Goal: Communication & Community: Answer question/provide support

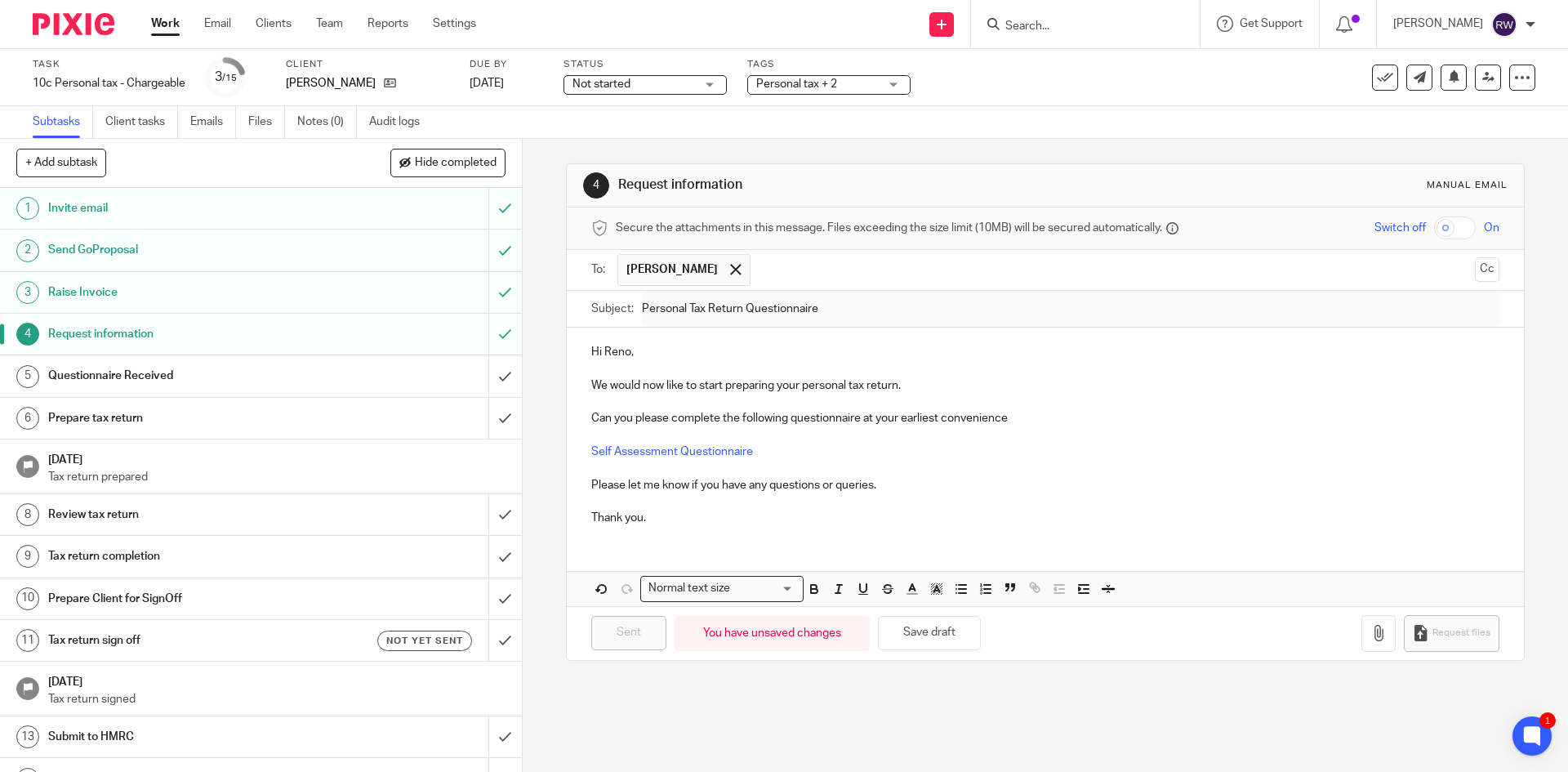
click at [1057, 30] on input "Search" at bounding box center [1078, 26] width 147 height 14
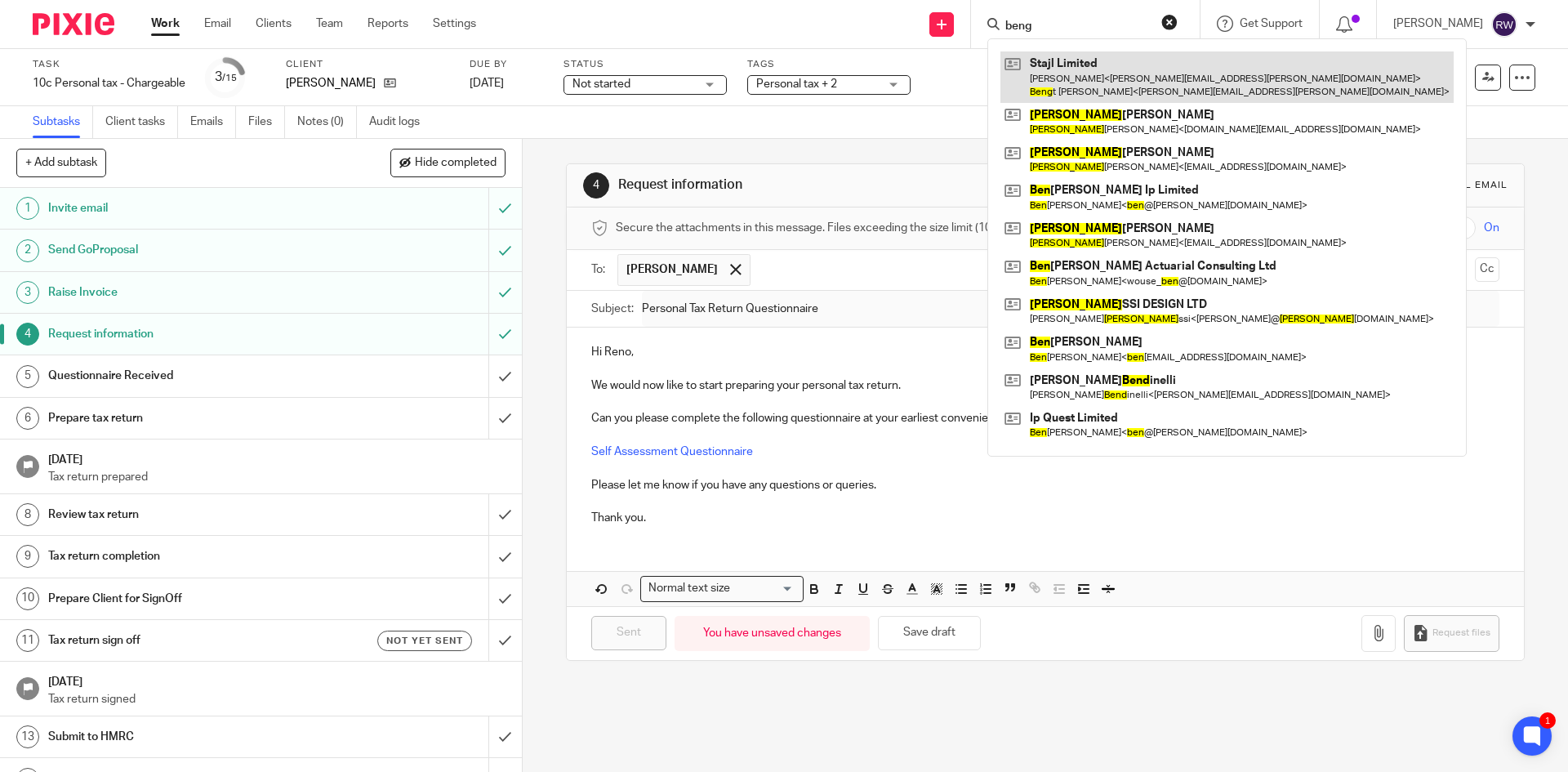
type input "beng"
click at [1172, 78] on link at bounding box center [1227, 76] width 453 height 50
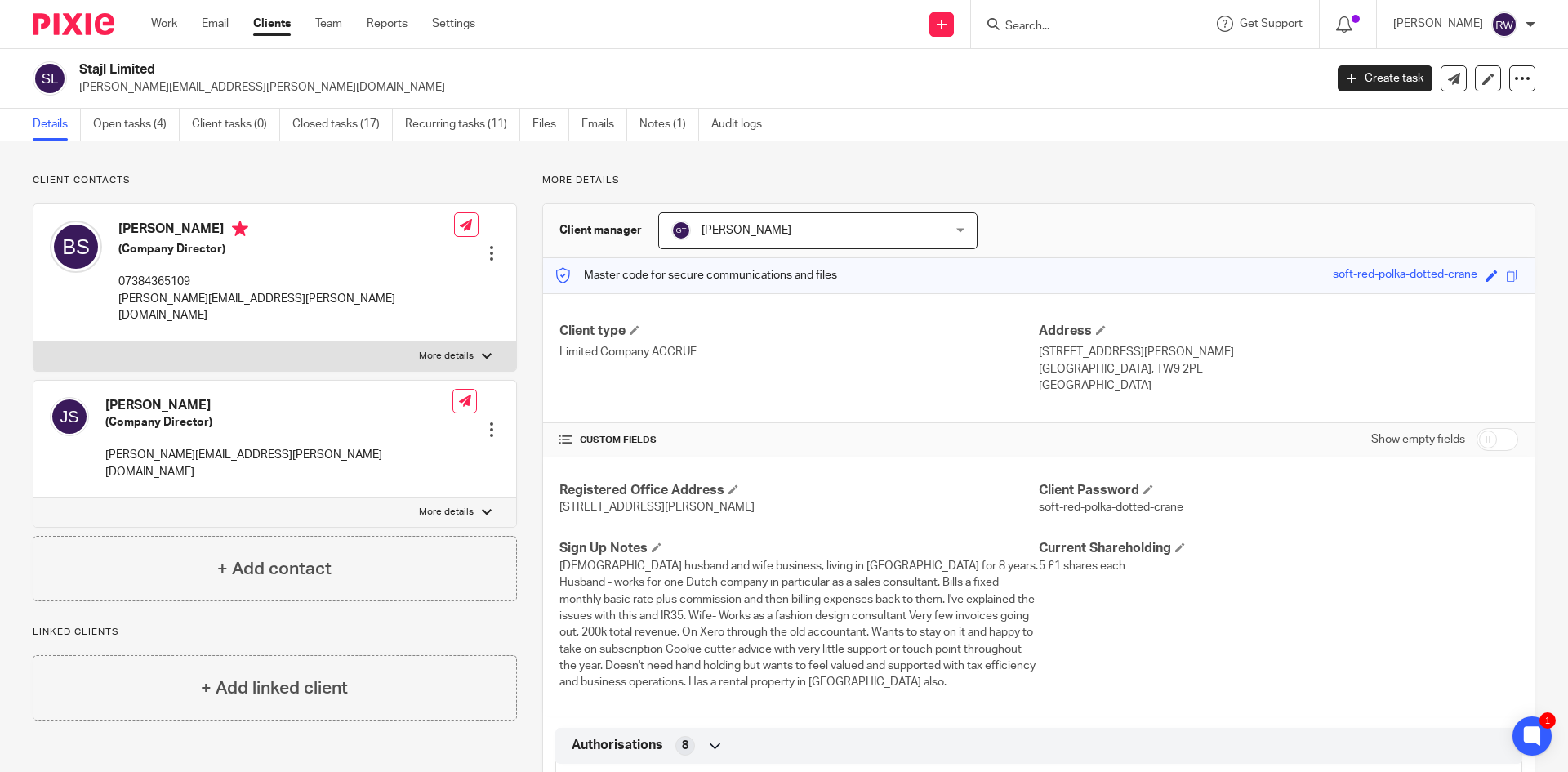
click at [1069, 32] on input "Search" at bounding box center [1078, 26] width 147 height 14
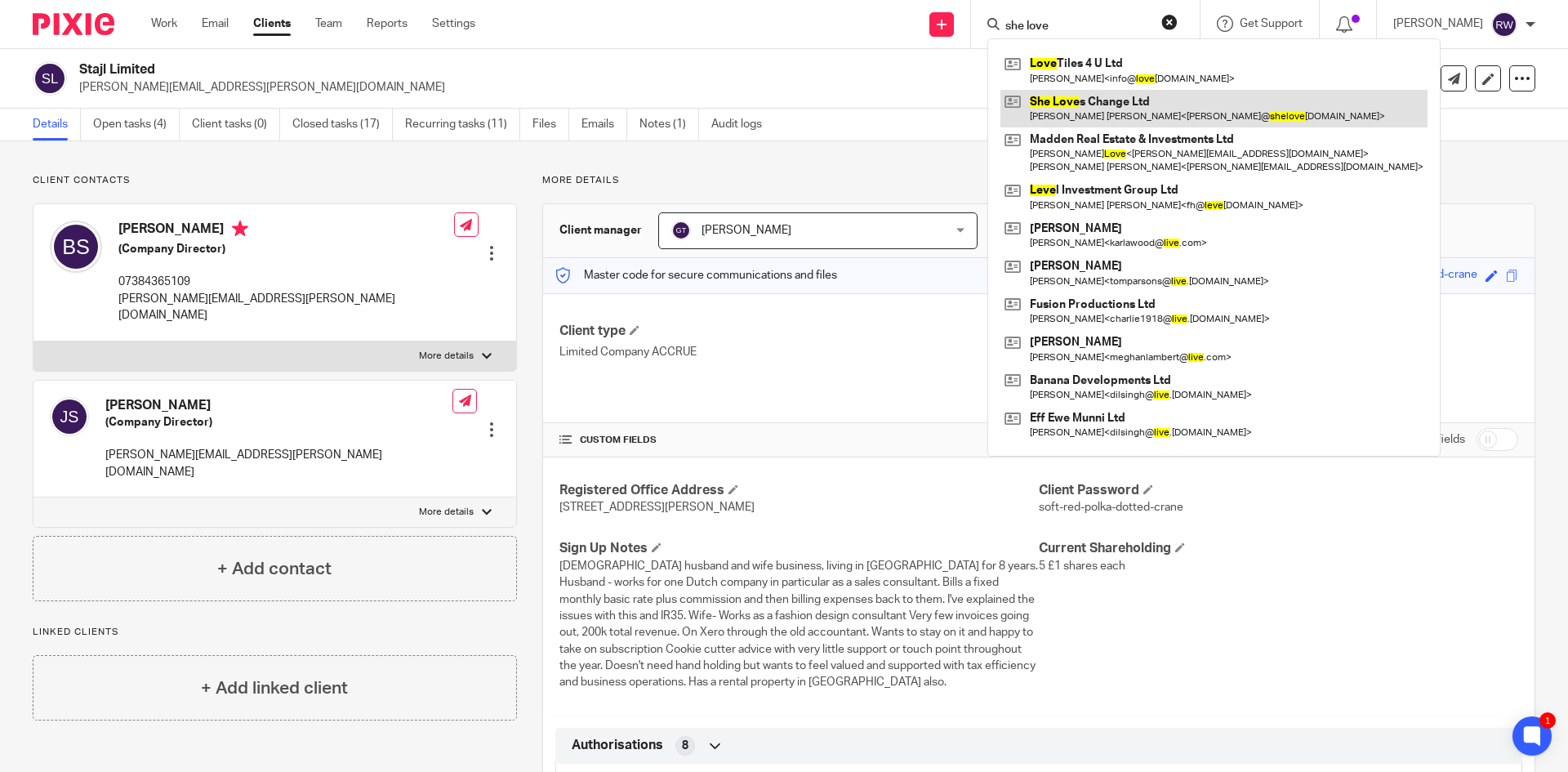
type input "she love"
click at [1089, 98] on link at bounding box center [1214, 108] width 427 height 38
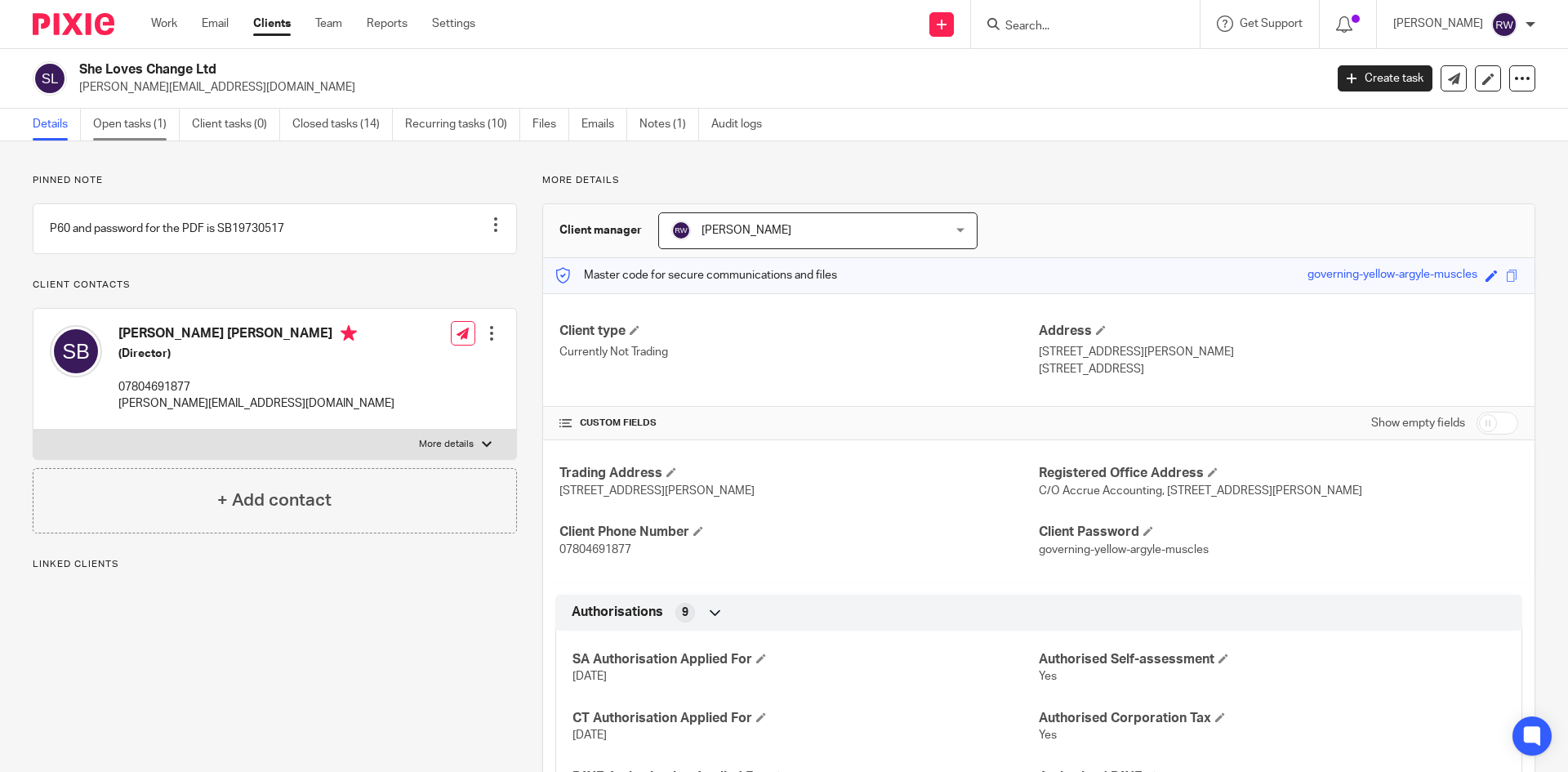
click at [148, 123] on link "Open tasks (1)" at bounding box center [136, 124] width 87 height 32
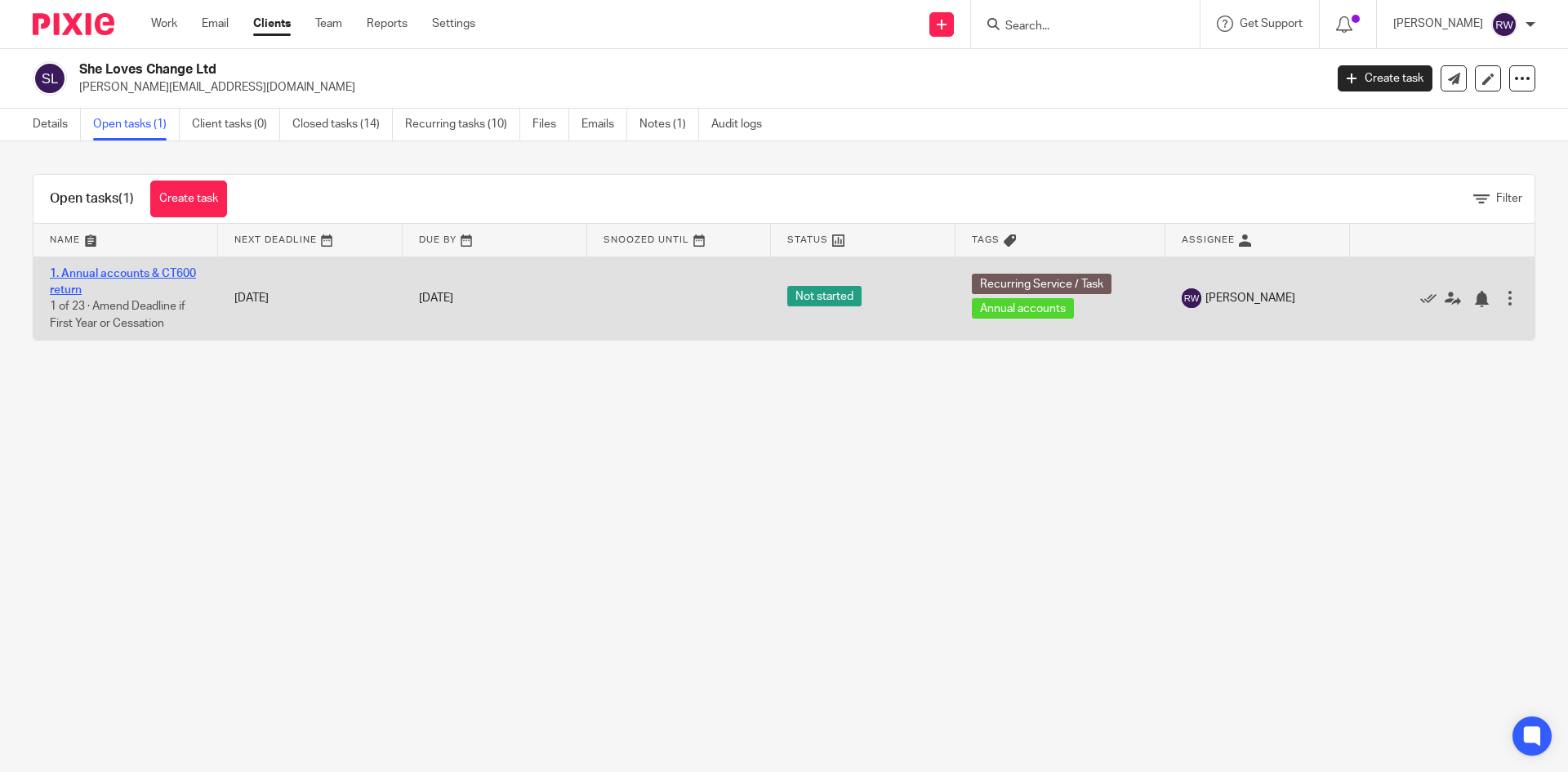
click at [103, 269] on link "1. Annual accounts & CT600 return" at bounding box center [123, 281] width 146 height 28
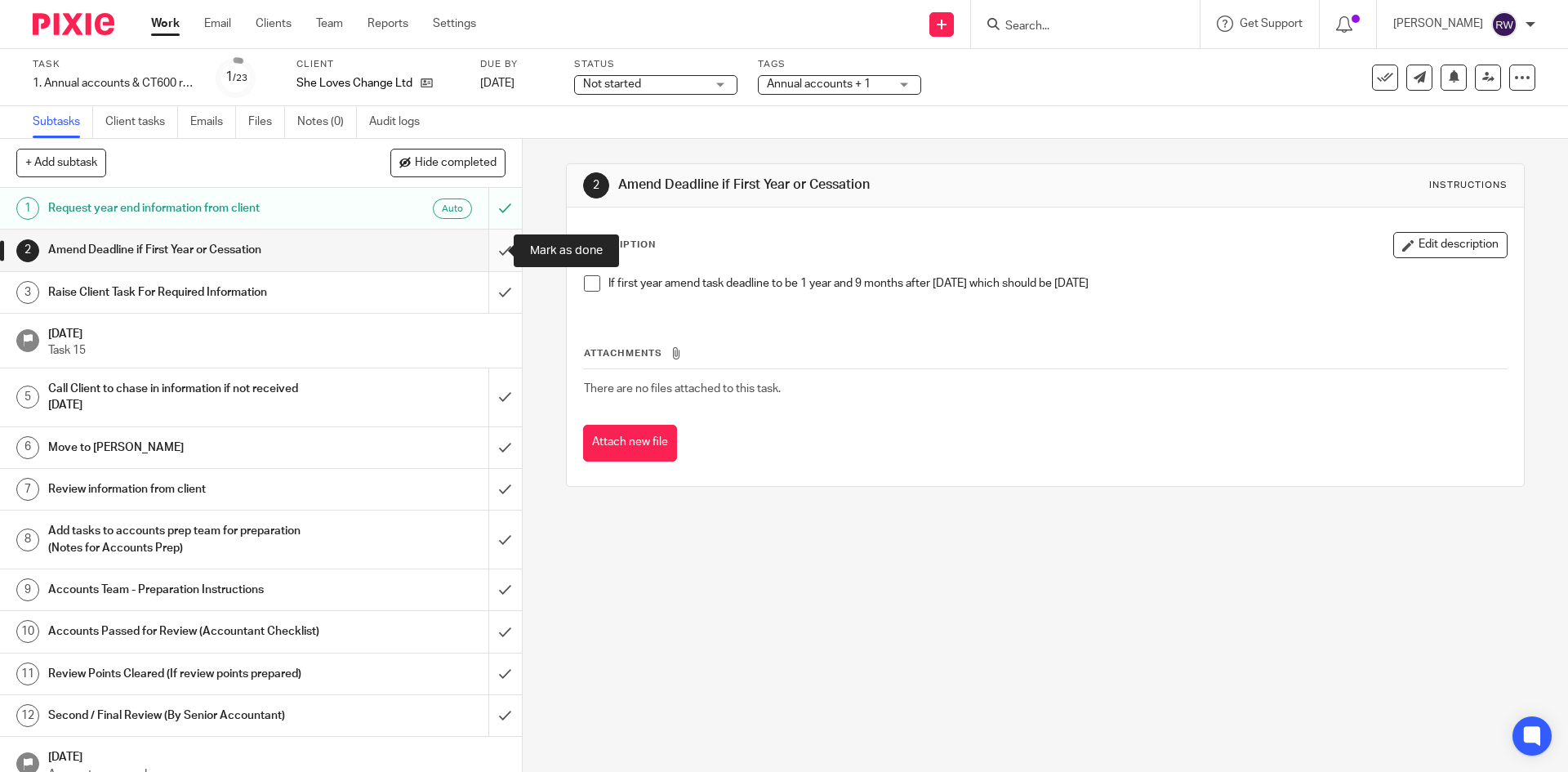
click at [484, 240] on input "submit" at bounding box center [261, 249] width 522 height 41
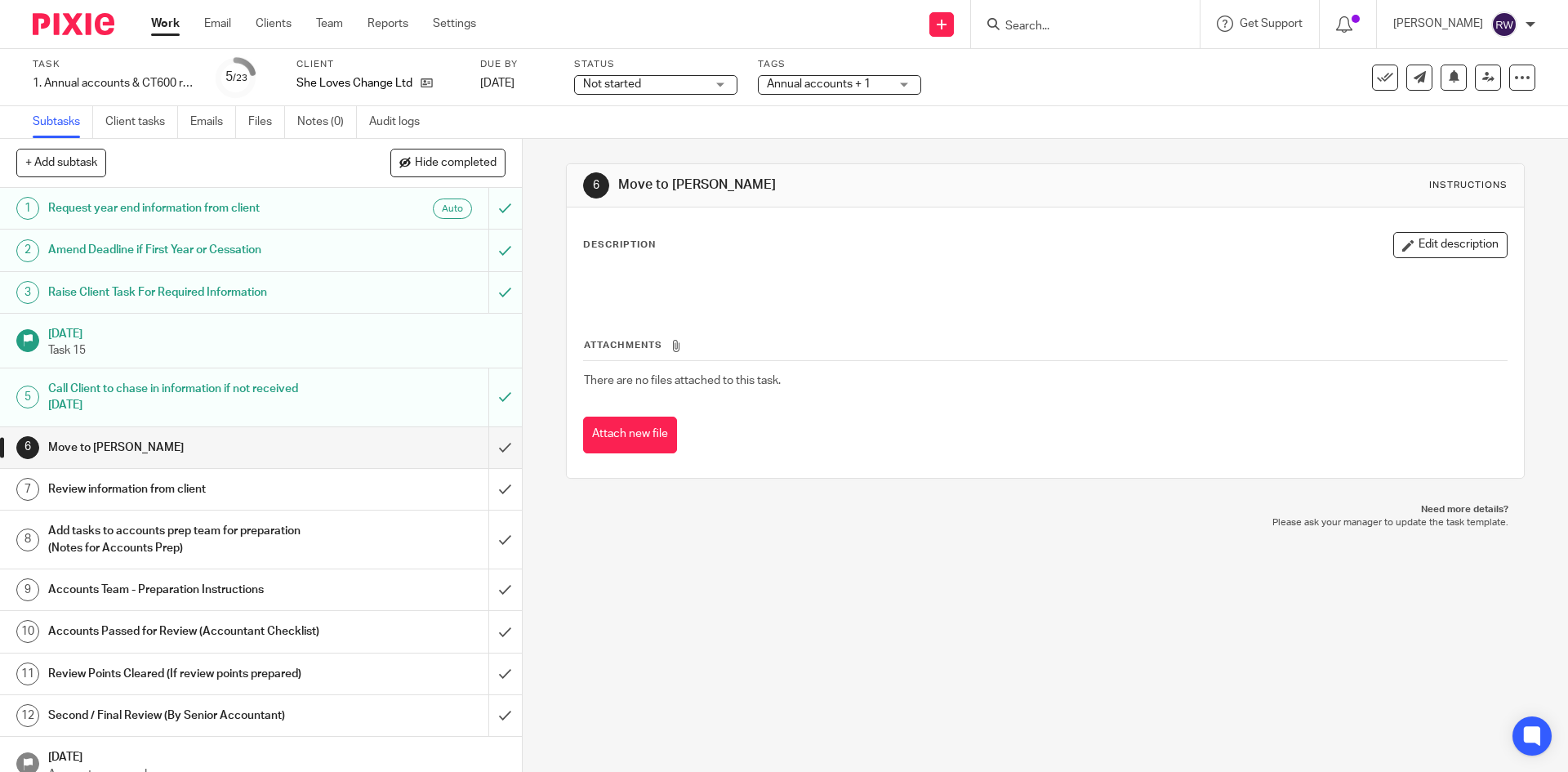
click at [490, 447] on input "submit" at bounding box center [261, 447] width 522 height 41
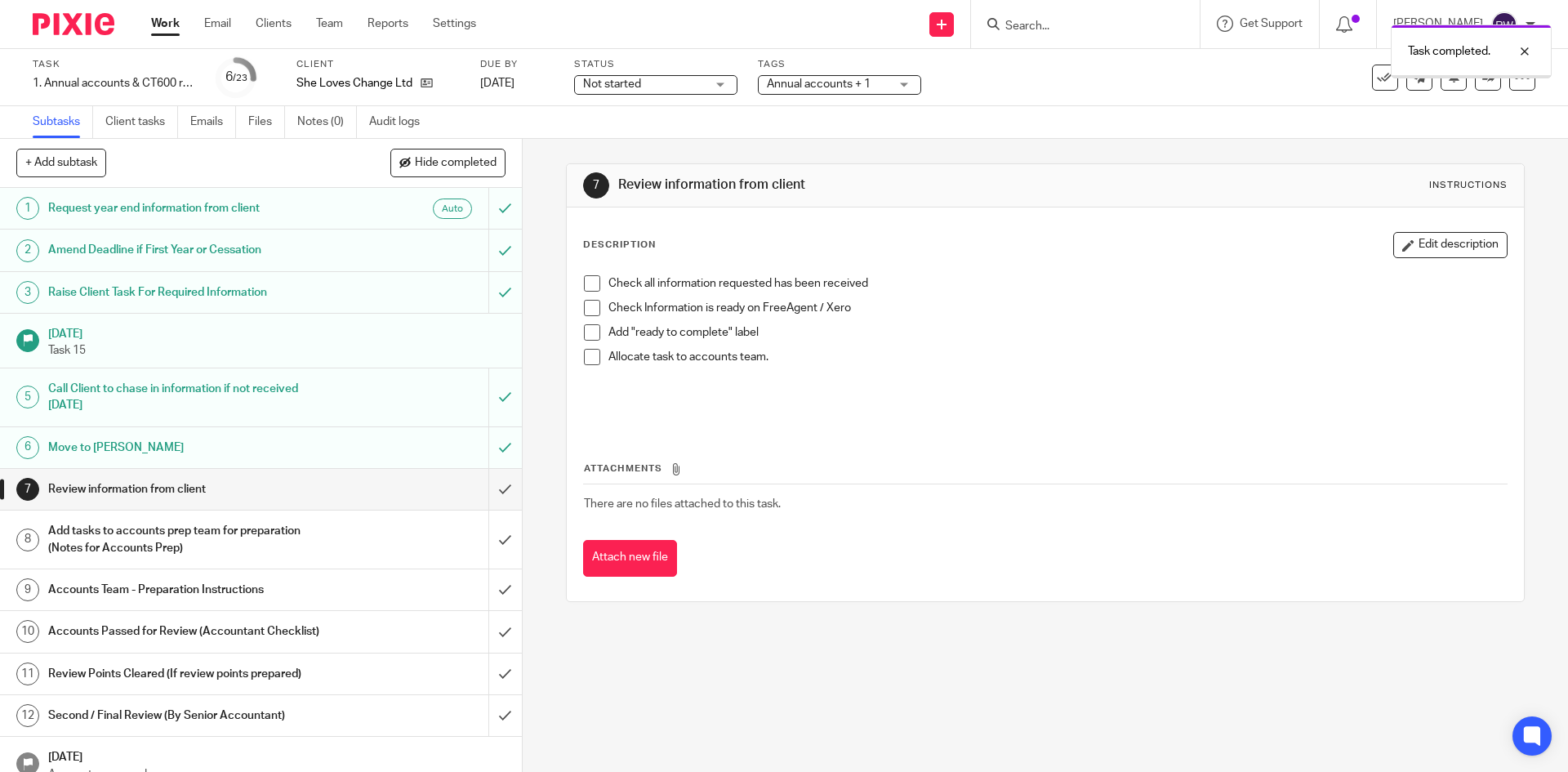
click at [490, 487] on input "submit" at bounding box center [261, 489] width 522 height 41
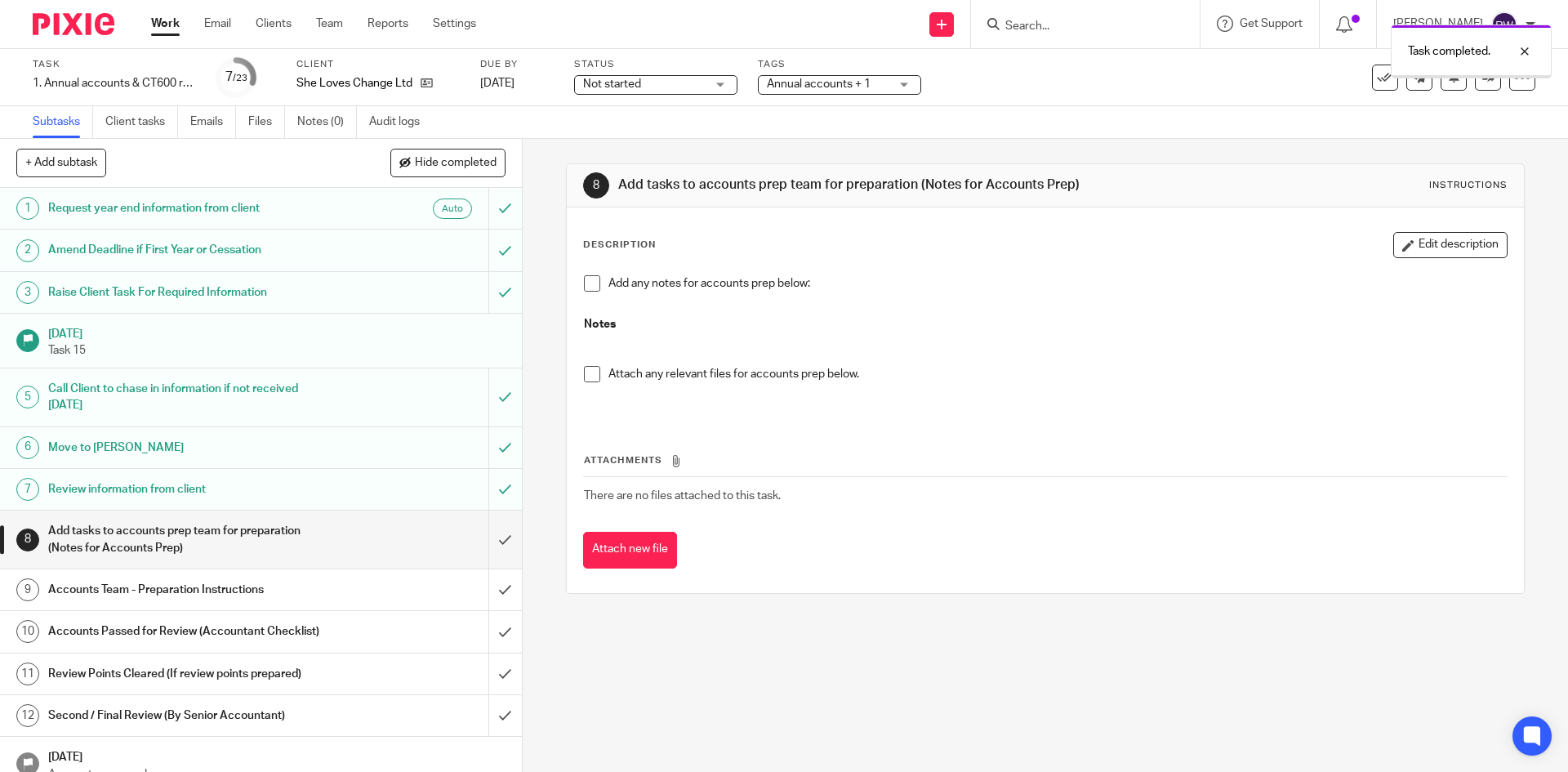
click at [905, 84] on div "Annual accounts + 1" at bounding box center [839, 85] width 163 height 19
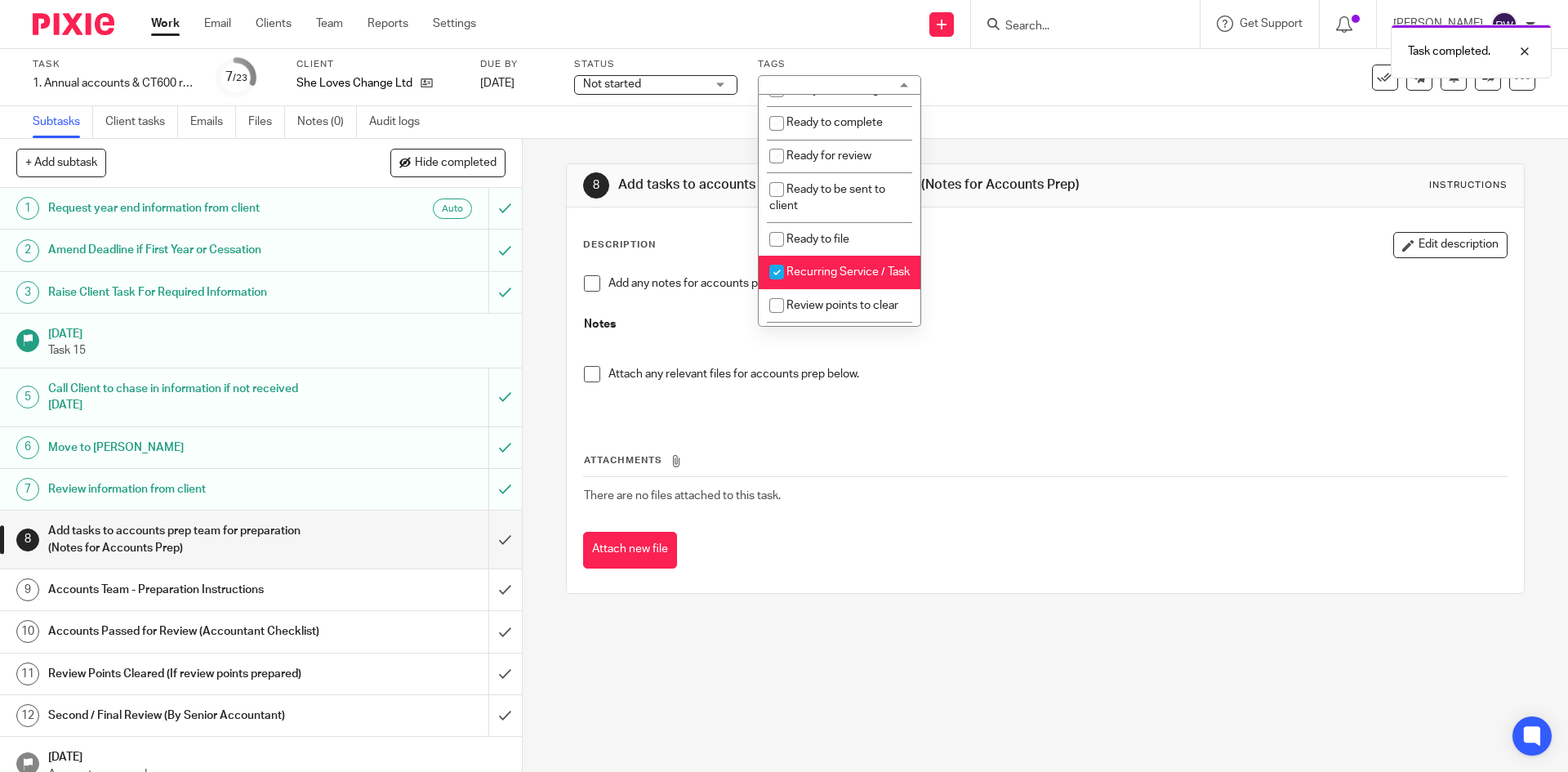
scroll to position [570, 0]
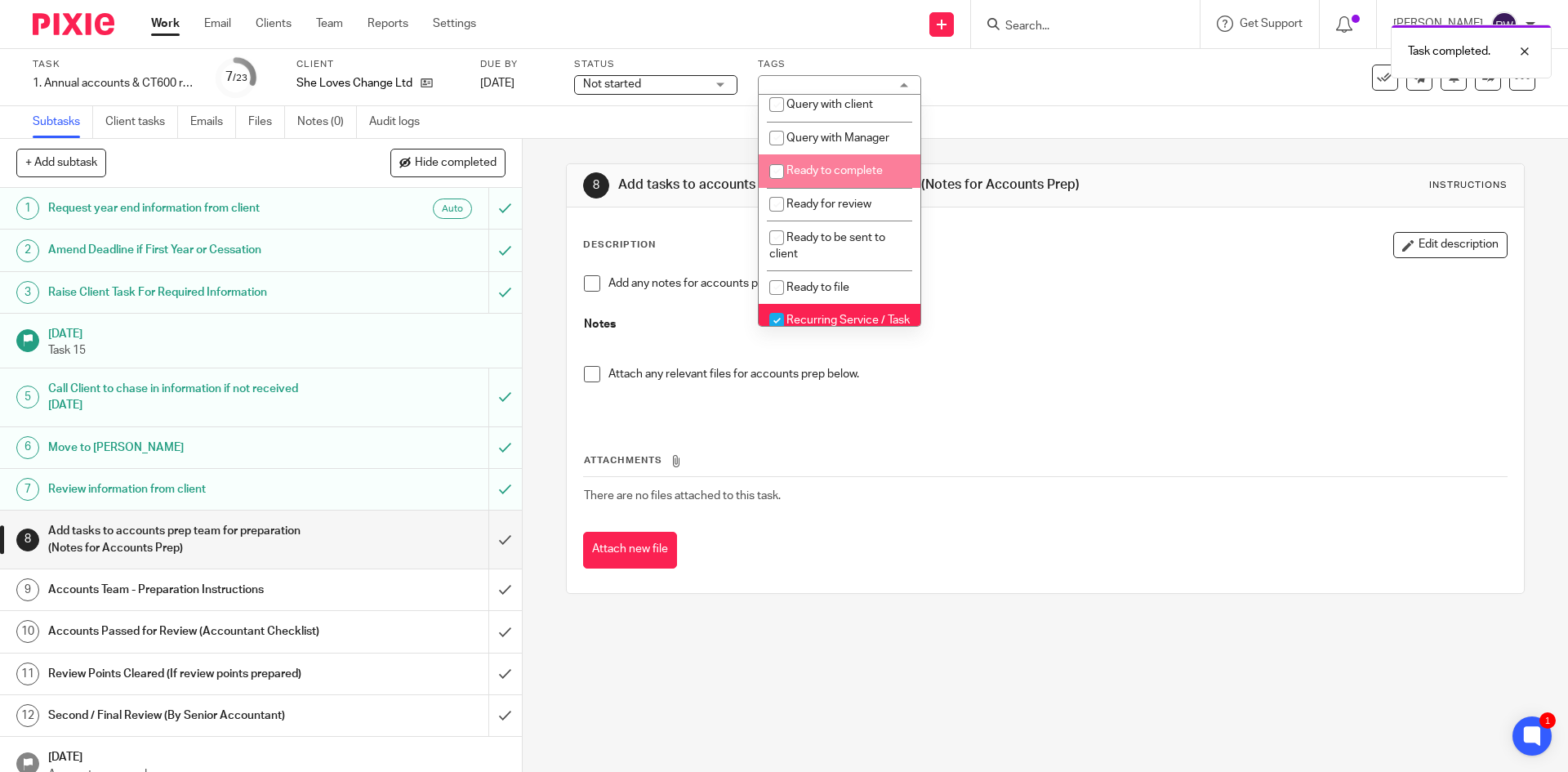
click at [867, 178] on li "Ready to complete" at bounding box center [839, 171] width 161 height 34
checkbox input "true"
click at [694, 81] on span "Not started" at bounding box center [644, 85] width 123 height 17
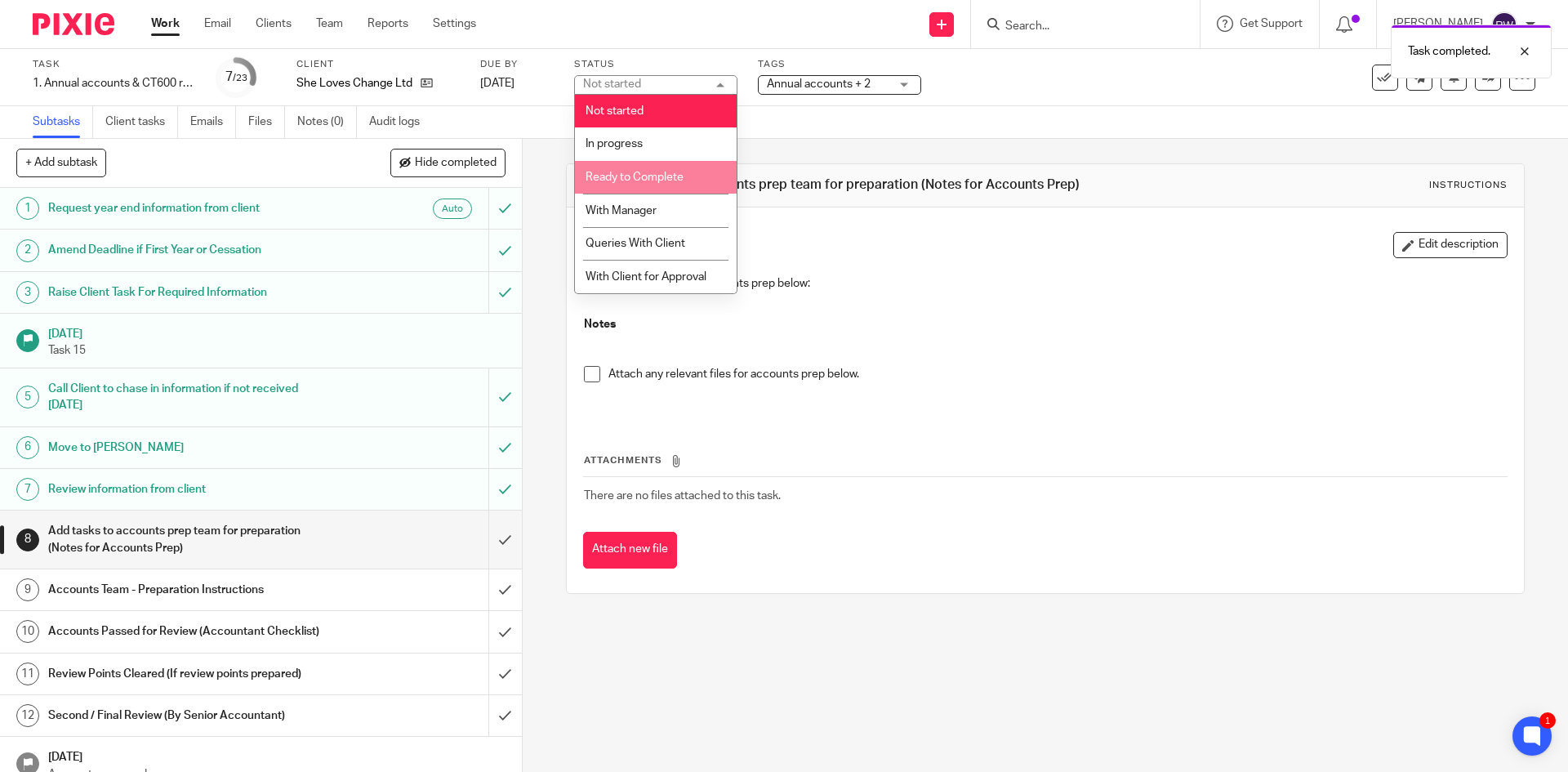
click at [666, 186] on li "Ready to Complete" at bounding box center [655, 177] width 161 height 34
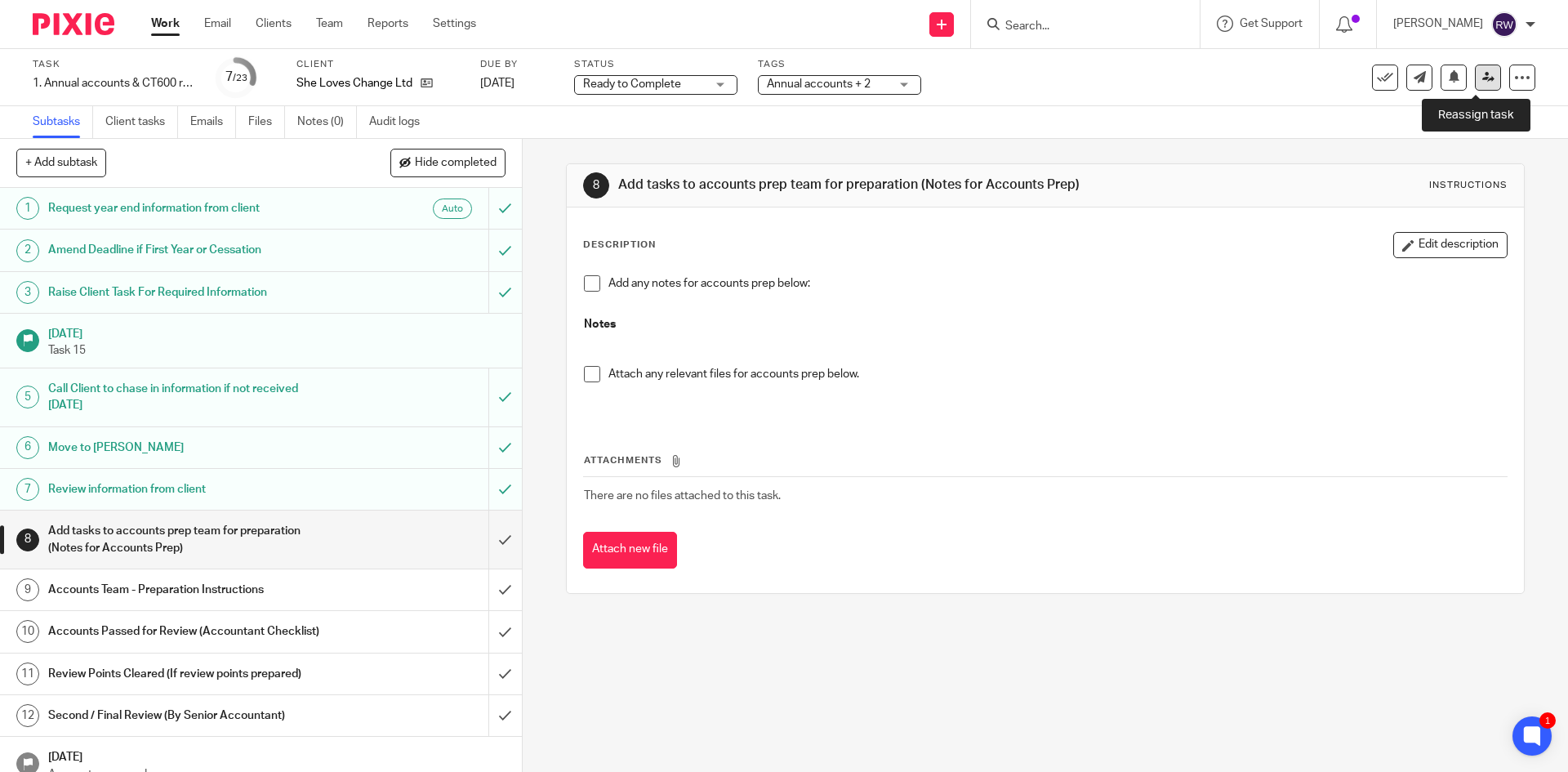
click at [1483, 81] on icon at bounding box center [1489, 77] width 13 height 13
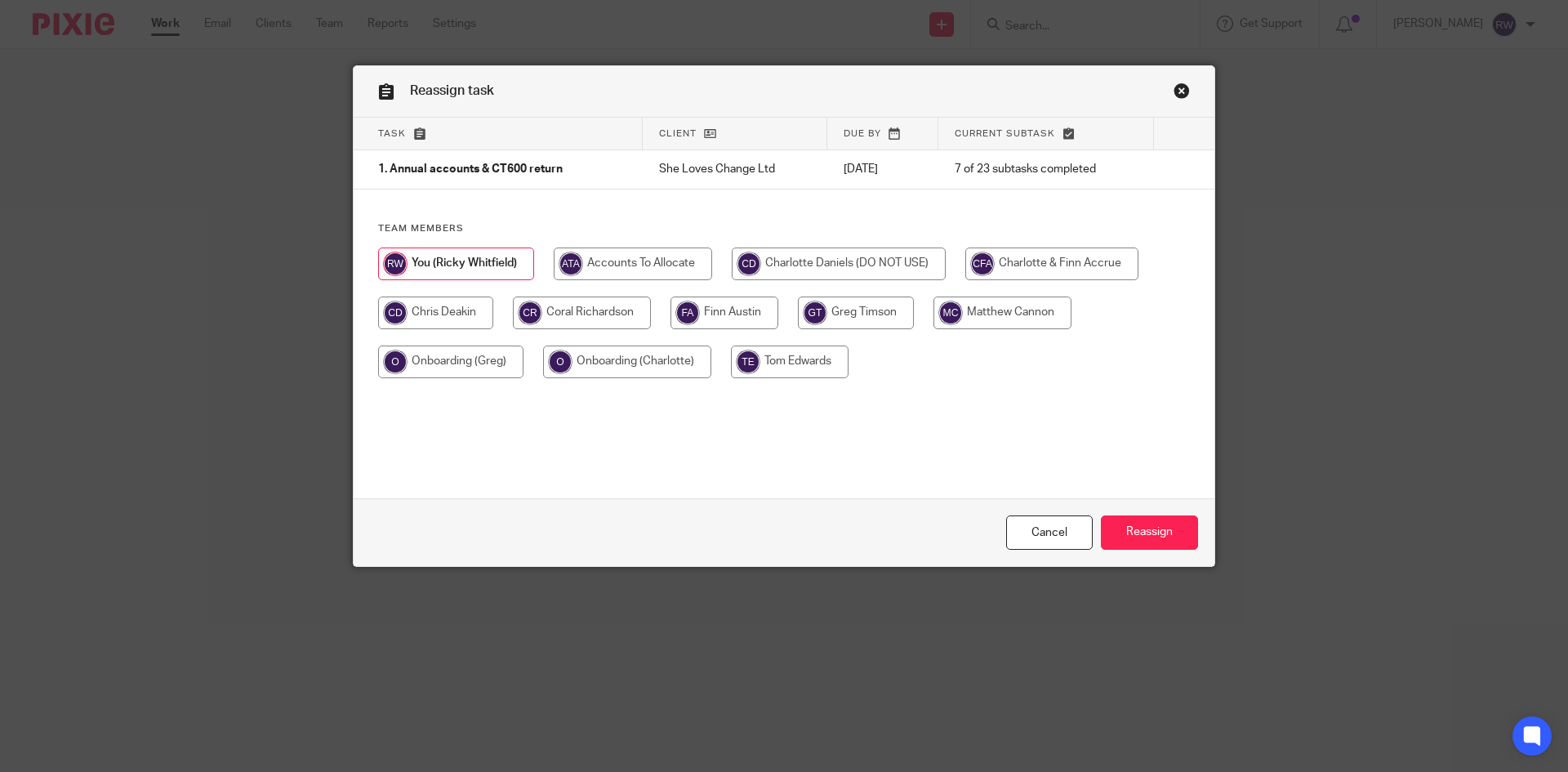
click at [641, 272] on input "radio" at bounding box center [633, 264] width 159 height 33
radio input "true"
click at [1159, 529] on input "Reassign" at bounding box center [1149, 532] width 98 height 35
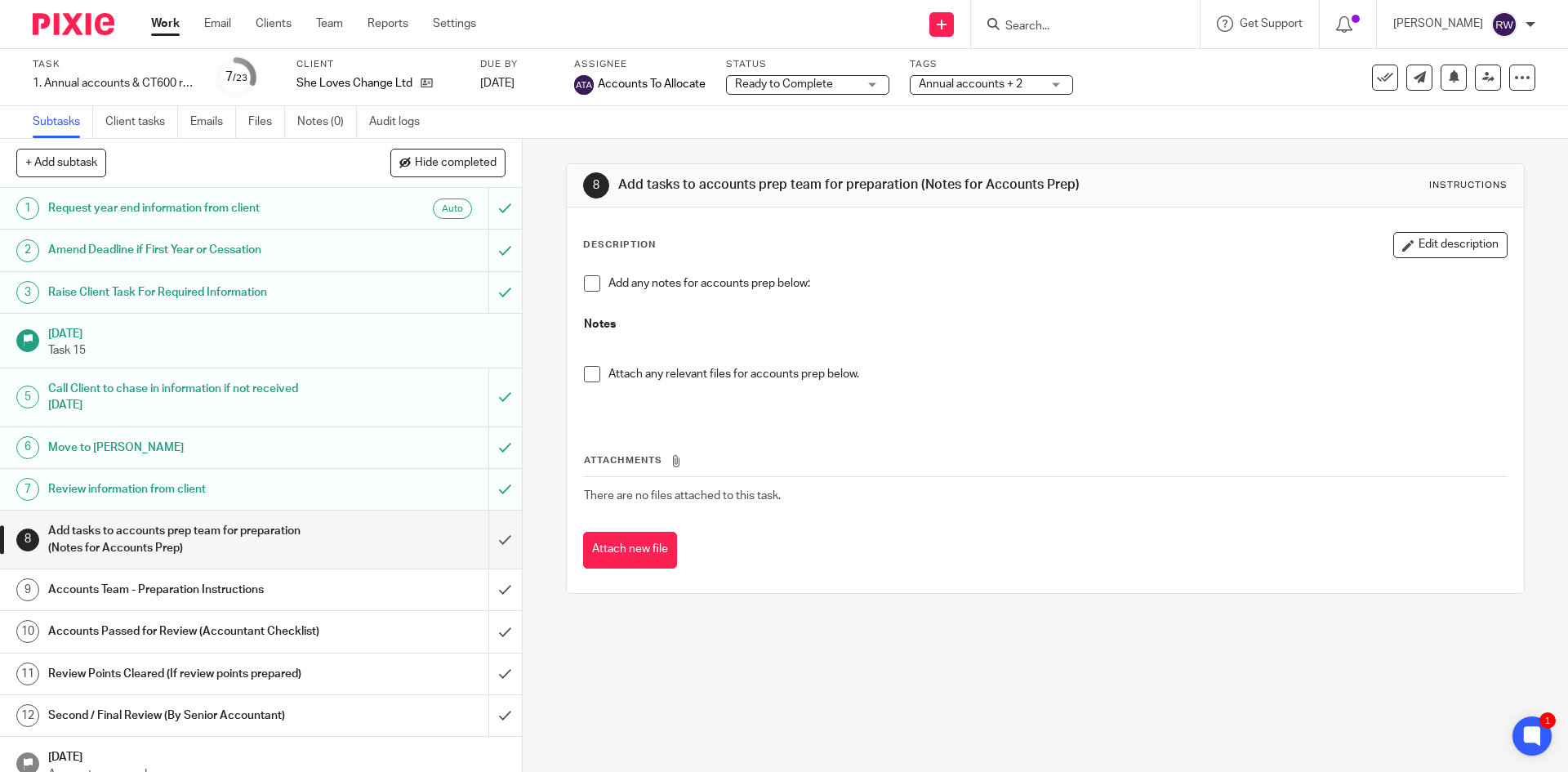
click at [1072, 23] on input "Search" at bounding box center [1078, 26] width 147 height 14
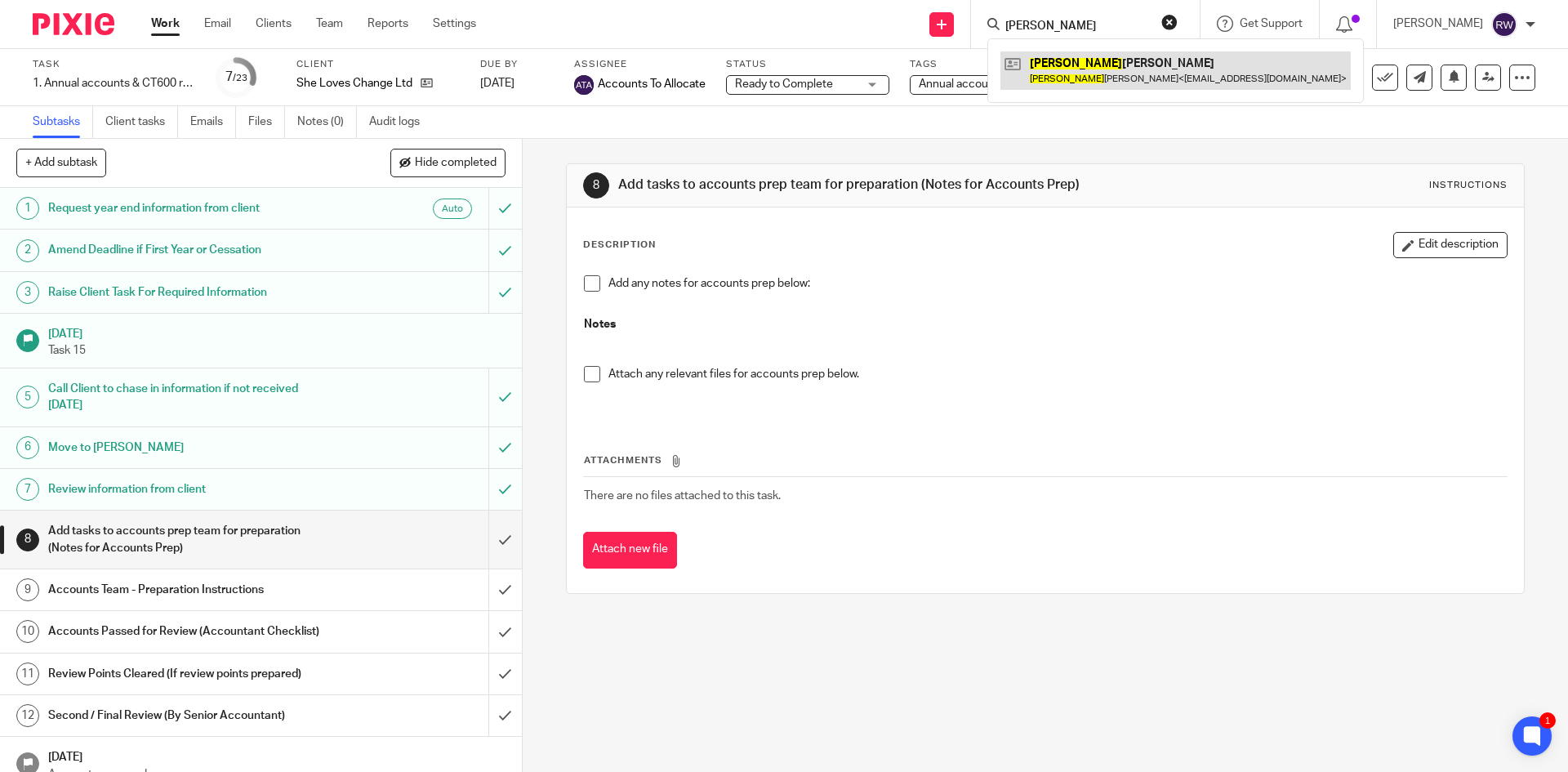
type input "[PERSON_NAME]"
click at [1083, 69] on link at bounding box center [1176, 70] width 351 height 38
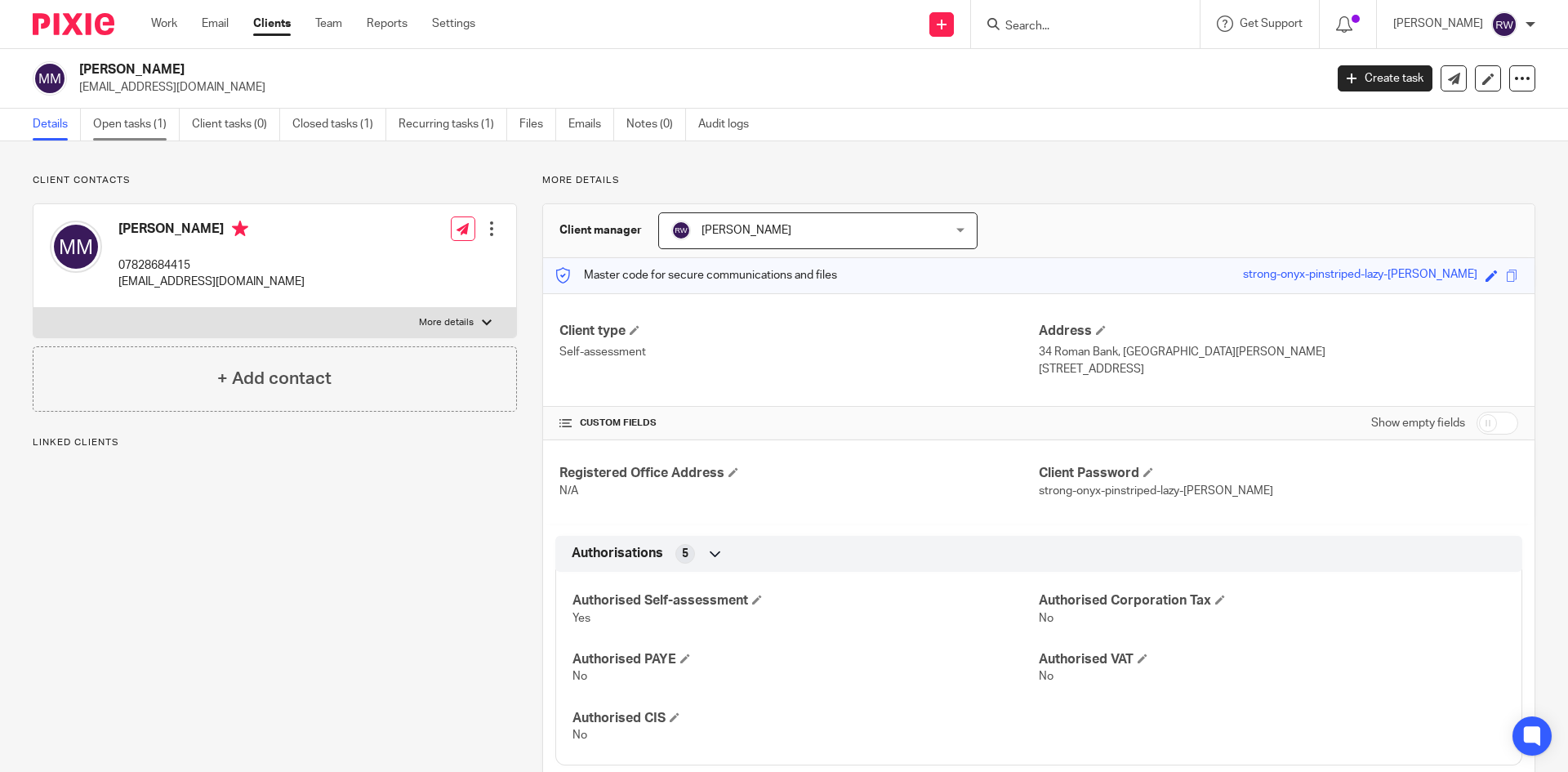
click at [144, 133] on link "Open tasks (1)" at bounding box center [136, 124] width 87 height 32
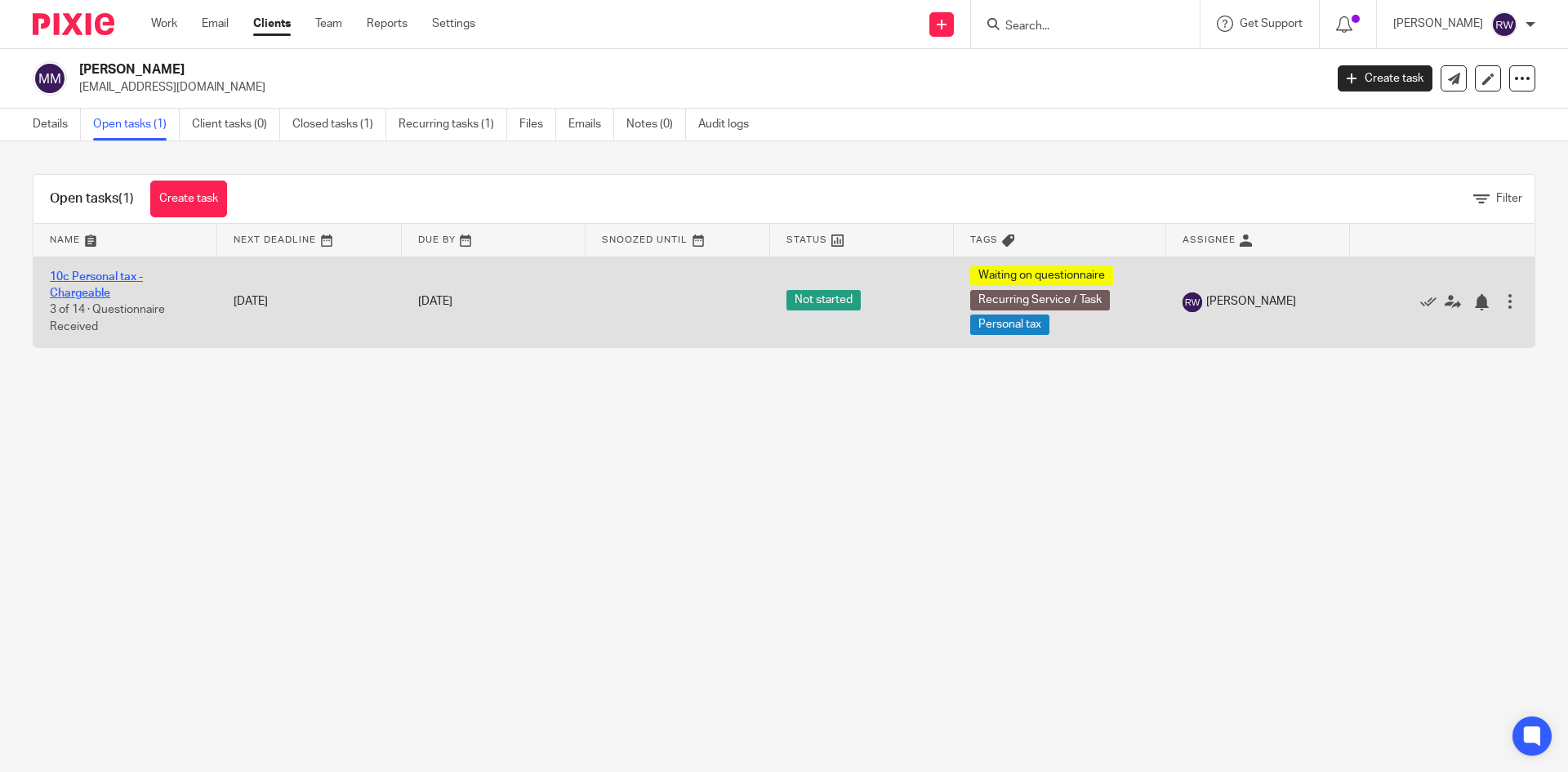
click at [117, 276] on link "10c Personal tax - Chargeable" at bounding box center [97, 285] width 93 height 28
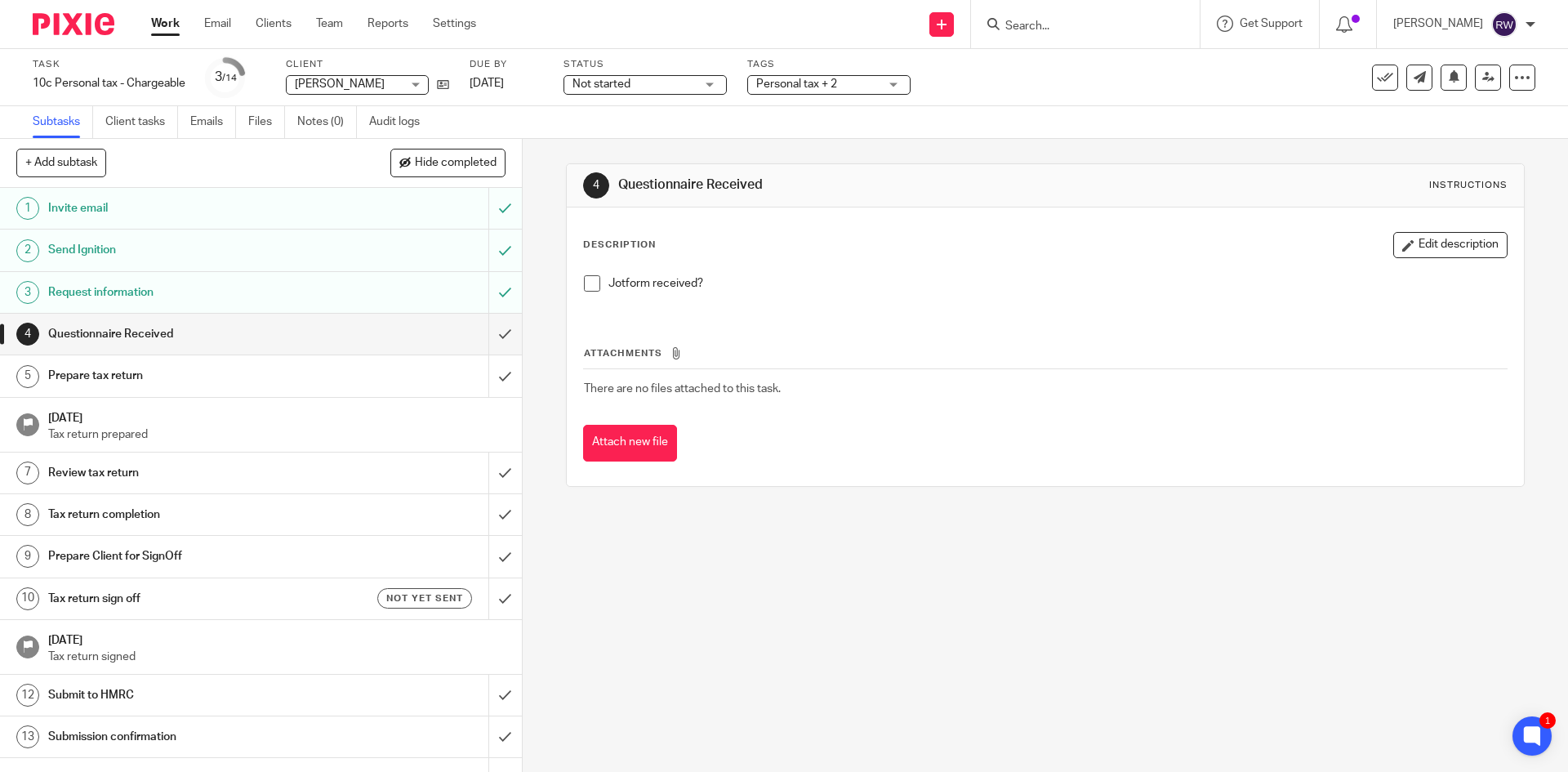
click at [248, 121] on ul "Subtasks Client tasks Emails Files Notes (0) Audit logs" at bounding box center [239, 122] width 412 height 32
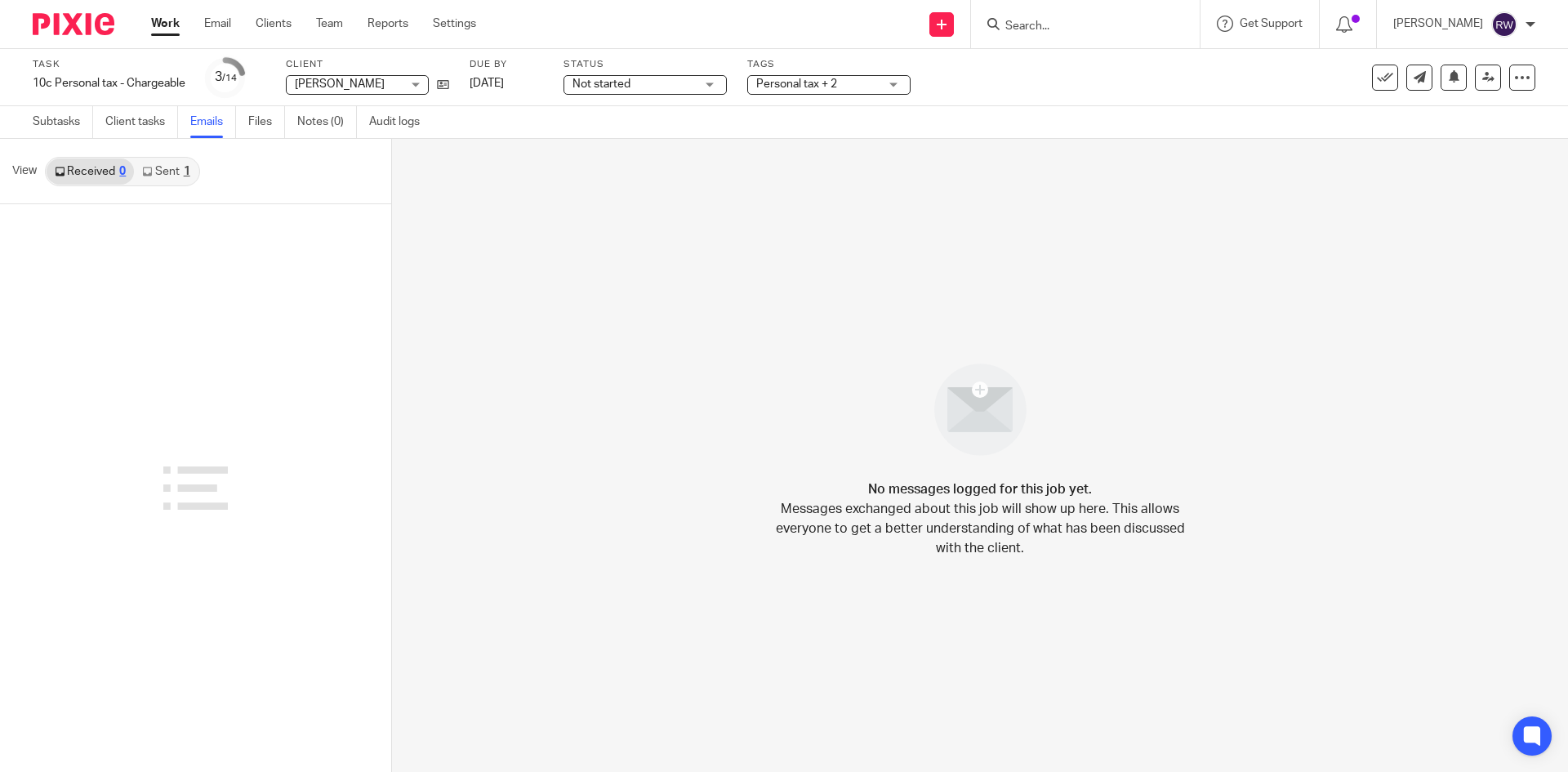
click at [171, 183] on link "Sent 1" at bounding box center [166, 171] width 64 height 26
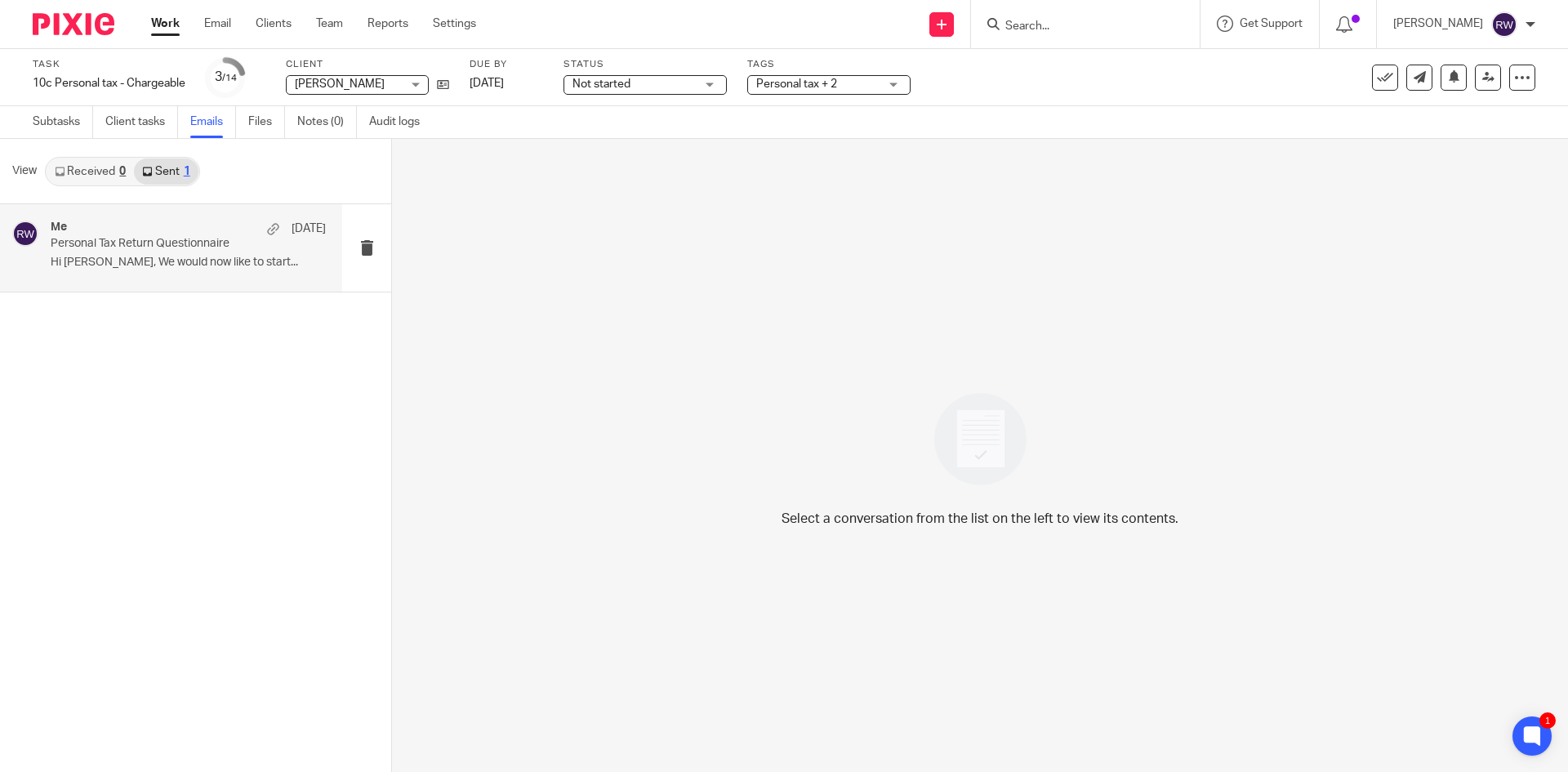
click at [190, 266] on p "Hi Manukumar, We would now like to start..." at bounding box center [188, 262] width 276 height 14
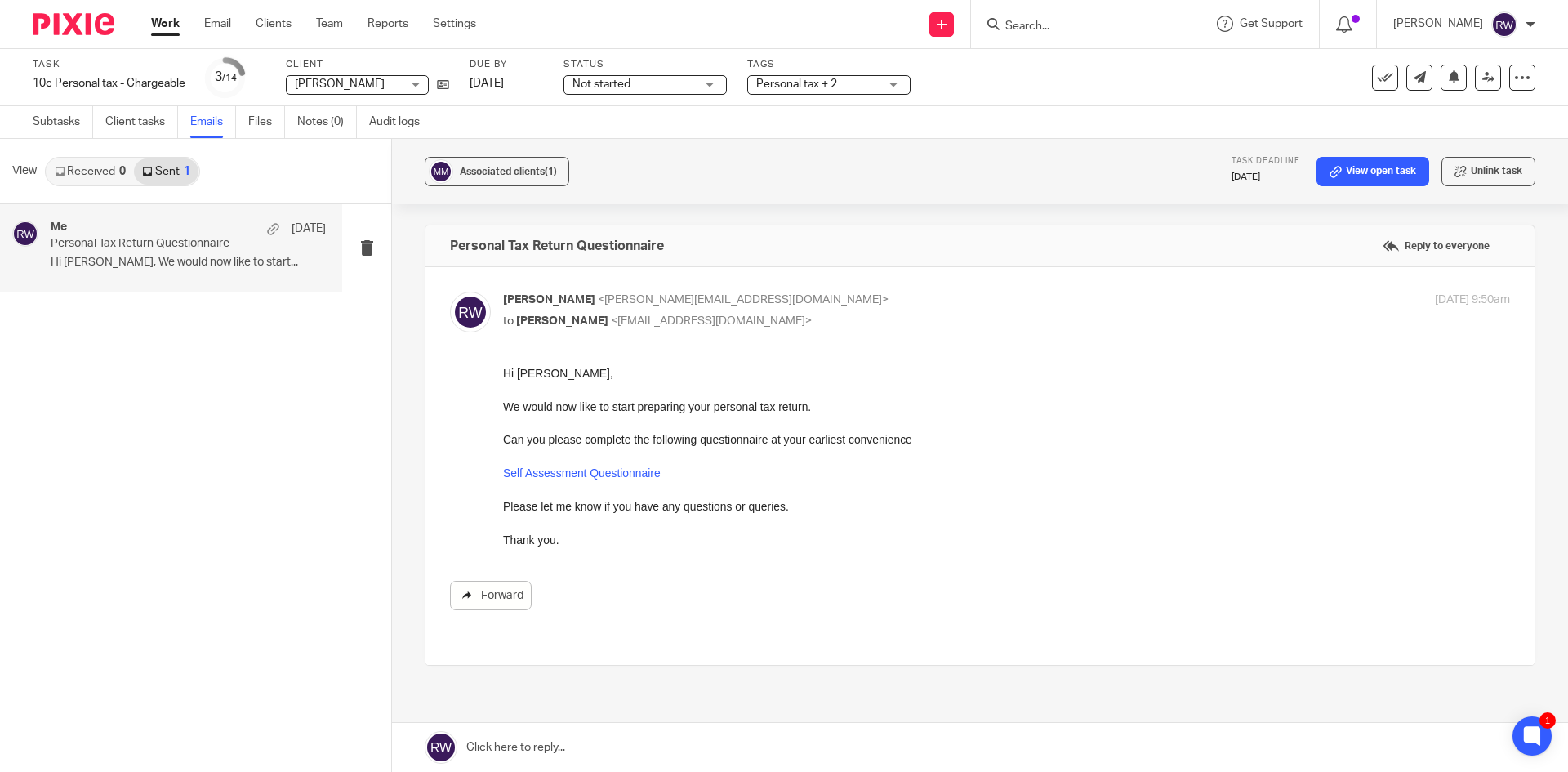
click at [503, 587] on link "Forward" at bounding box center [491, 595] width 81 height 29
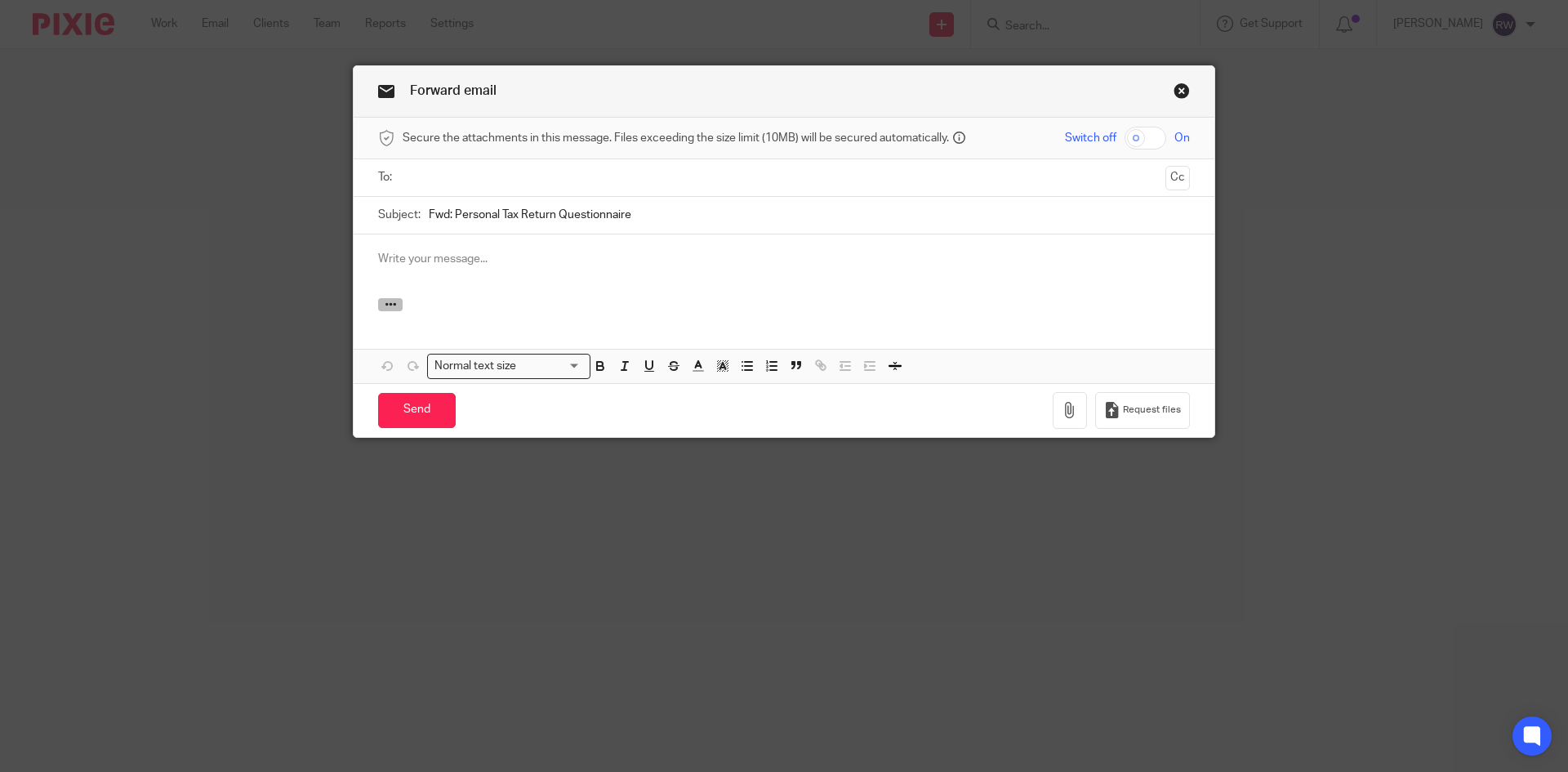
click at [385, 305] on icon "button" at bounding box center [391, 303] width 13 height 13
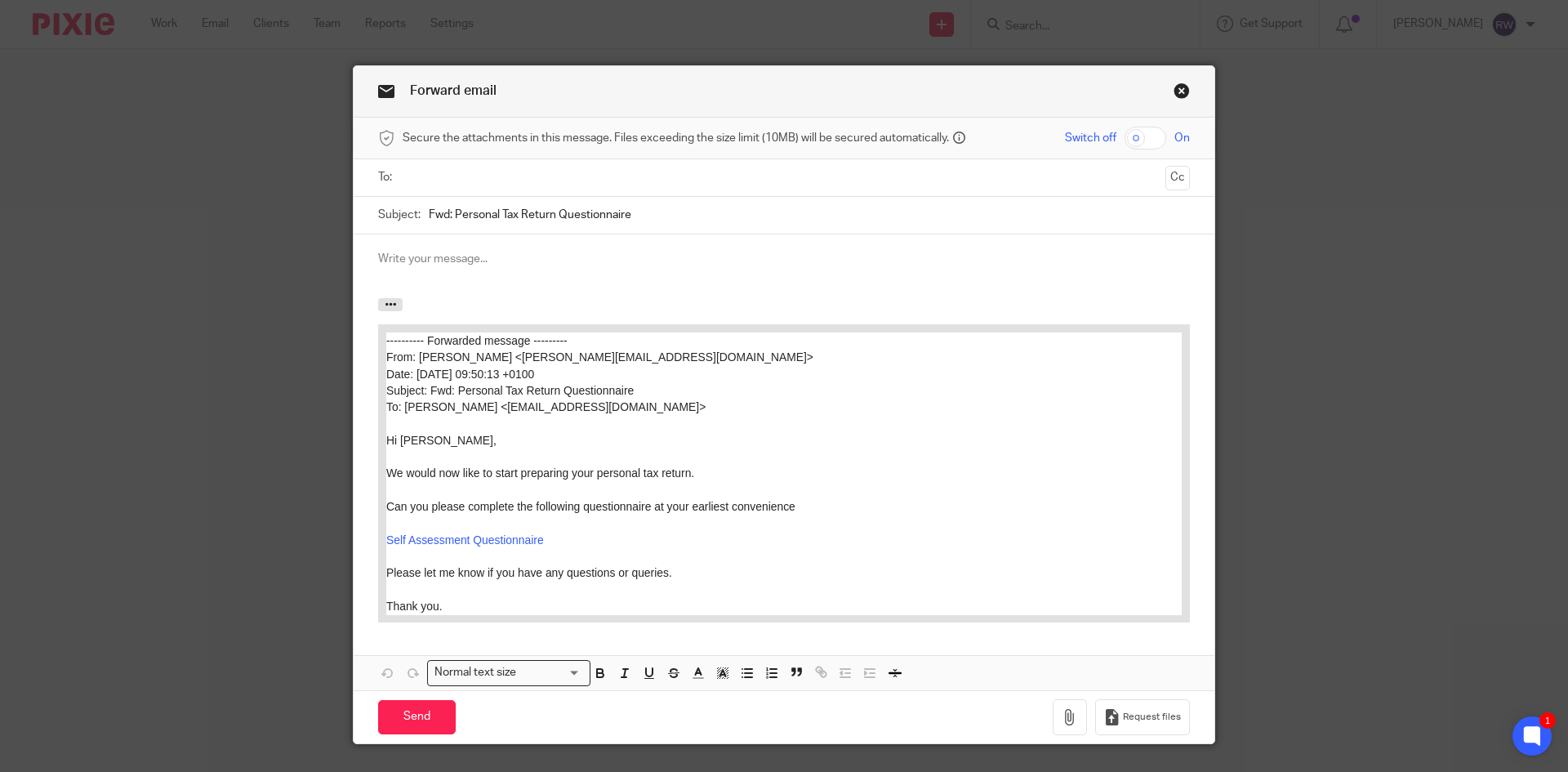
click at [446, 189] on ul at bounding box center [785, 178] width 762 height 27
click at [446, 184] on input "text" at bounding box center [783, 177] width 751 height 18
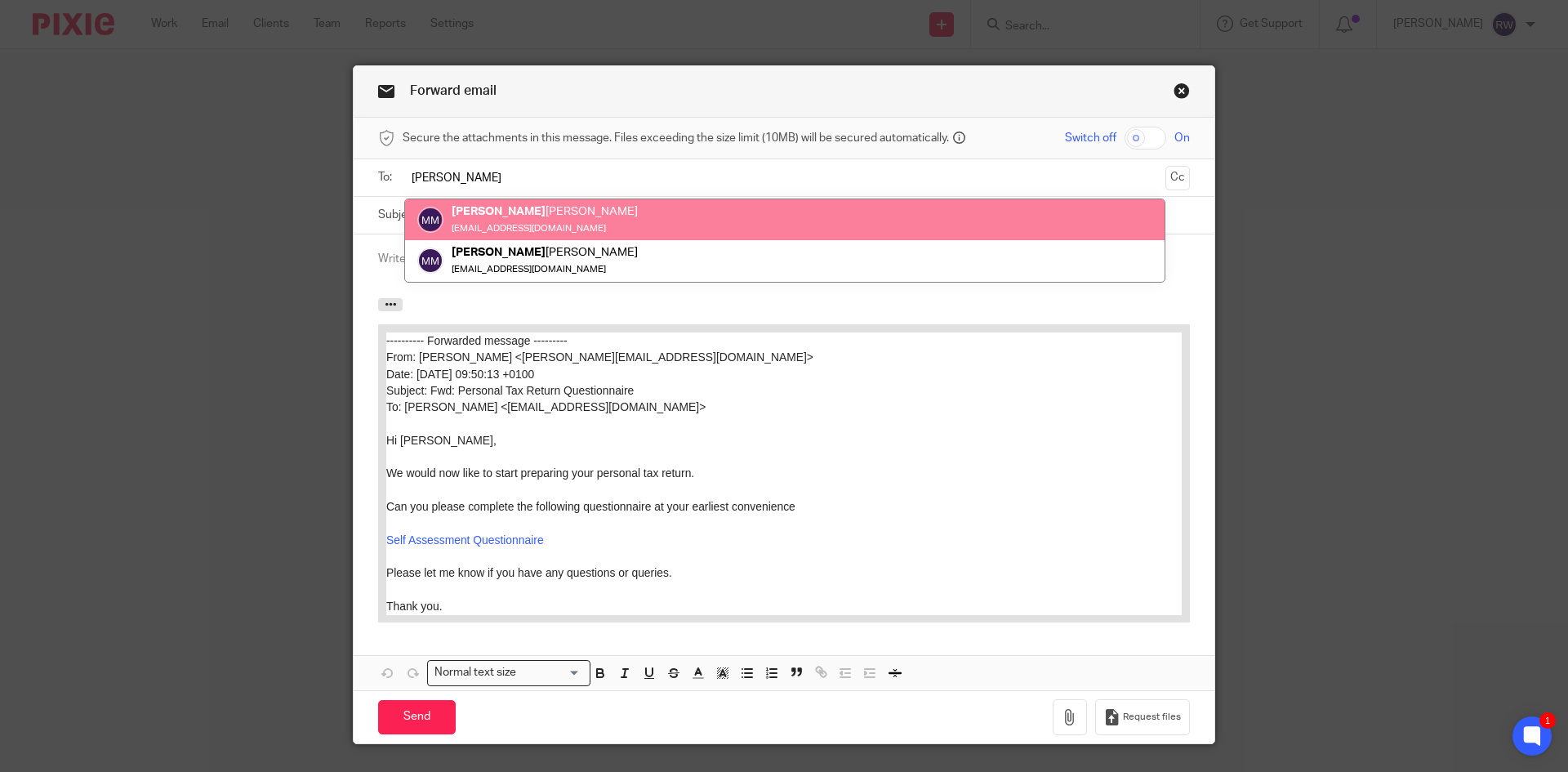
type input "manuk"
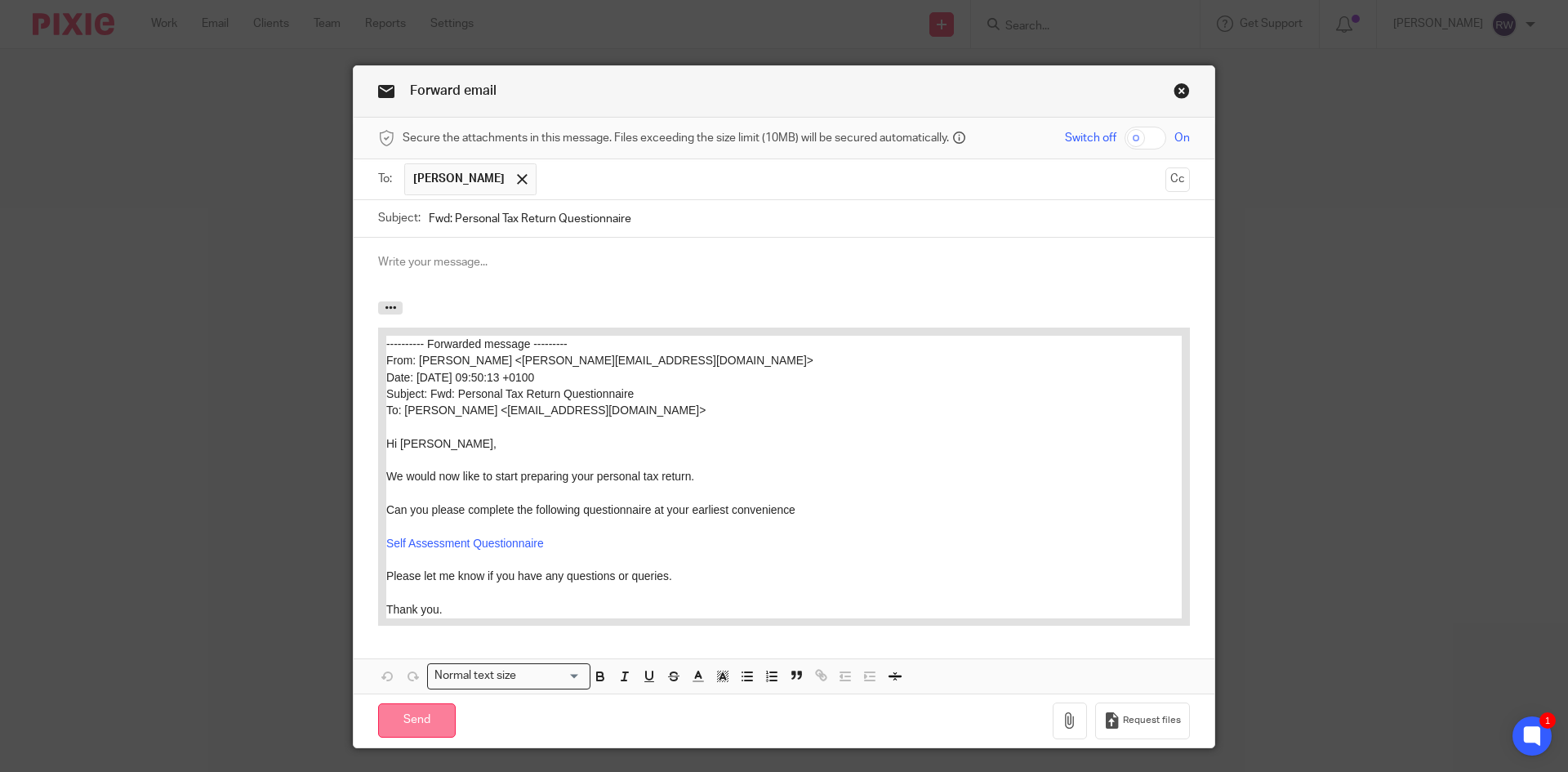
click at [397, 718] on input "Send" at bounding box center [417, 721] width 77 height 35
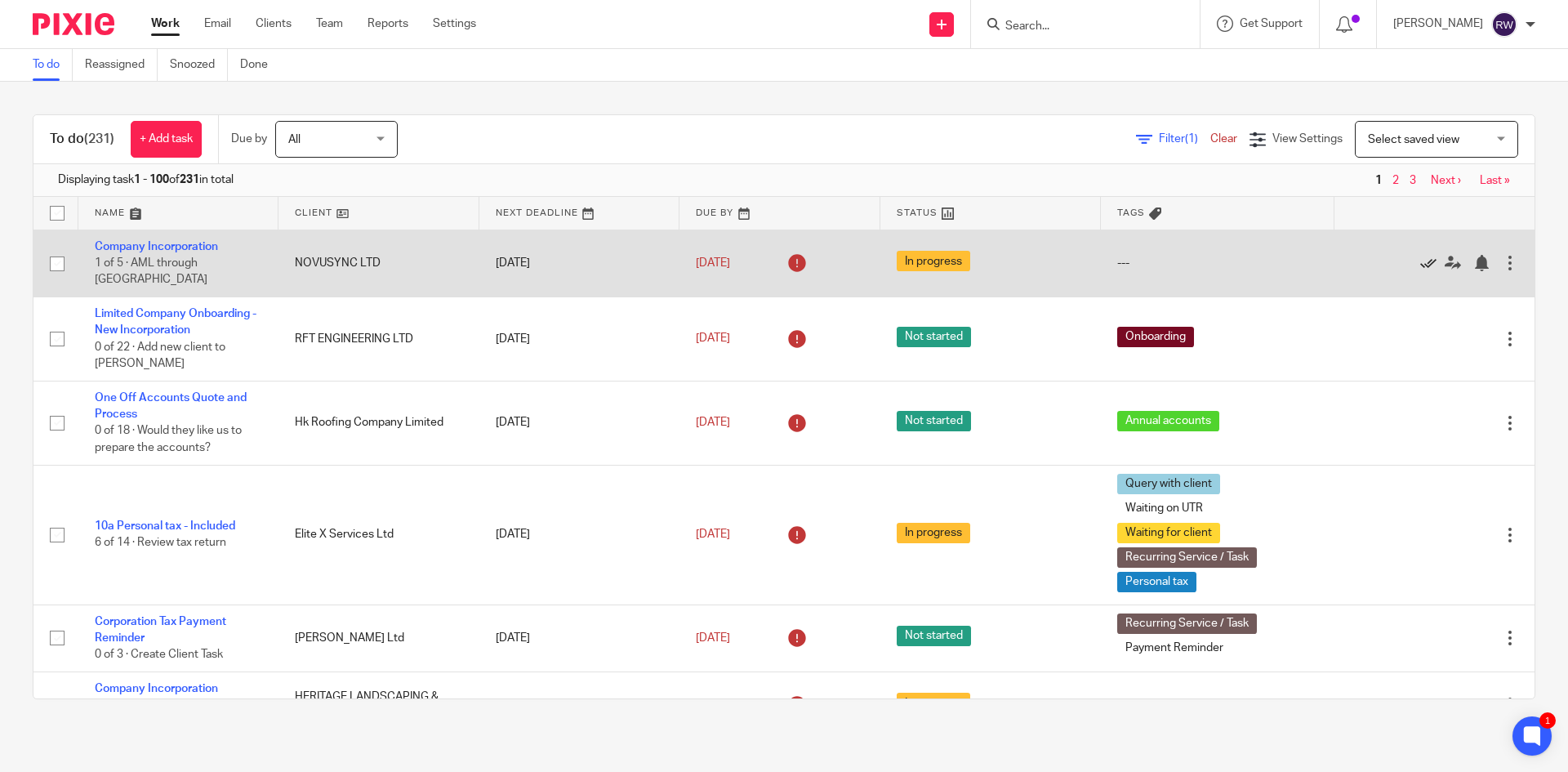
click at [1420, 259] on icon at bounding box center [1428, 263] width 16 height 16
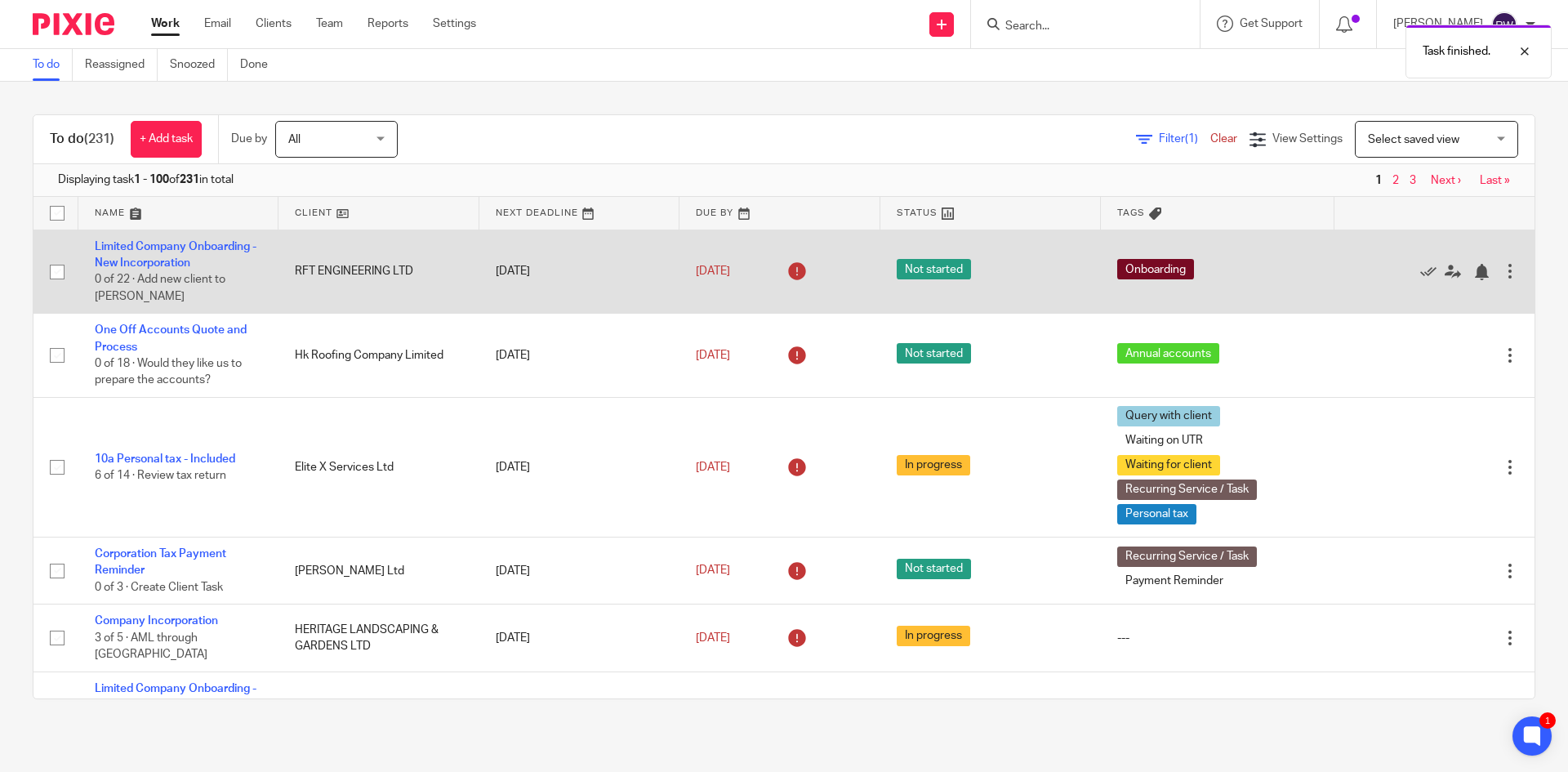
click at [1382, 263] on div at bounding box center [1427, 271] width 151 height 16
click at [1420, 264] on icon at bounding box center [1428, 272] width 16 height 16
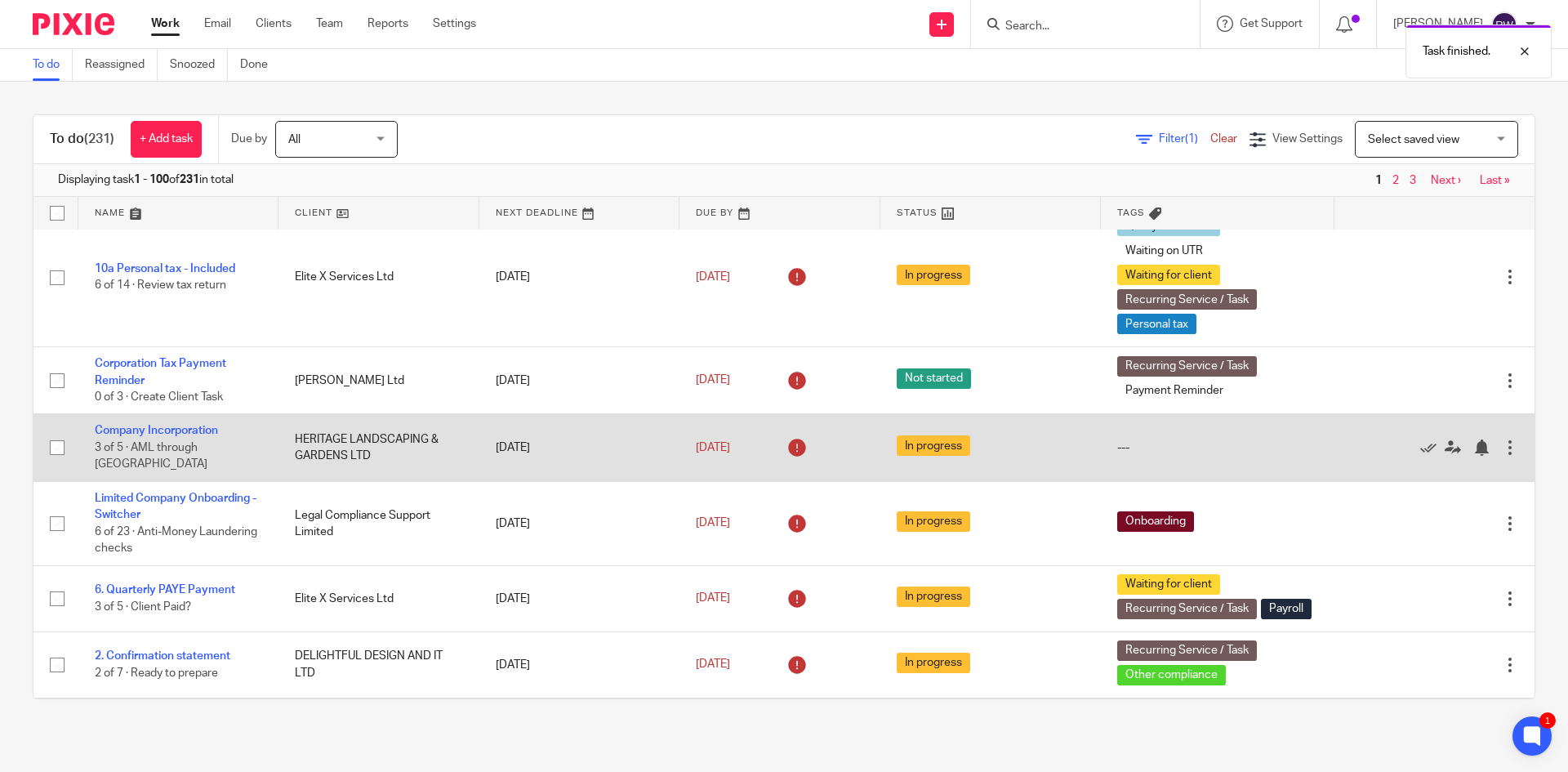
scroll to position [163, 0]
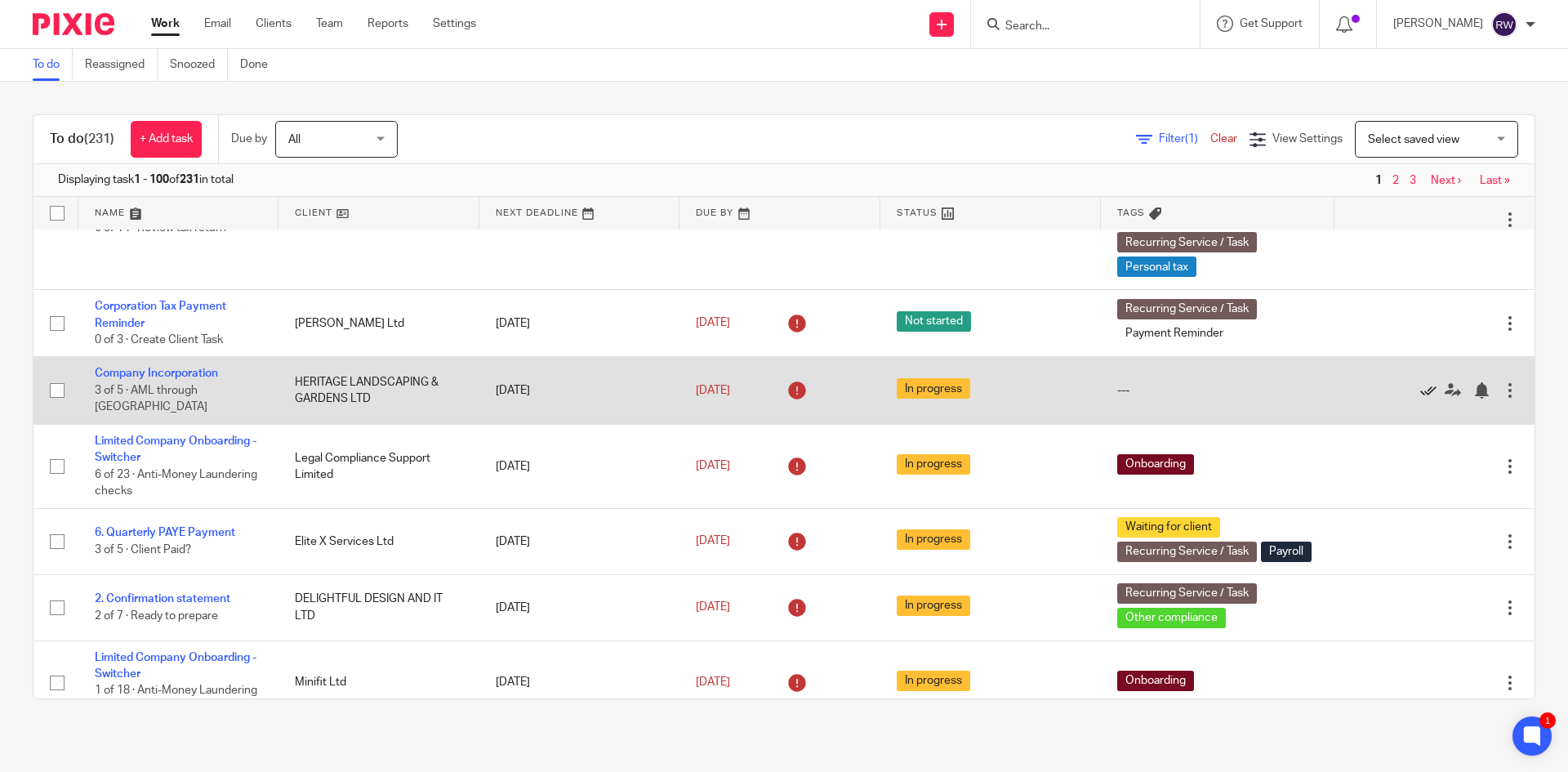
click at [1420, 384] on icon at bounding box center [1428, 389] width 16 height 16
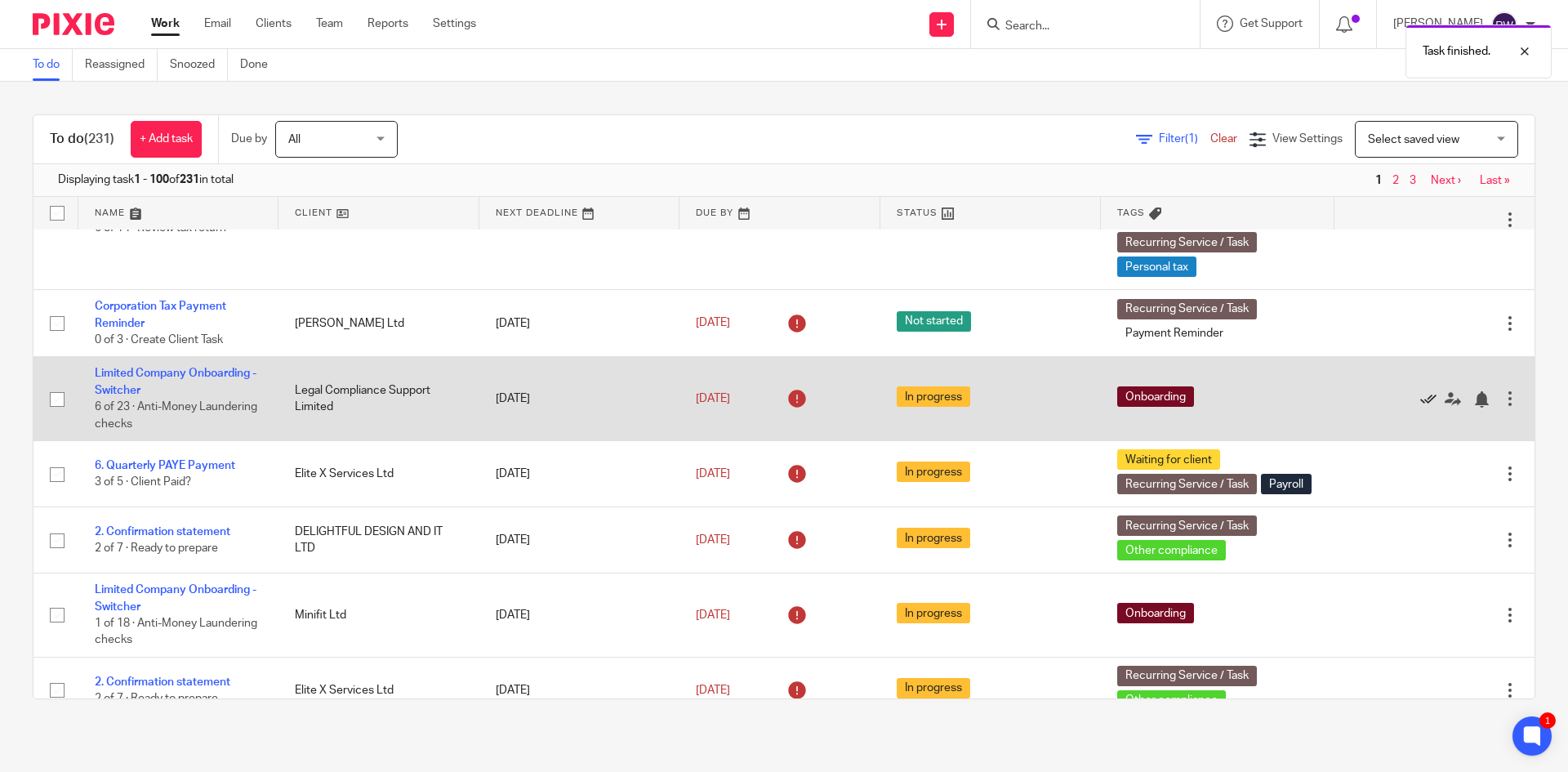
click at [1420, 396] on icon at bounding box center [1428, 399] width 16 height 16
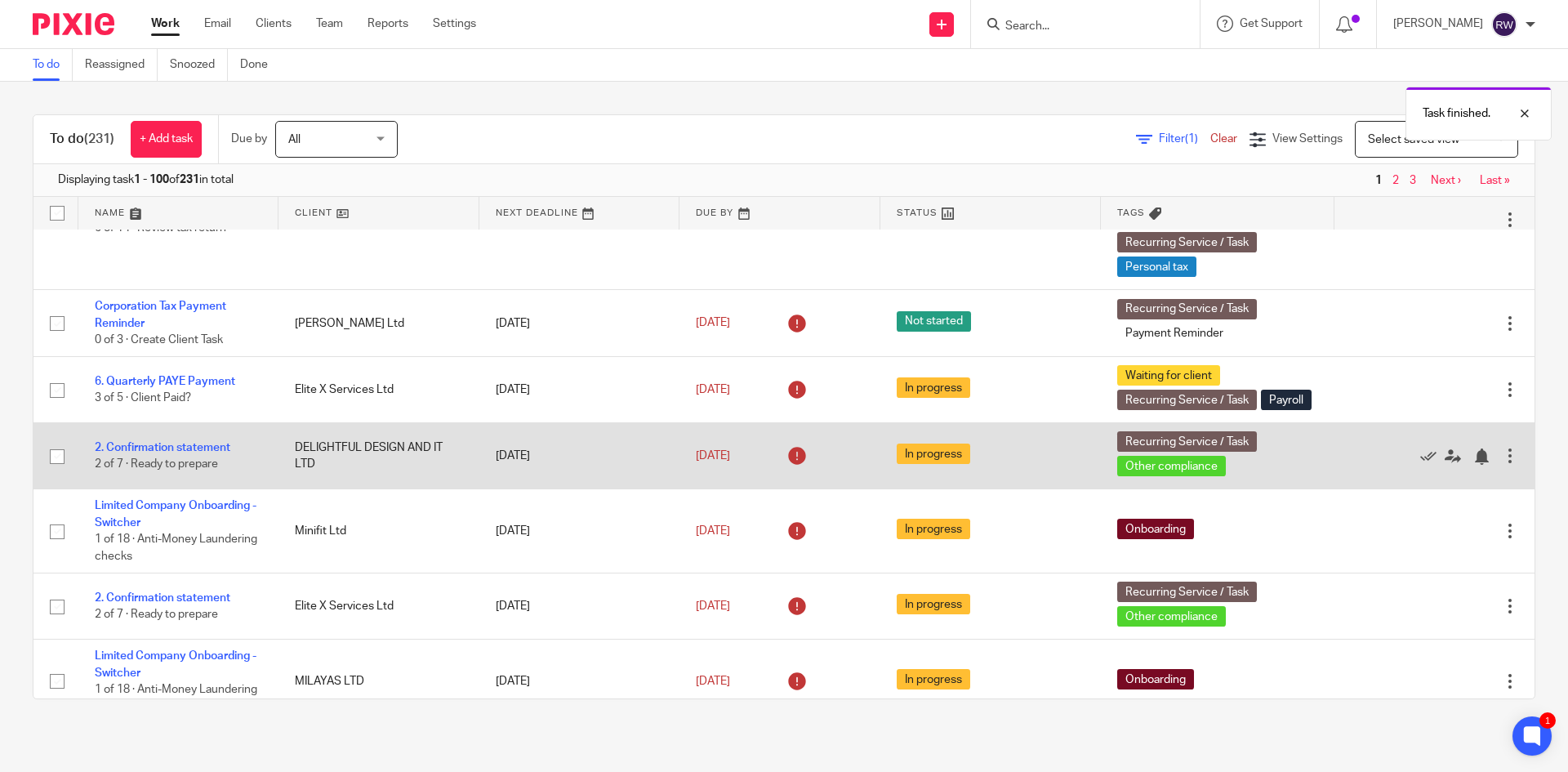
click at [1502, 464] on div at bounding box center [1510, 455] width 16 height 16
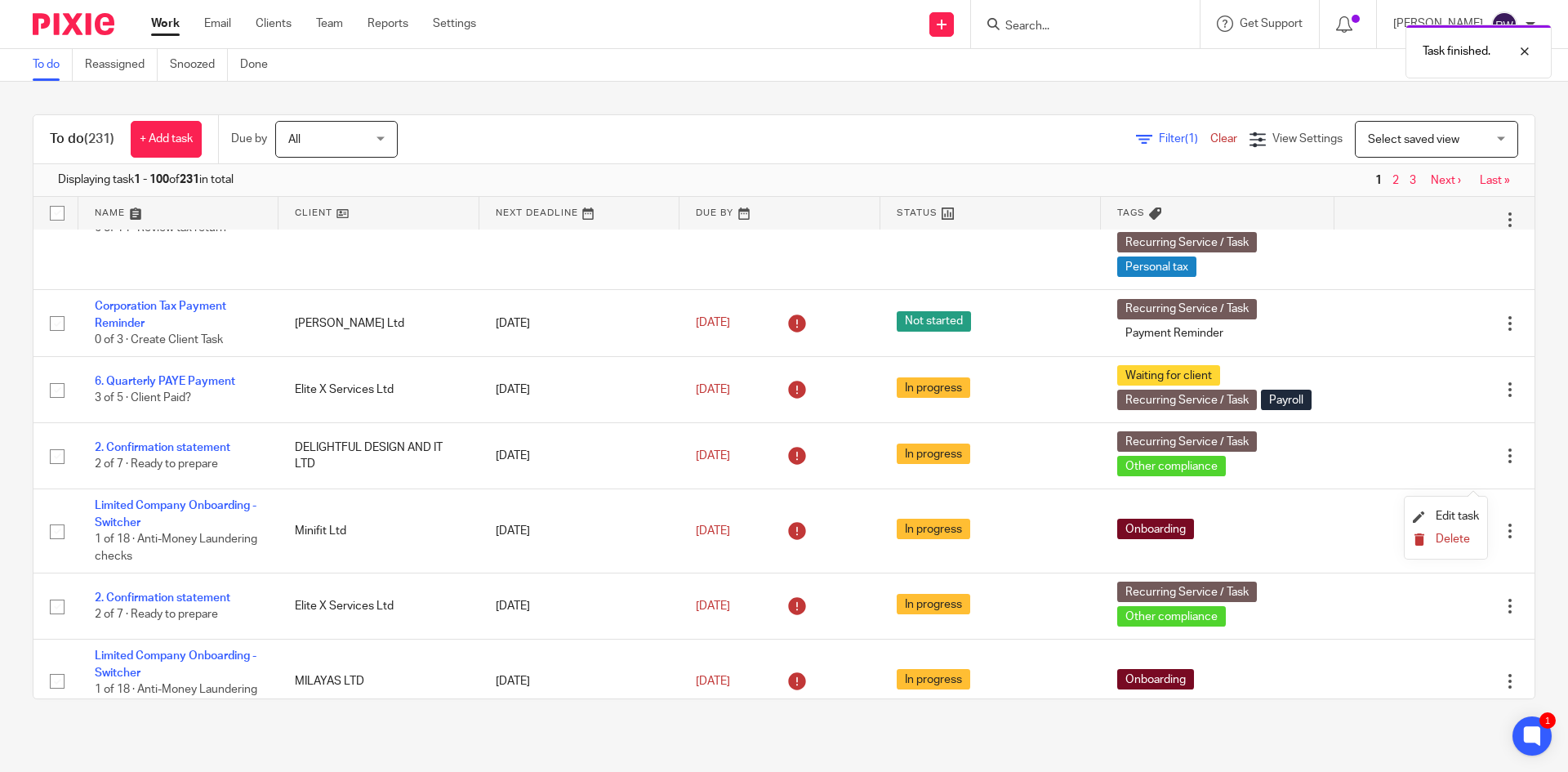
click at [1443, 534] on span "Delete" at bounding box center [1453, 539] width 34 height 12
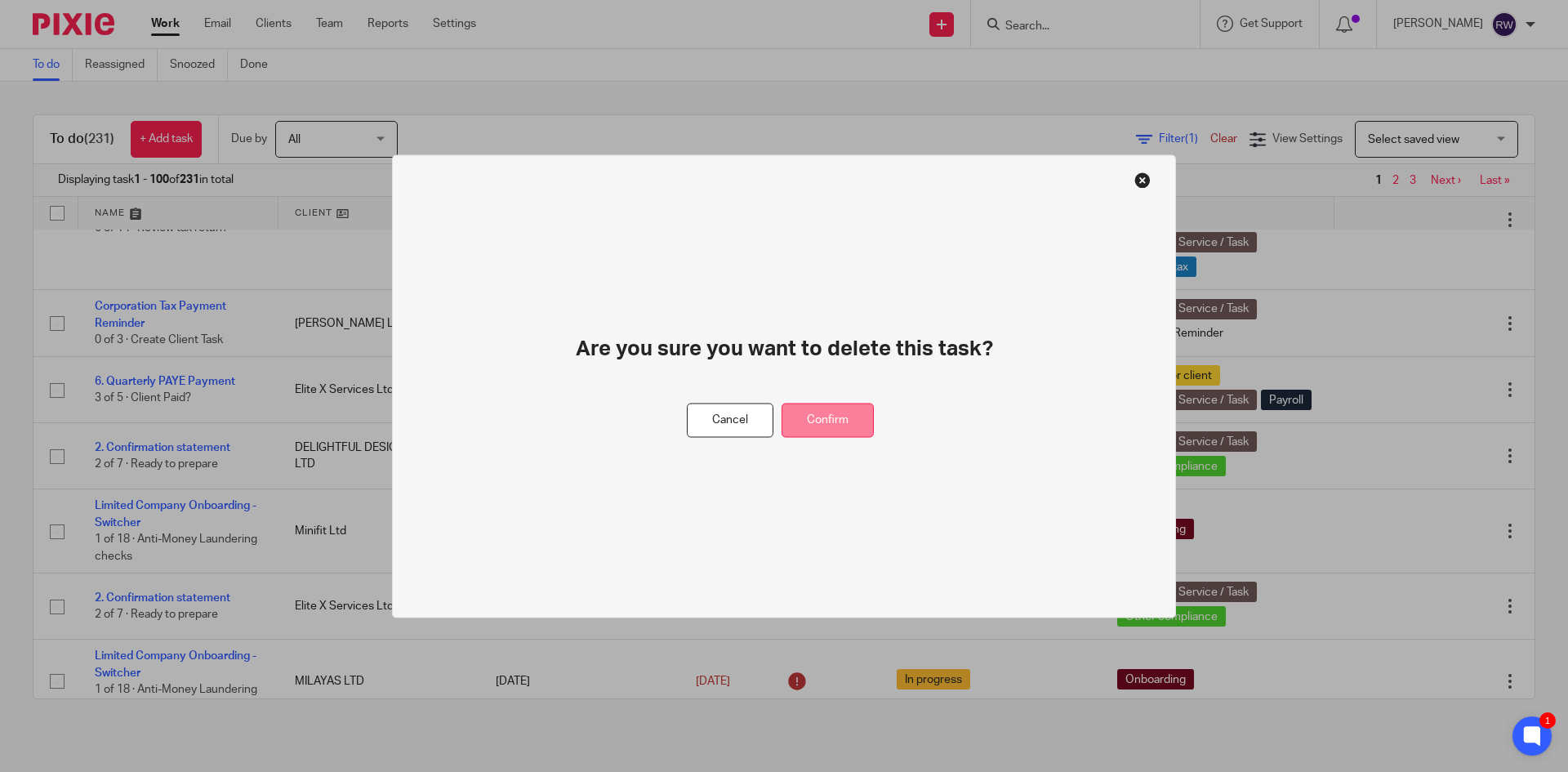
click at [826, 418] on button "Confirm" at bounding box center [828, 420] width 92 height 35
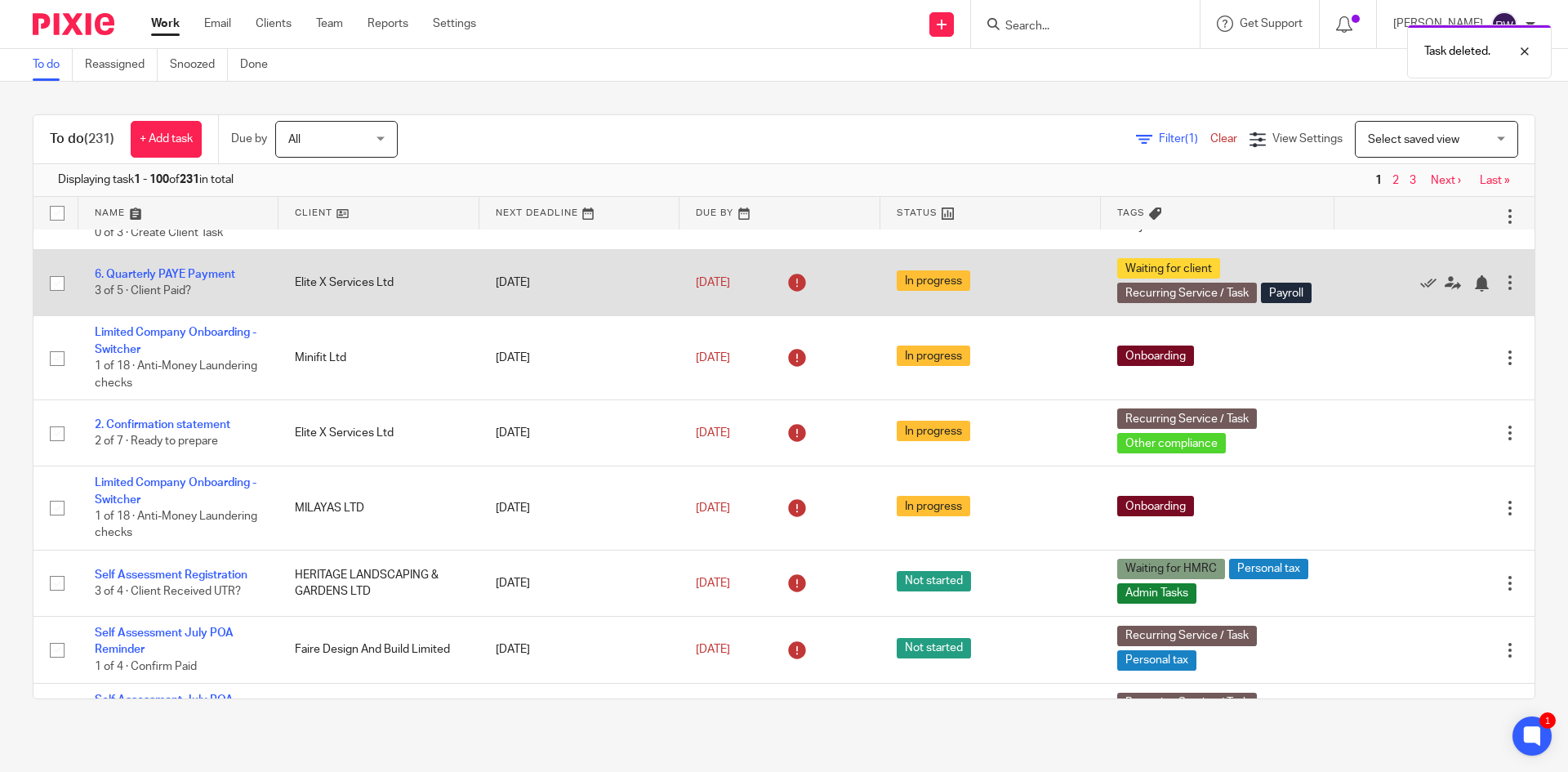
scroll to position [327, 0]
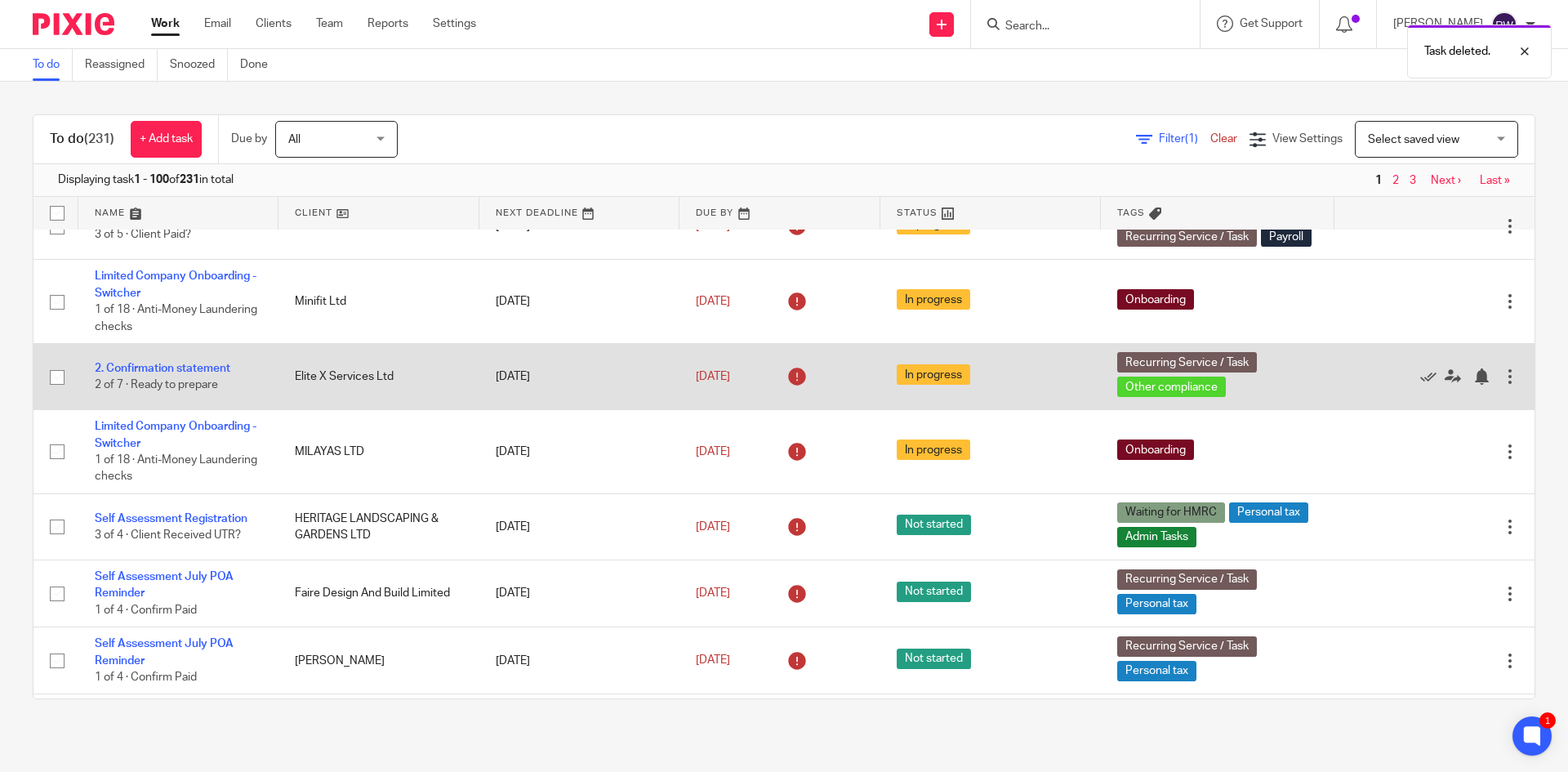
drag, startPoint x: 405, startPoint y: 396, endPoint x: 300, endPoint y: 399, distance: 105.0
click at [300, 399] on td "Elite X Services Ltd" at bounding box center [378, 377] width 200 height 66
drag, startPoint x: 292, startPoint y: 398, endPoint x: 392, endPoint y: 400, distance: 100.0
click at [392, 400] on td "Elite X Services Ltd" at bounding box center [378, 377] width 200 height 66
drag, startPoint x: 392, startPoint y: 400, endPoint x: 265, endPoint y: 403, distance: 127.0
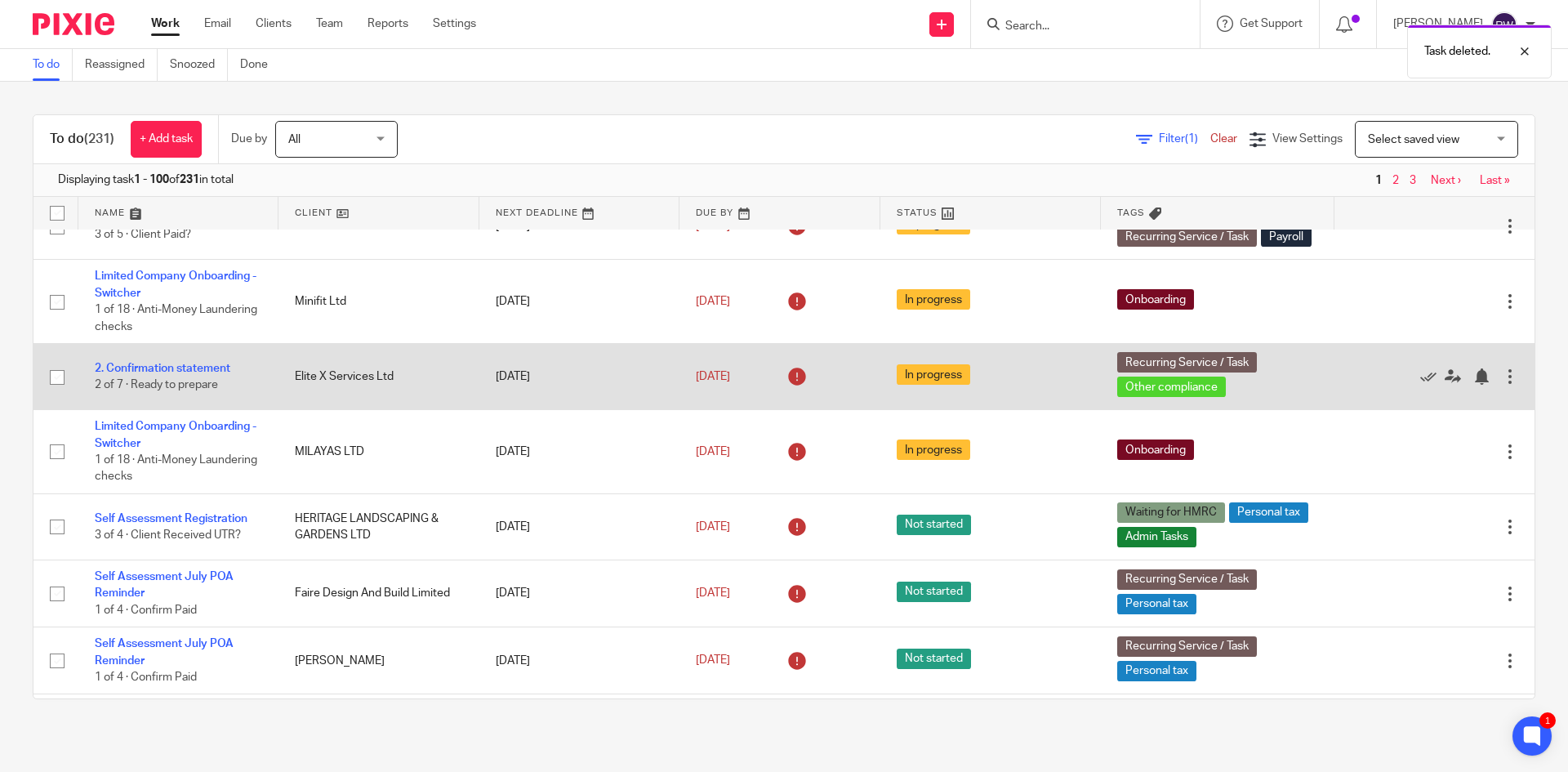
click at [265, 403] on tr "2. Confirmation statement 2 of 7 · Ready to prepare Elite X Services Ltd 22 May…" at bounding box center [784, 377] width 1501 height 66
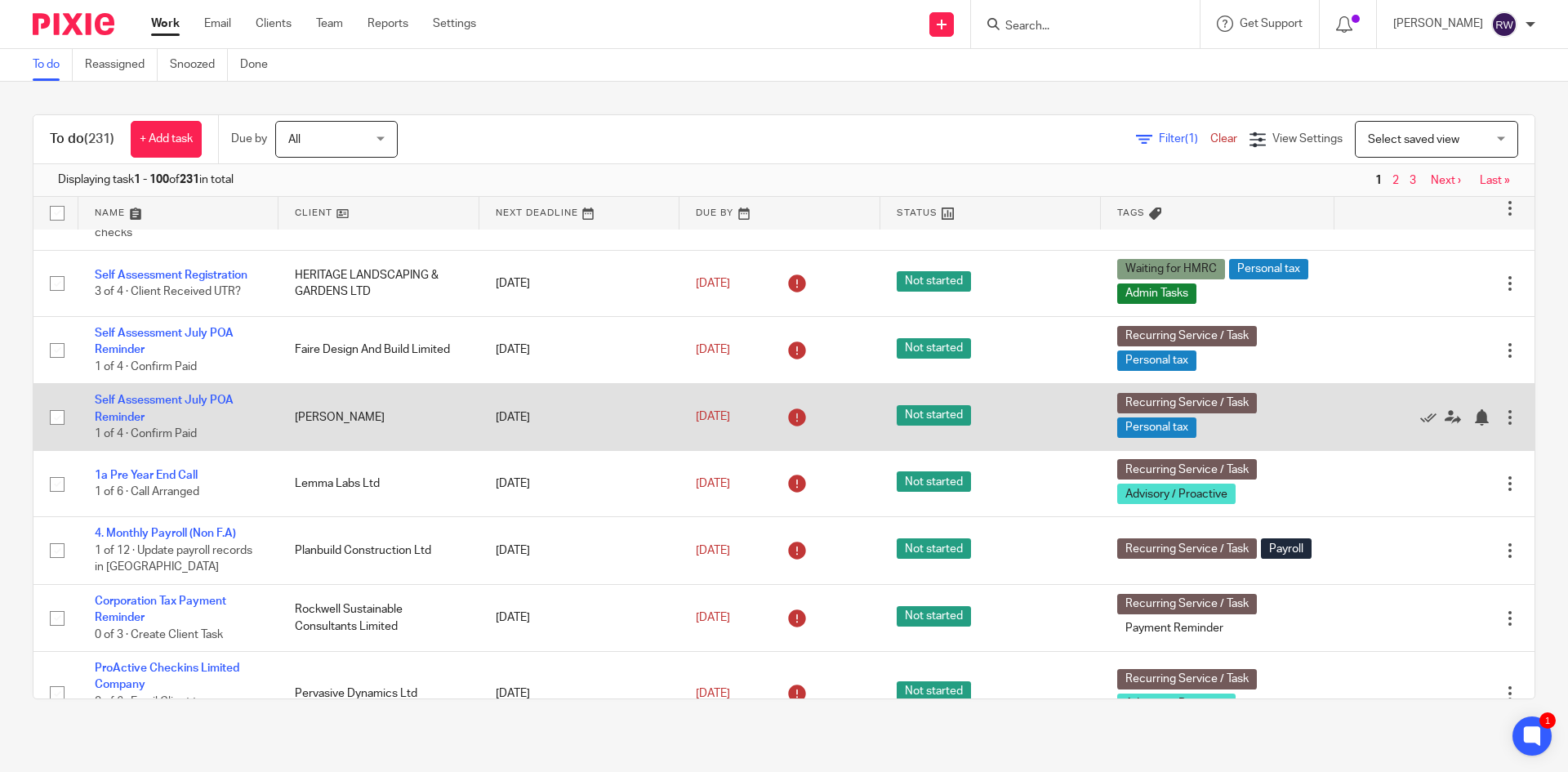
scroll to position [571, 0]
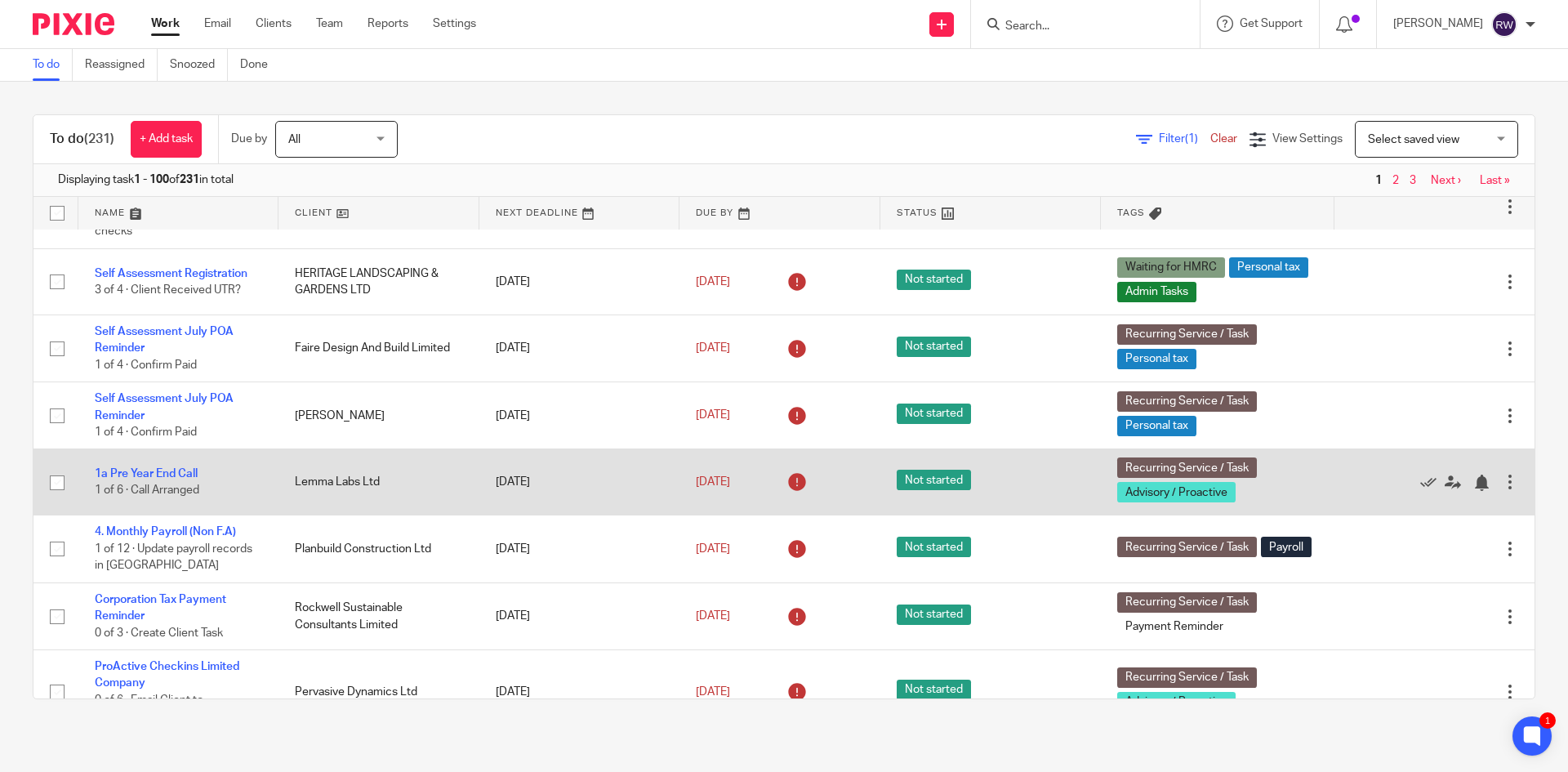
click at [1502, 490] on div at bounding box center [1510, 481] width 16 height 16
click at [1379, 490] on div at bounding box center [1427, 481] width 151 height 16
click at [1383, 490] on div at bounding box center [1427, 481] width 151 height 16
click at [1420, 491] on icon at bounding box center [1428, 482] width 16 height 16
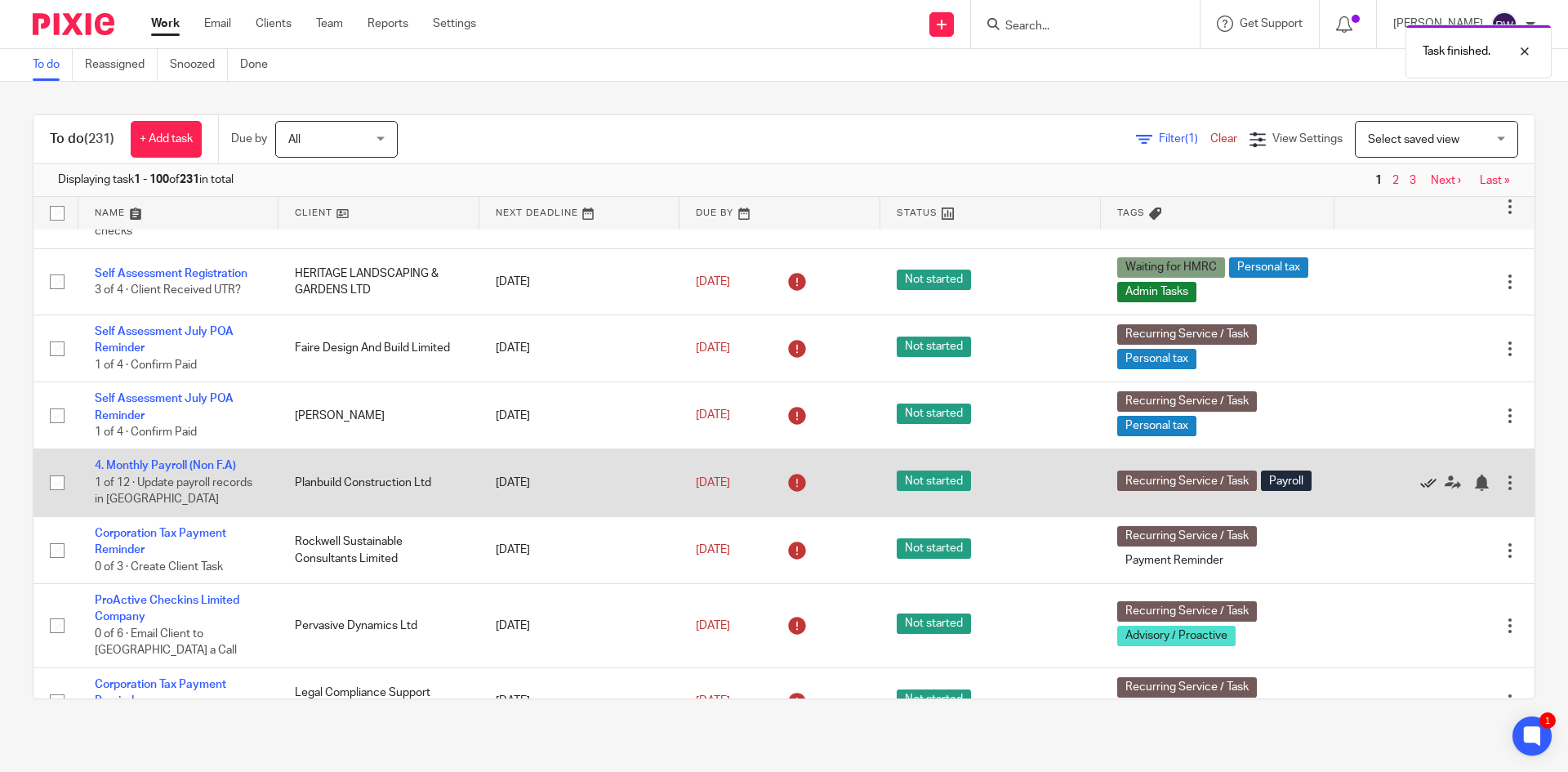
click at [1420, 491] on icon at bounding box center [1428, 482] width 16 height 16
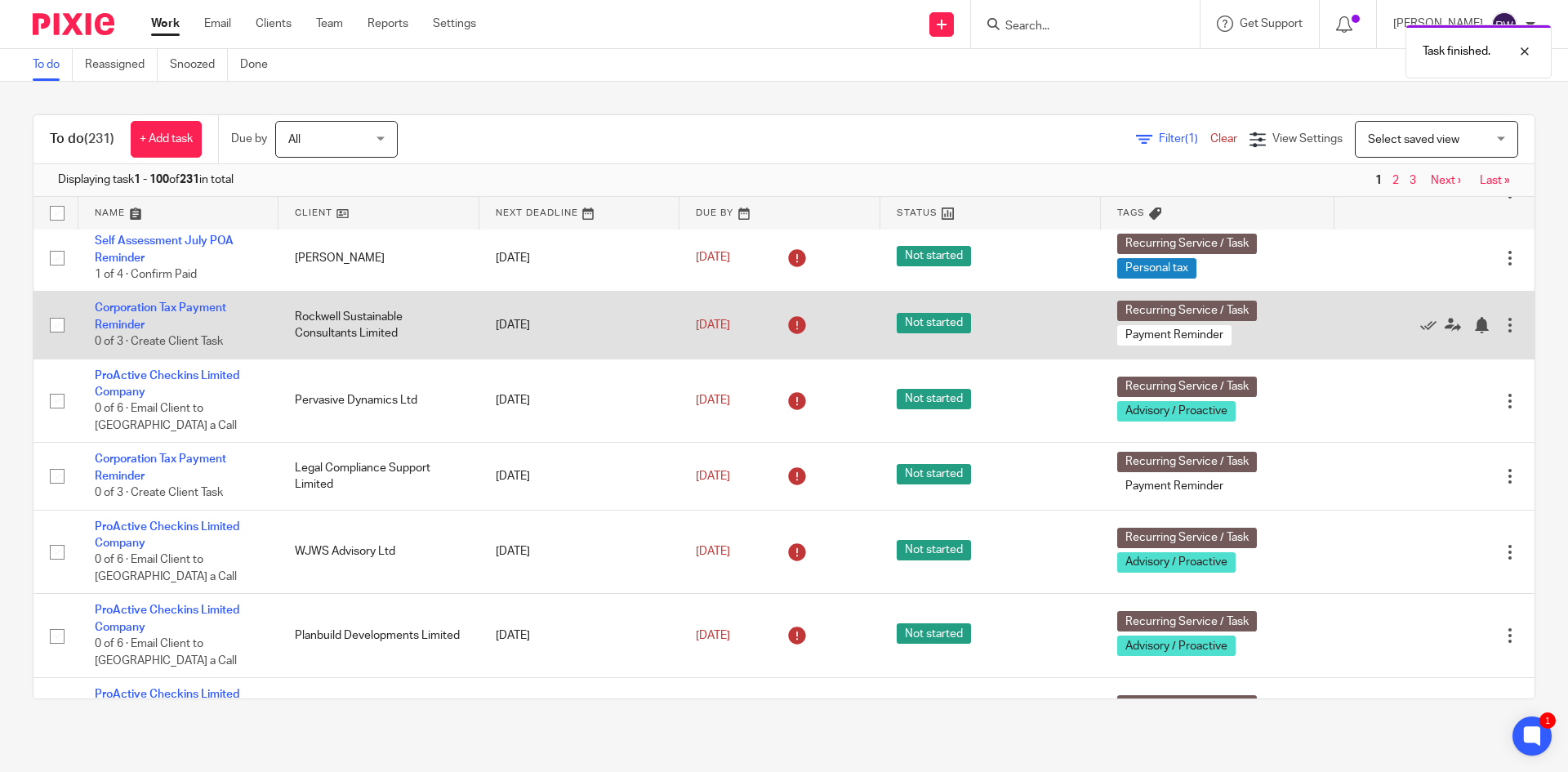
scroll to position [734, 0]
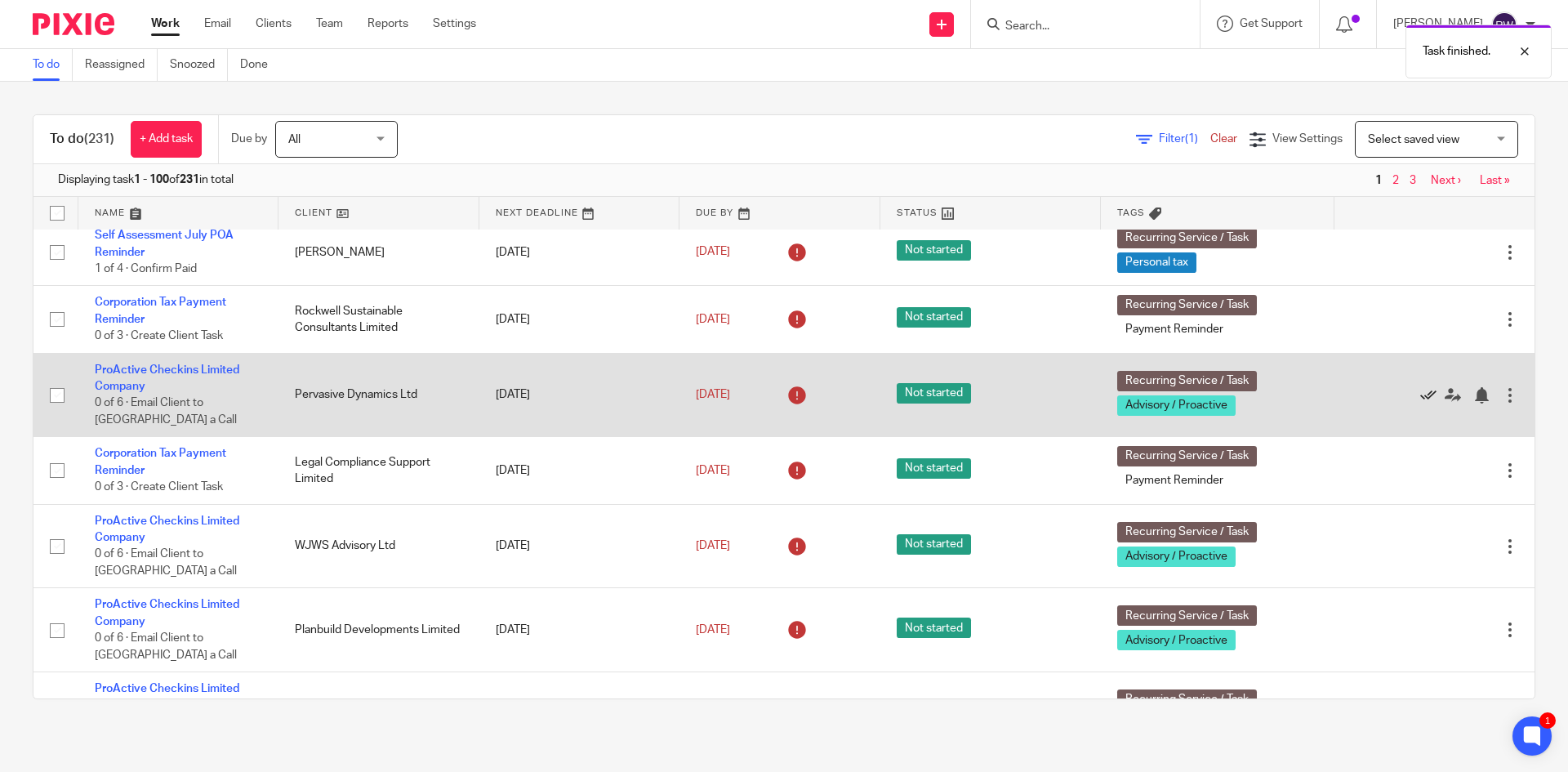
click at [1420, 403] on icon at bounding box center [1428, 395] width 16 height 16
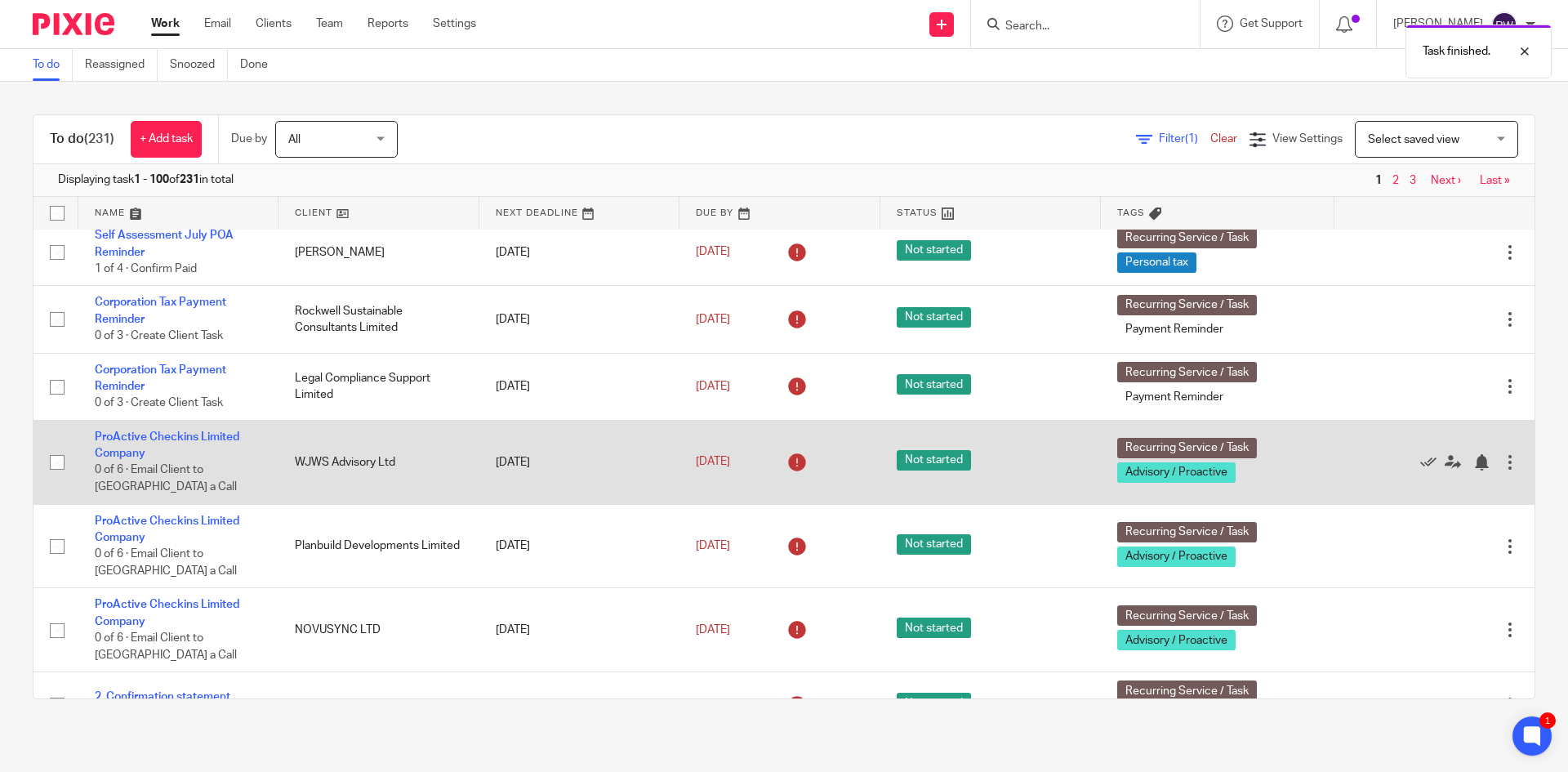
click at [1382, 471] on div at bounding box center [1427, 462] width 151 height 16
click at [1420, 471] on icon at bounding box center [1428, 462] width 16 height 16
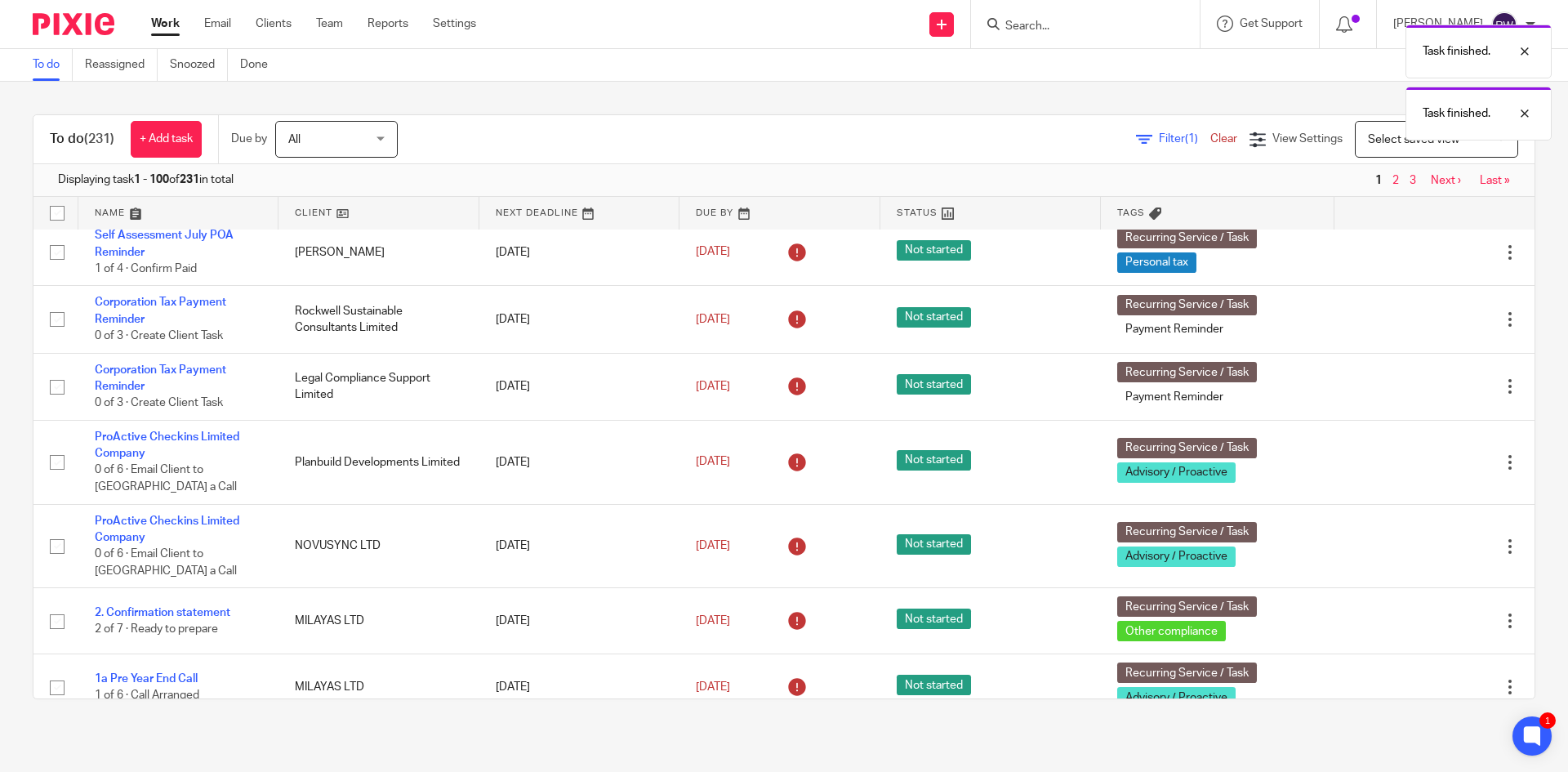
click at [1420, 471] on icon at bounding box center [1428, 462] width 16 height 16
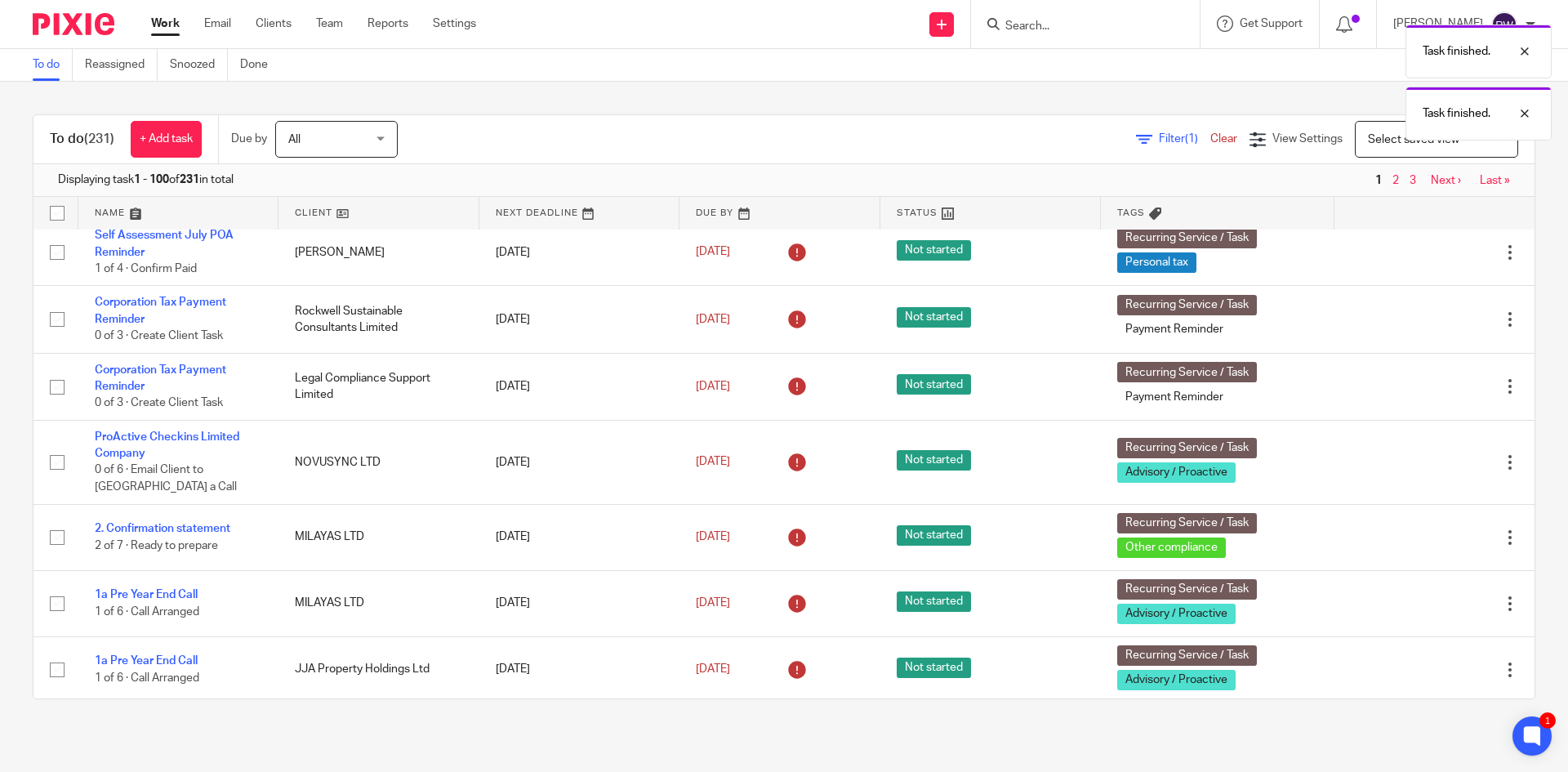
click at [1420, 471] on icon at bounding box center [1428, 462] width 16 height 16
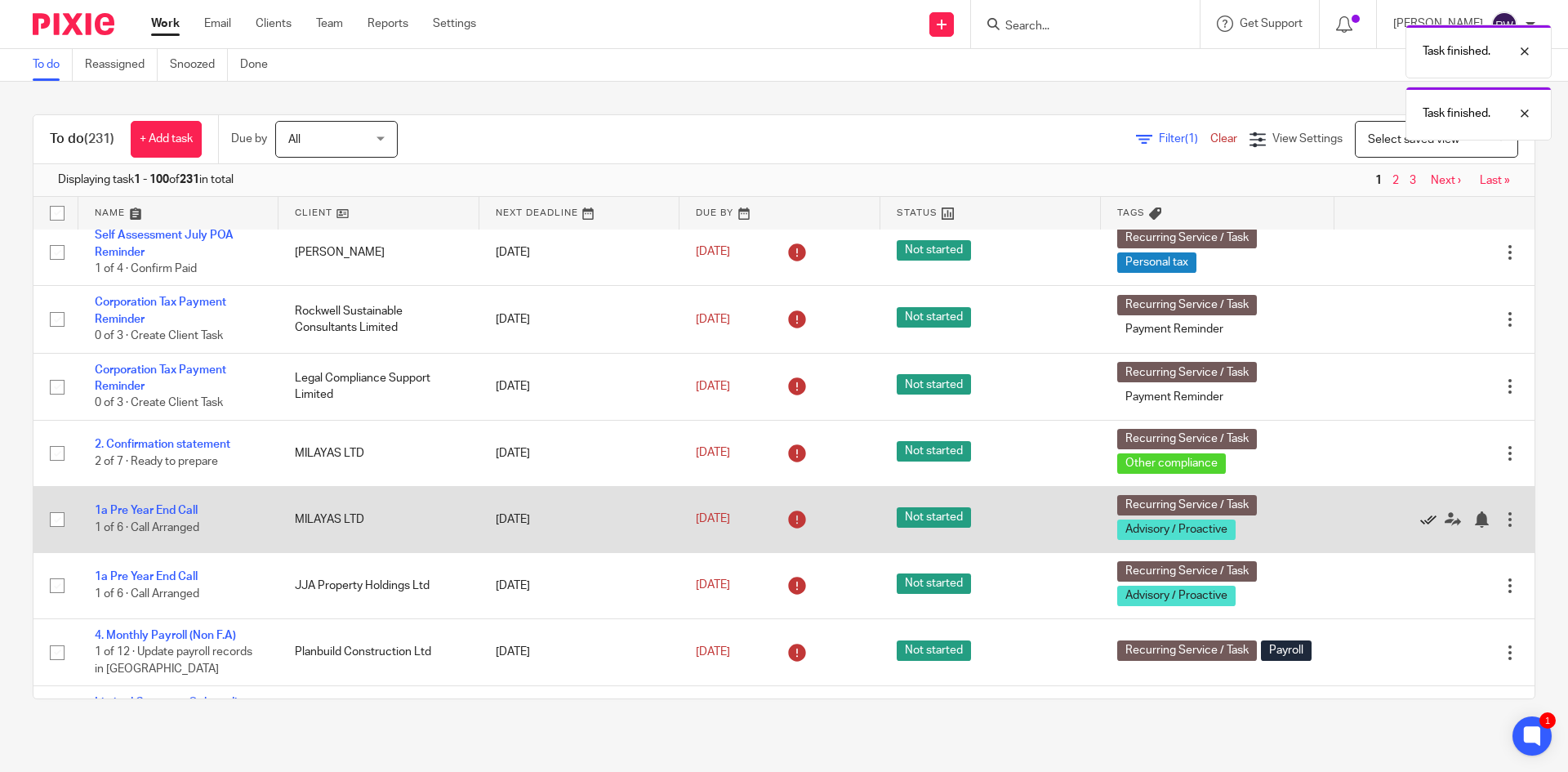
click at [1420, 528] on icon at bounding box center [1428, 519] width 16 height 16
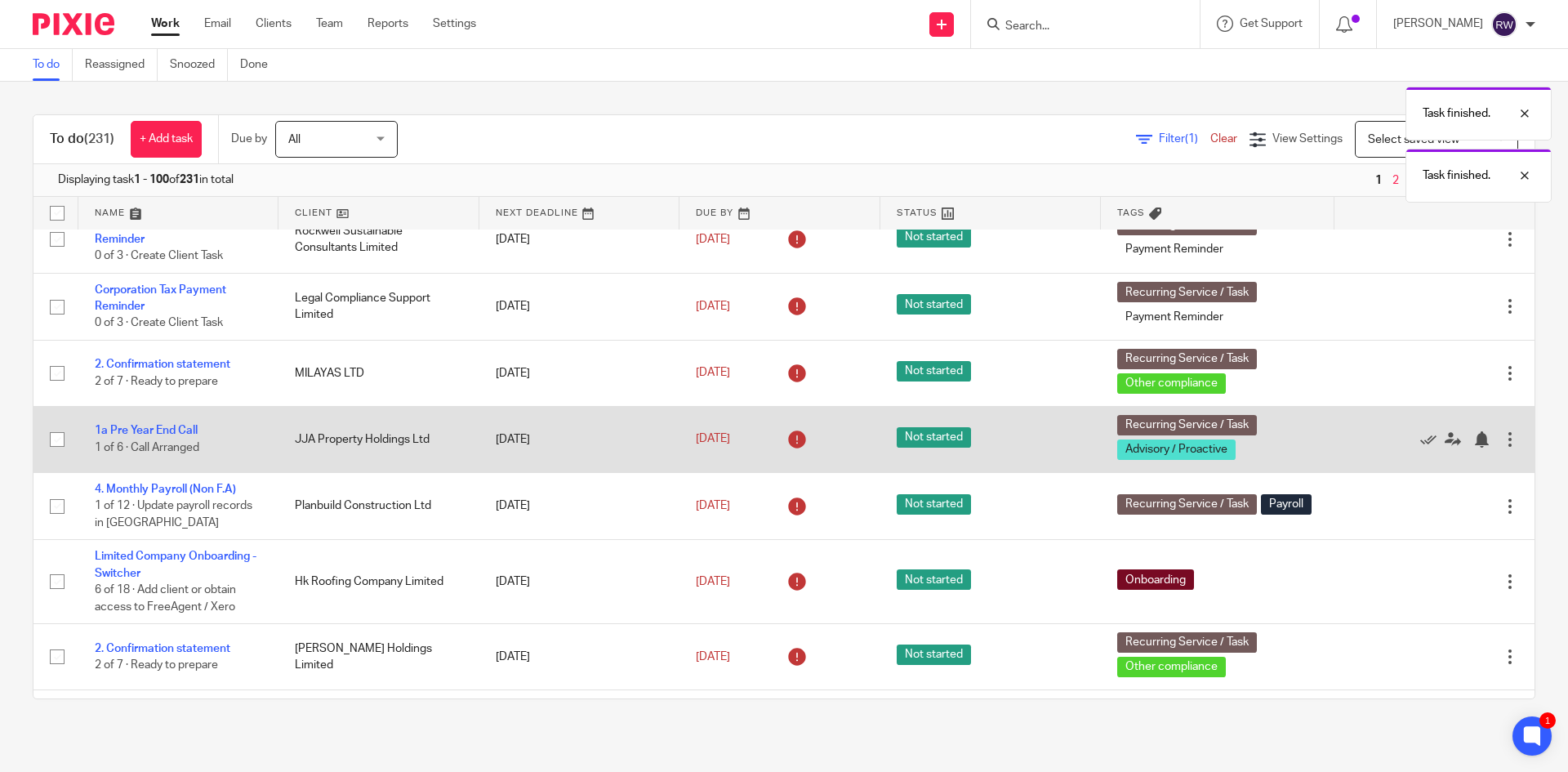
scroll to position [816, 0]
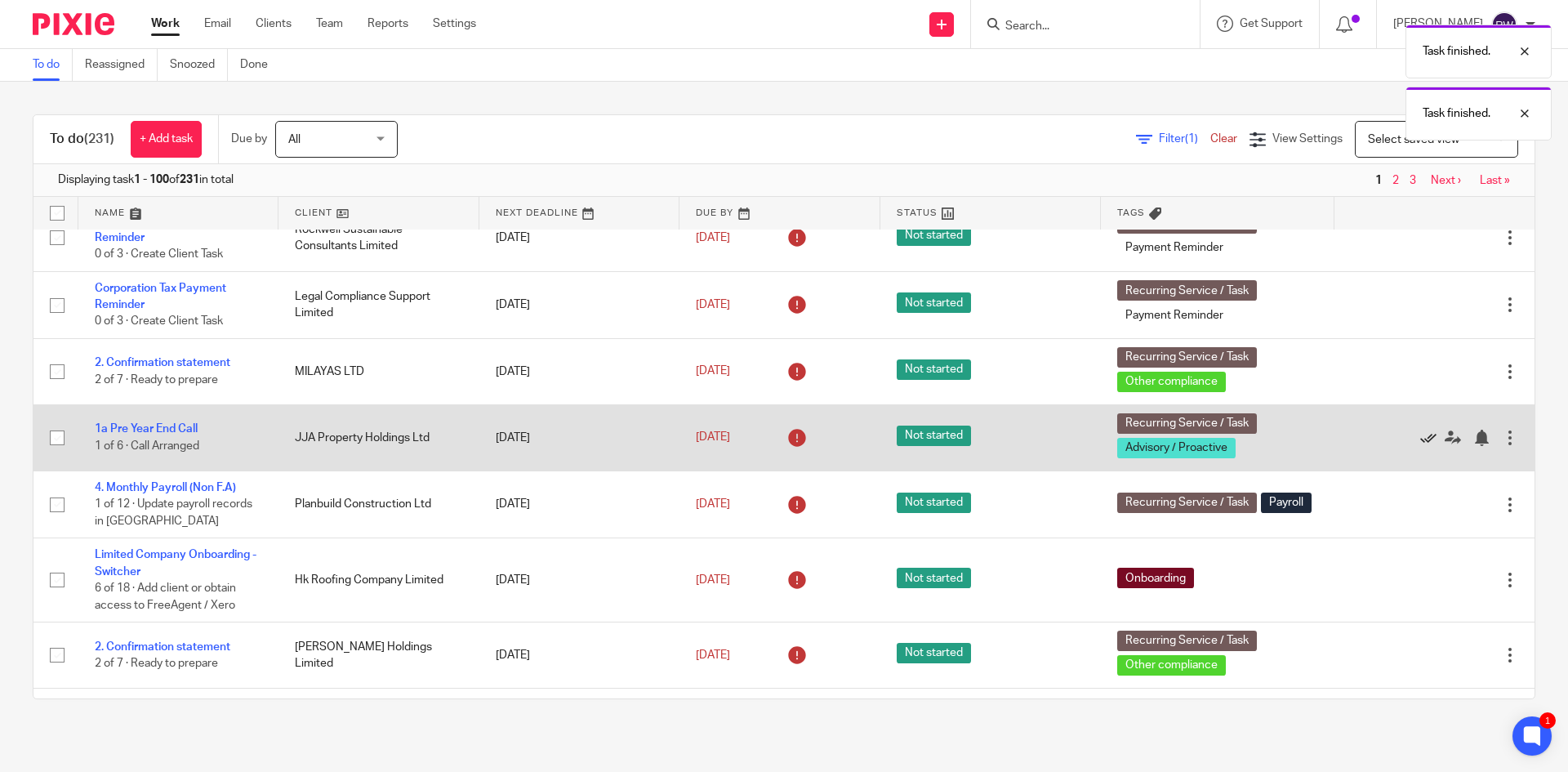
click at [1420, 445] on icon at bounding box center [1428, 437] width 16 height 16
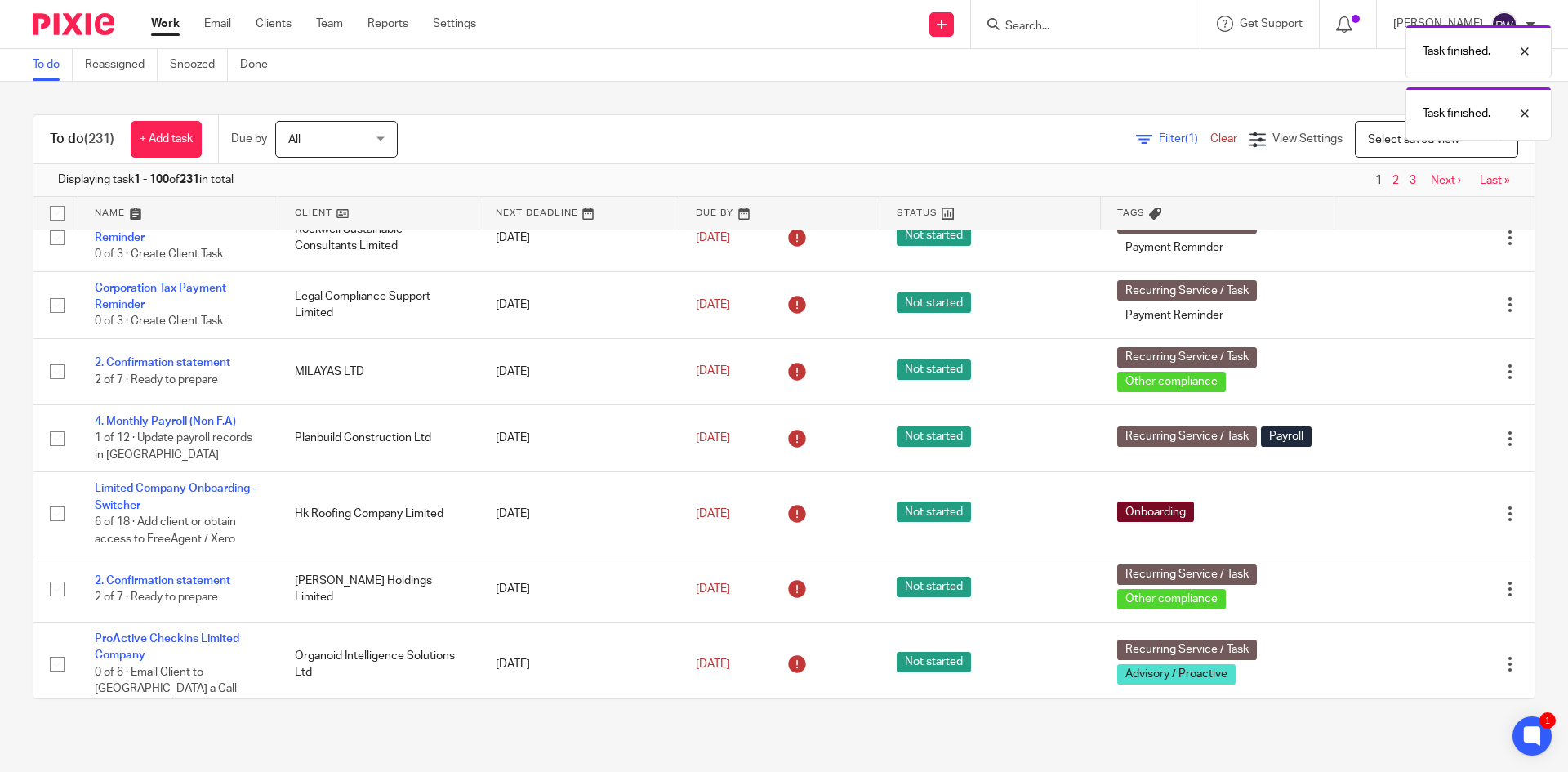
click at [1420, 446] on icon at bounding box center [1428, 438] width 16 height 16
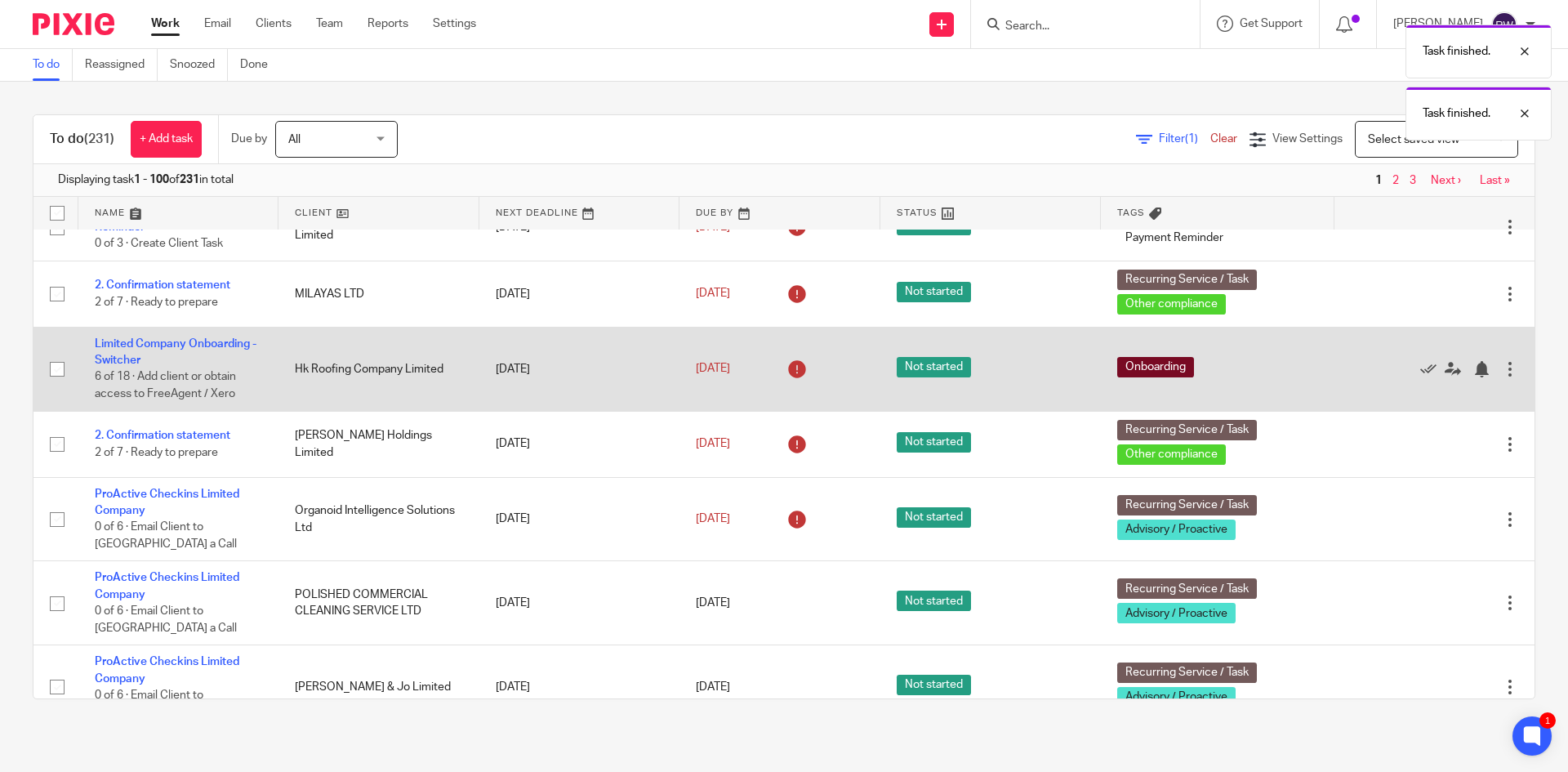
scroll to position [898, 0]
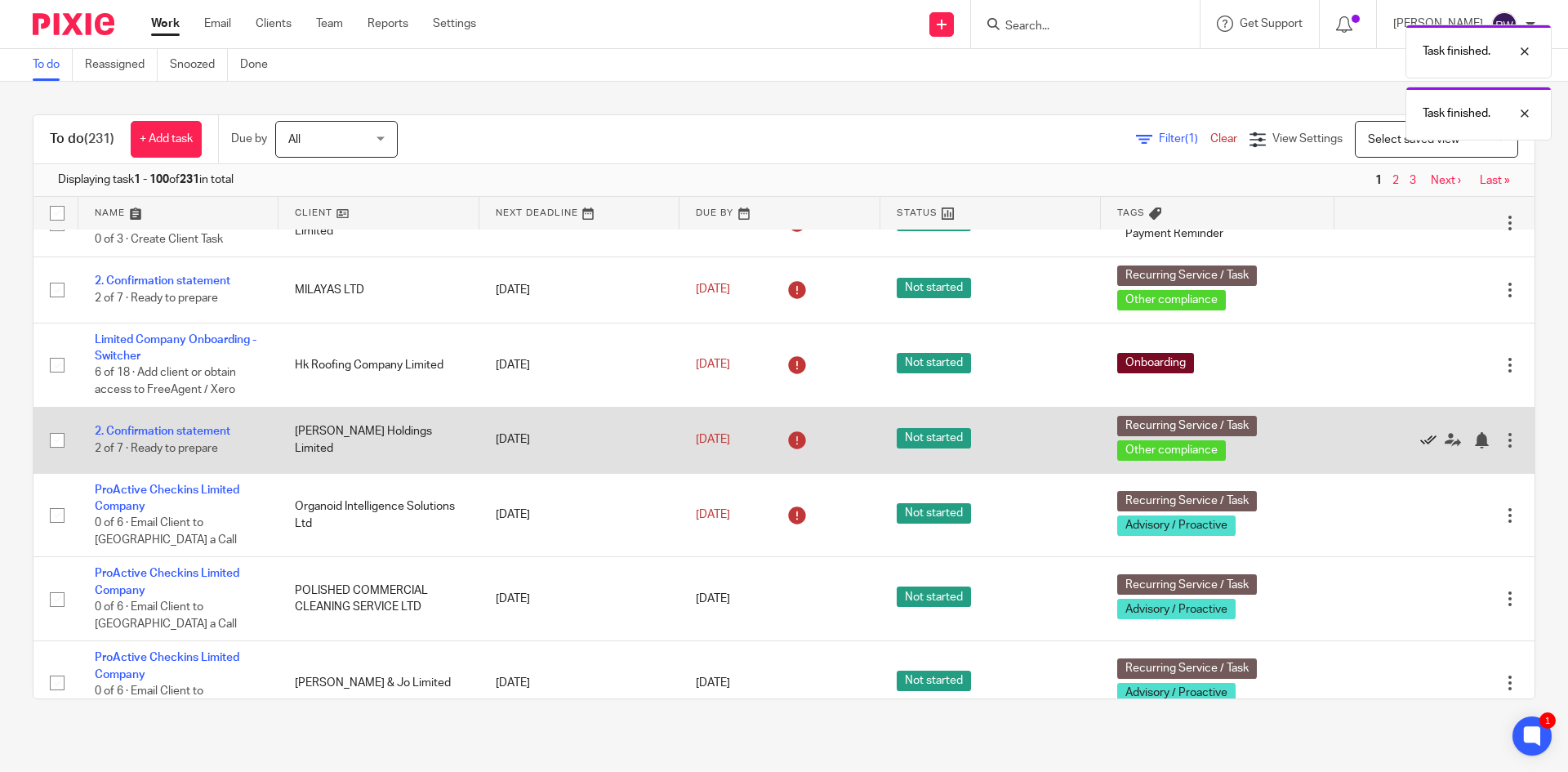
click at [1420, 448] on icon at bounding box center [1428, 440] width 16 height 16
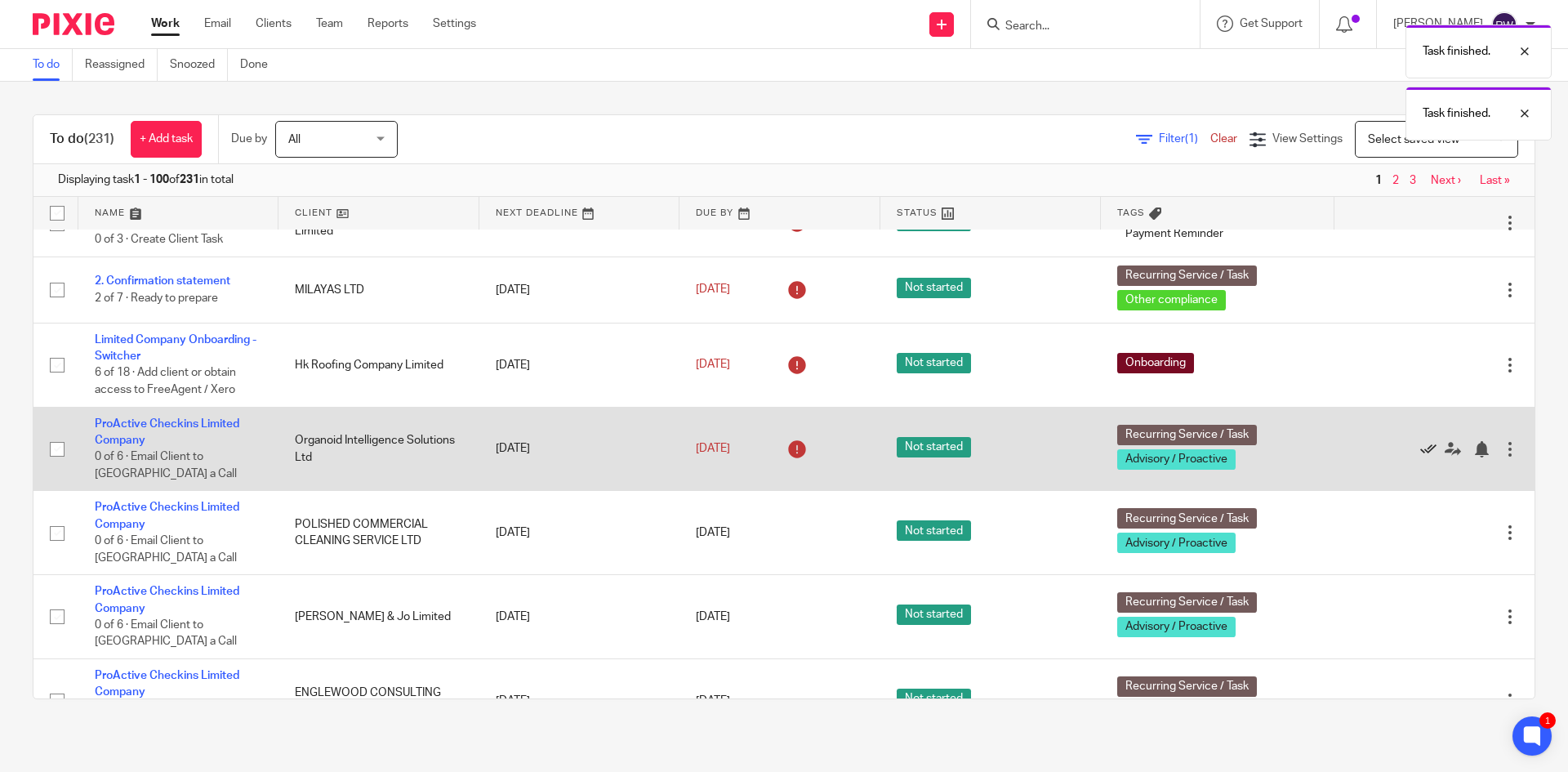
click at [1420, 457] on icon at bounding box center [1428, 448] width 16 height 16
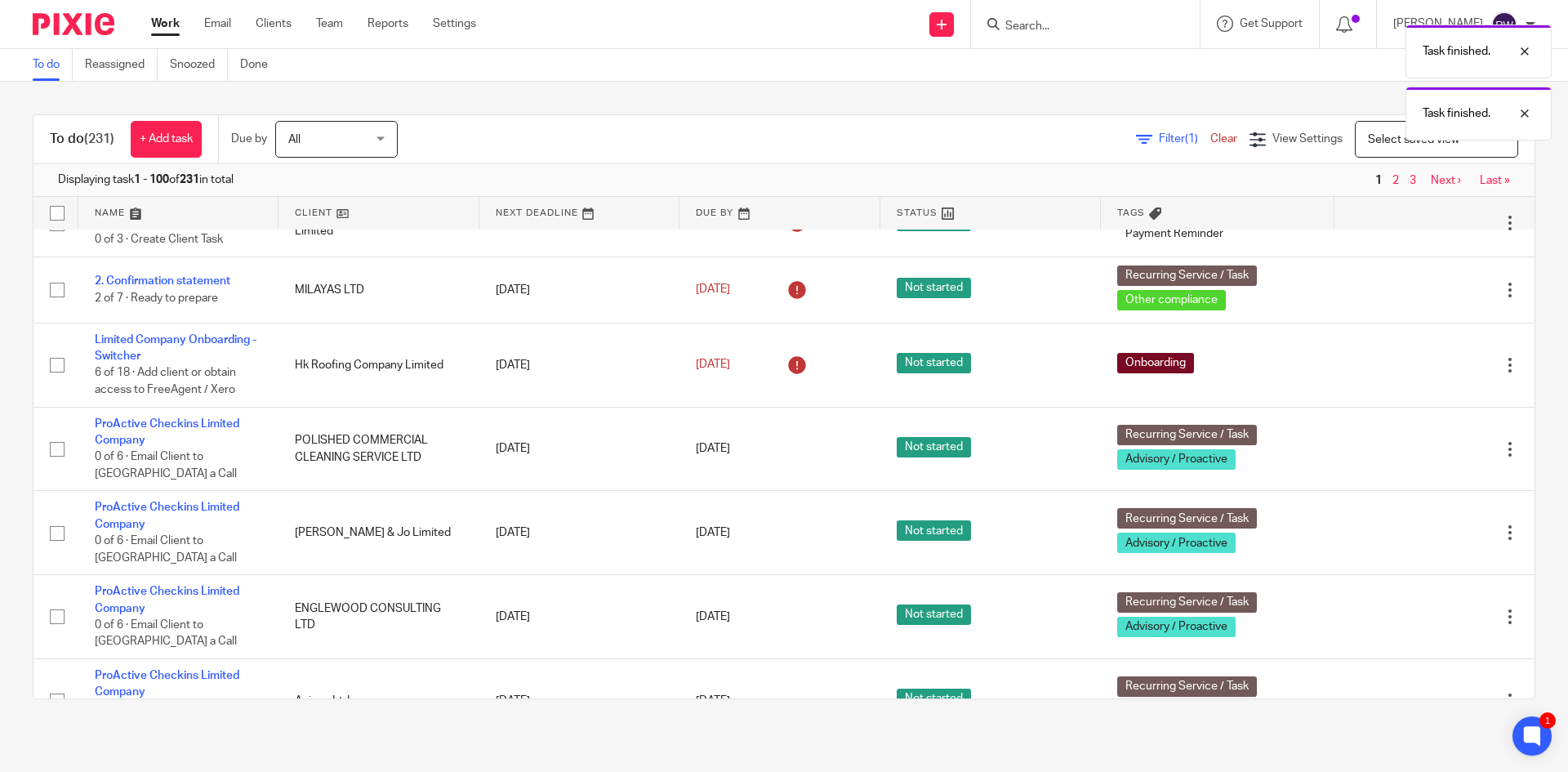
click at [1420, 457] on icon at bounding box center [1428, 448] width 16 height 16
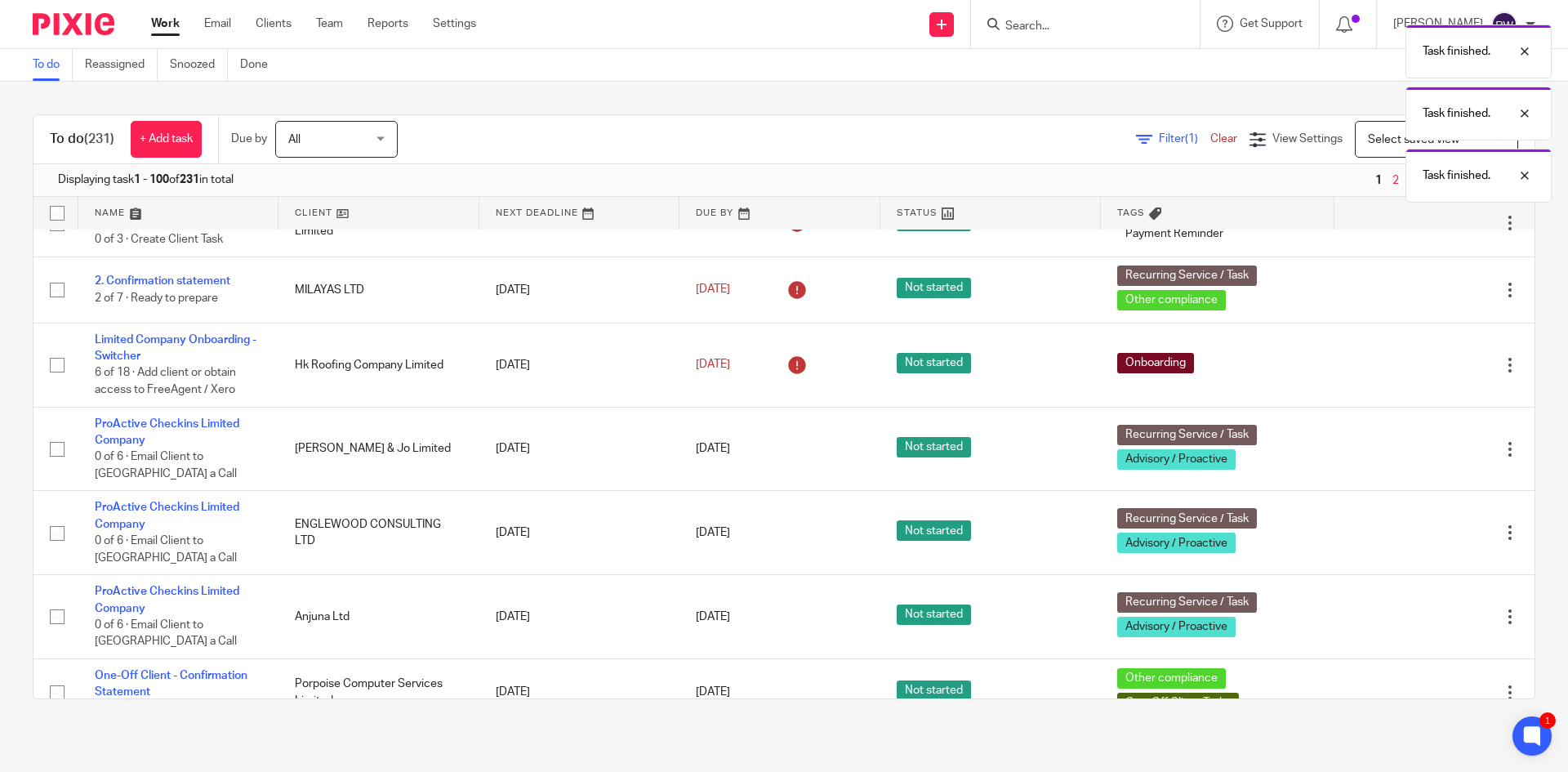
click at [1420, 457] on icon at bounding box center [1428, 448] width 16 height 16
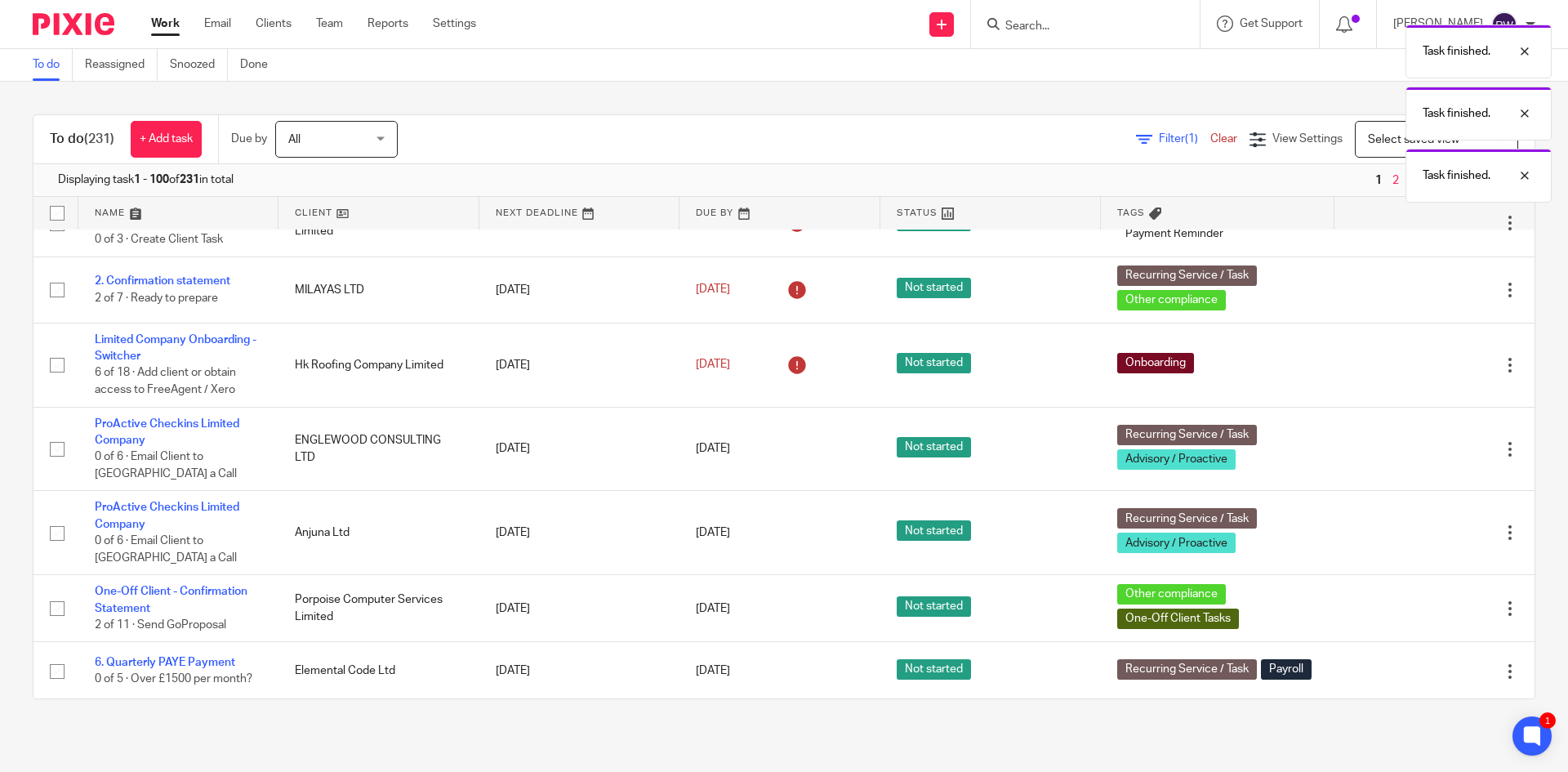
click at [1420, 457] on icon at bounding box center [1428, 448] width 16 height 16
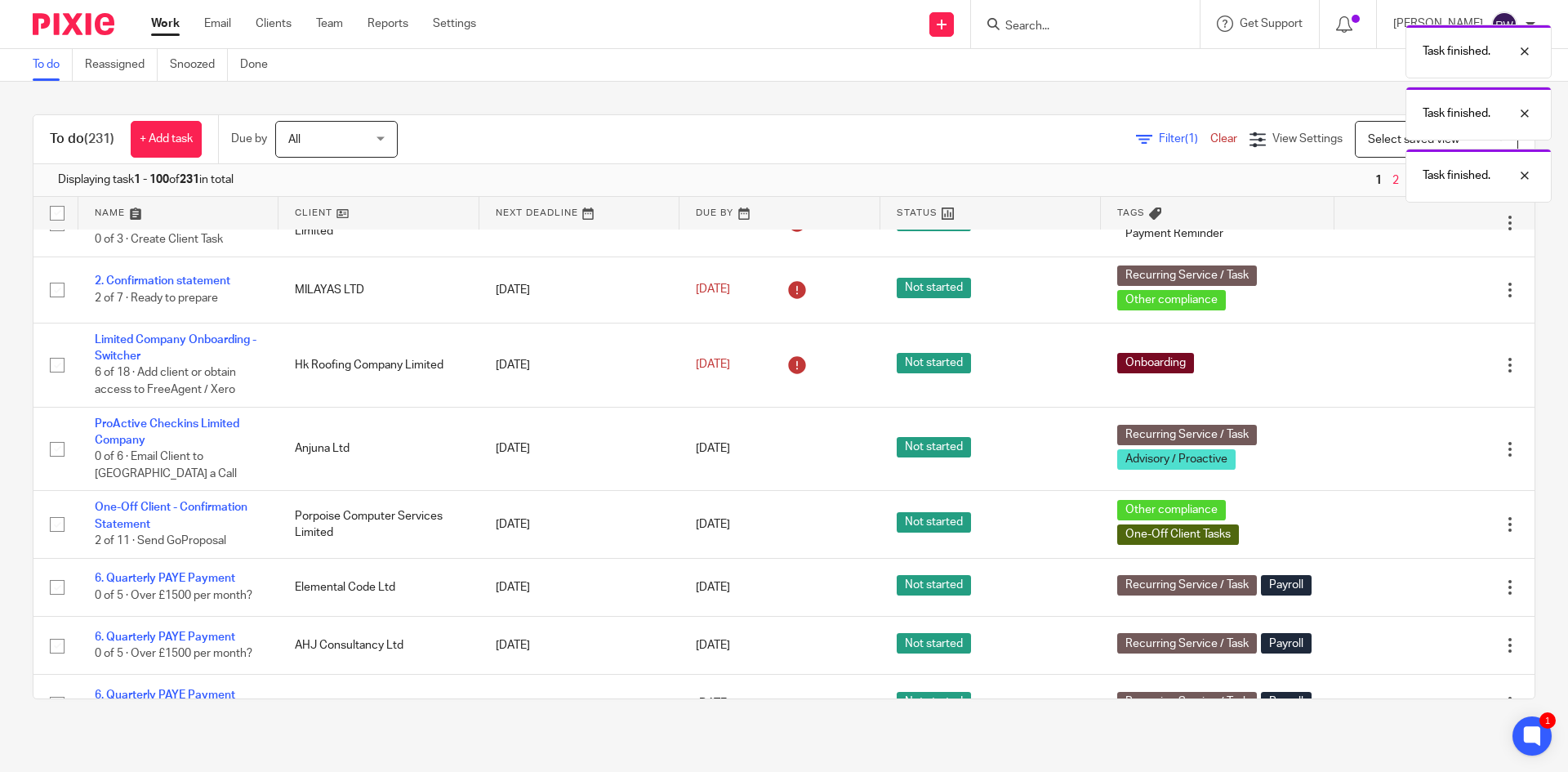
click at [1420, 457] on icon at bounding box center [1428, 448] width 16 height 16
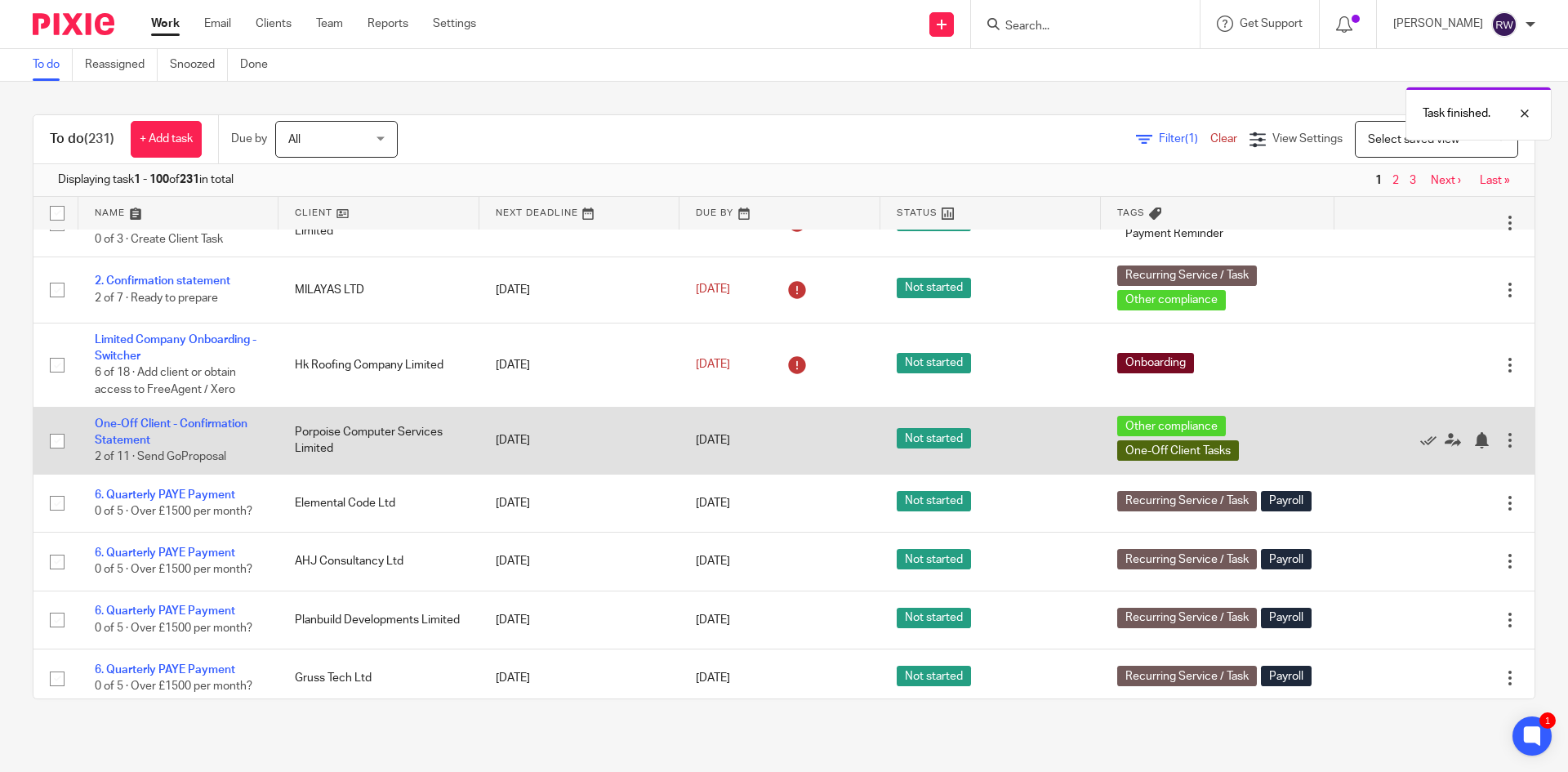
drag, startPoint x: 349, startPoint y: 475, endPoint x: 293, endPoint y: 453, distance: 60.2
click at [293, 453] on td "Porpoise Computer Services Limited" at bounding box center [378, 440] width 200 height 67
drag, startPoint x: 292, startPoint y: 454, endPoint x: 371, endPoint y: 474, distance: 81.5
click at [371, 473] on td "Porpoise Computer Services Limited" at bounding box center [378, 440] width 200 height 67
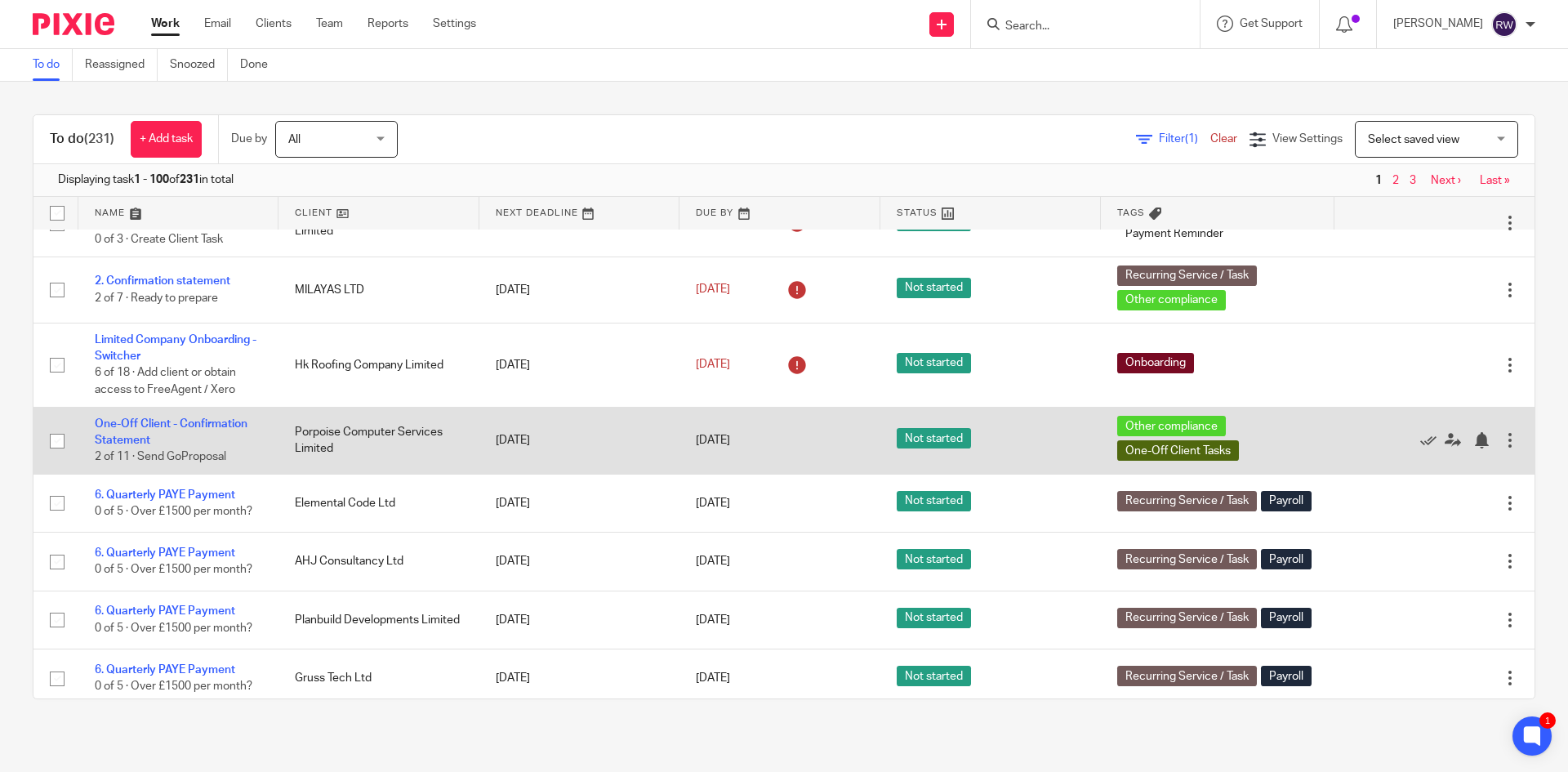
drag, startPoint x: 342, startPoint y: 477, endPoint x: 293, endPoint y: 461, distance: 51.5
click at [293, 461] on td "Porpoise Computer Services Limited" at bounding box center [378, 440] width 200 height 67
drag, startPoint x: 282, startPoint y: 452, endPoint x: 387, endPoint y: 483, distance: 109.5
click at [381, 473] on td "Porpoise Computer Services Limited" at bounding box center [378, 440] width 200 height 67
click at [390, 473] on td "Porpoise Computer Services Limited" at bounding box center [378, 440] width 200 height 67
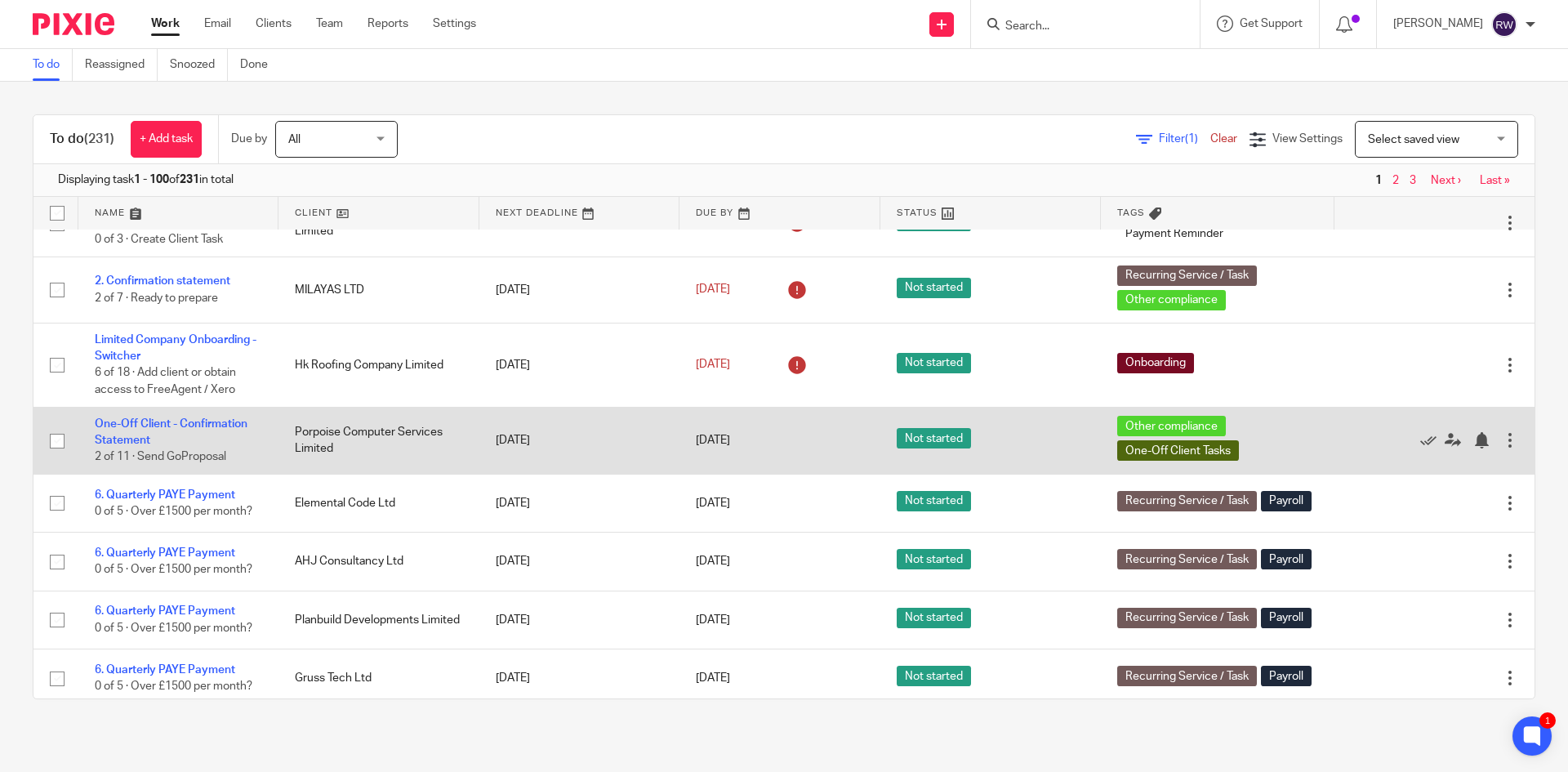
drag, startPoint x: 361, startPoint y: 480, endPoint x: 299, endPoint y: 453, distance: 67.6
click at [300, 454] on td "Porpoise Computer Services Limited" at bounding box center [378, 440] width 200 height 67
drag, startPoint x: 293, startPoint y: 451, endPoint x: 361, endPoint y: 466, distance: 69.6
click at [342, 466] on td "Porpoise Computer Services Limited" at bounding box center [378, 440] width 200 height 67
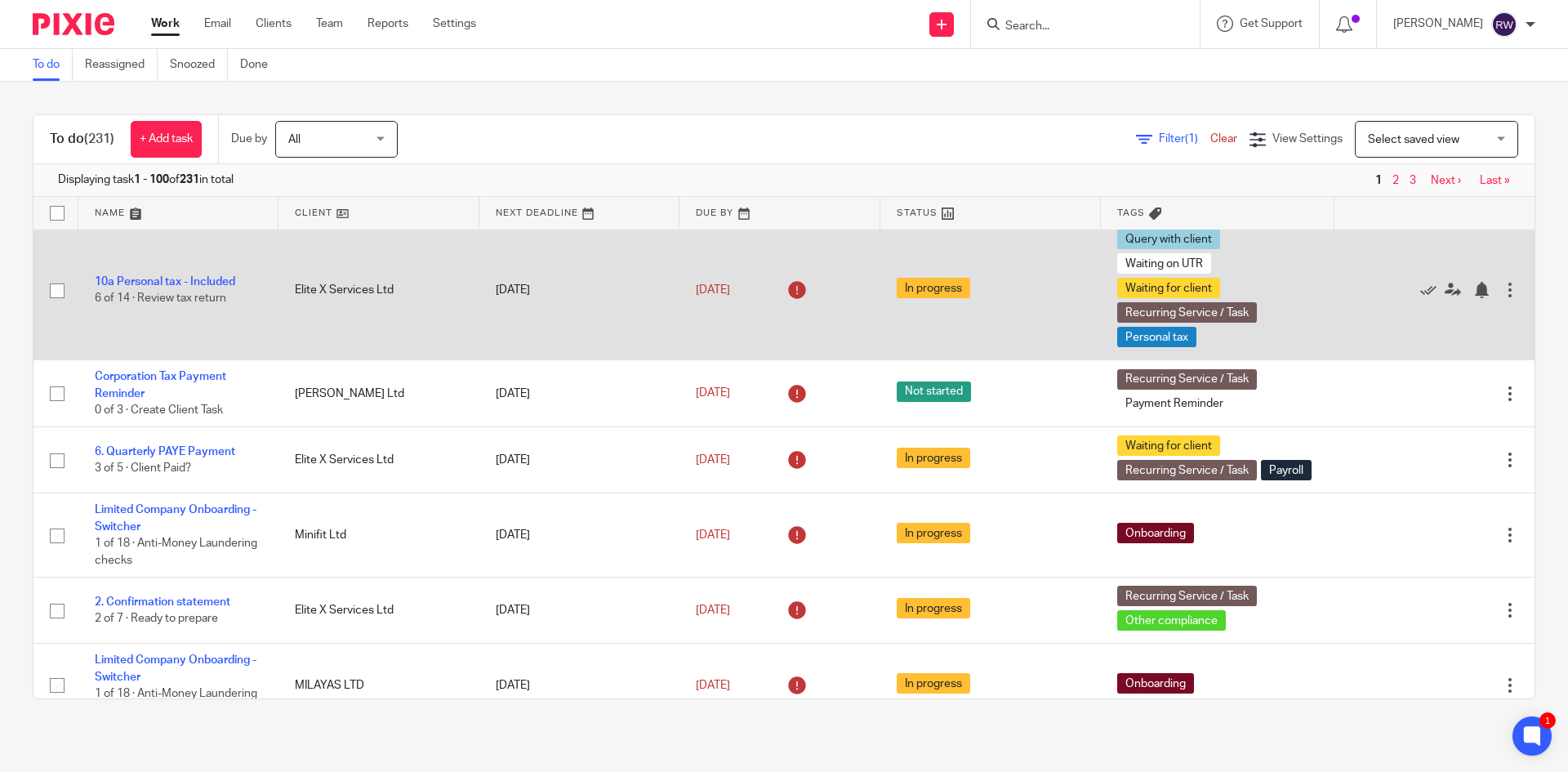
scroll to position [0, 0]
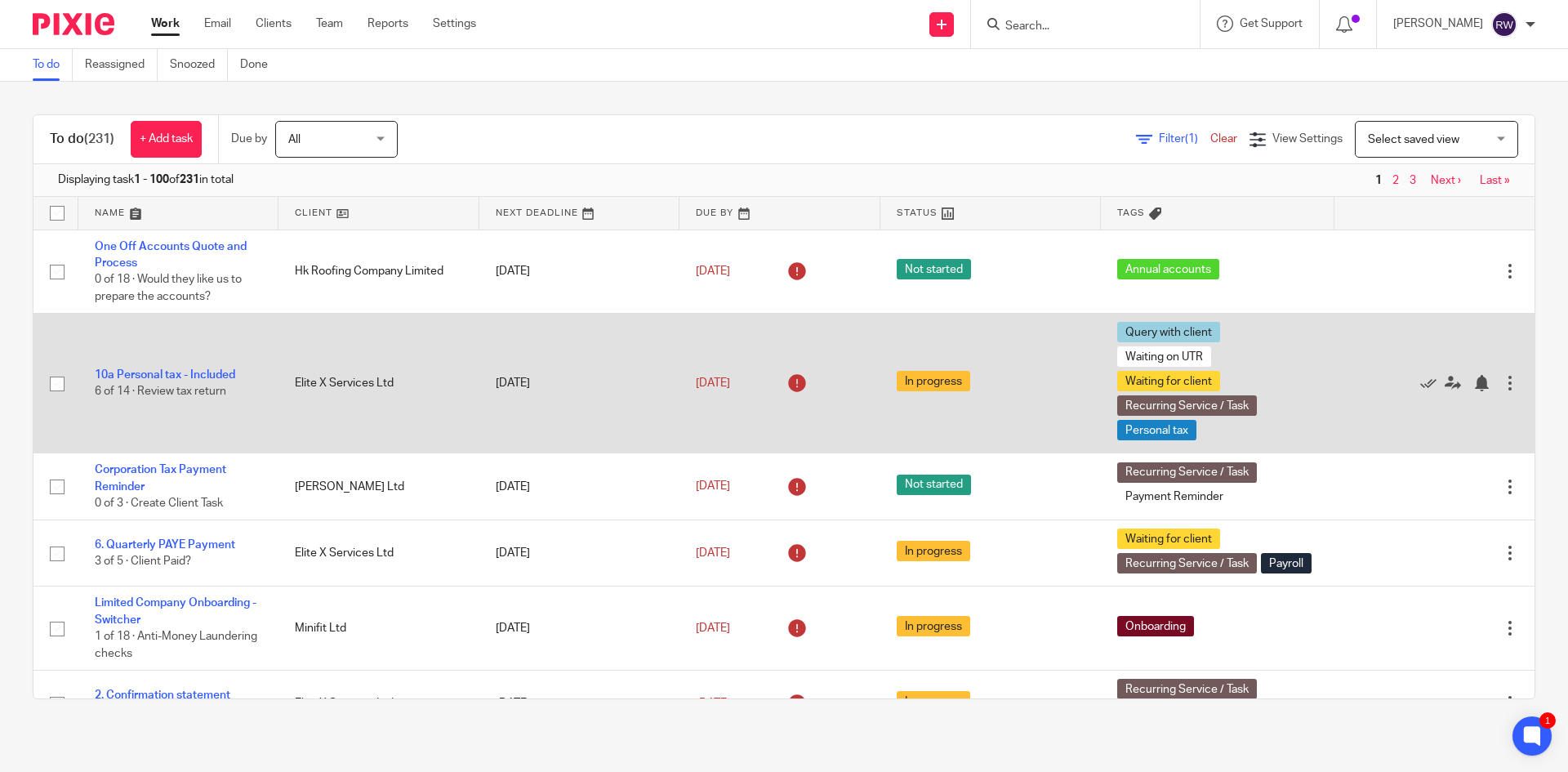
click at [1502, 381] on div at bounding box center [1510, 383] width 16 height 16
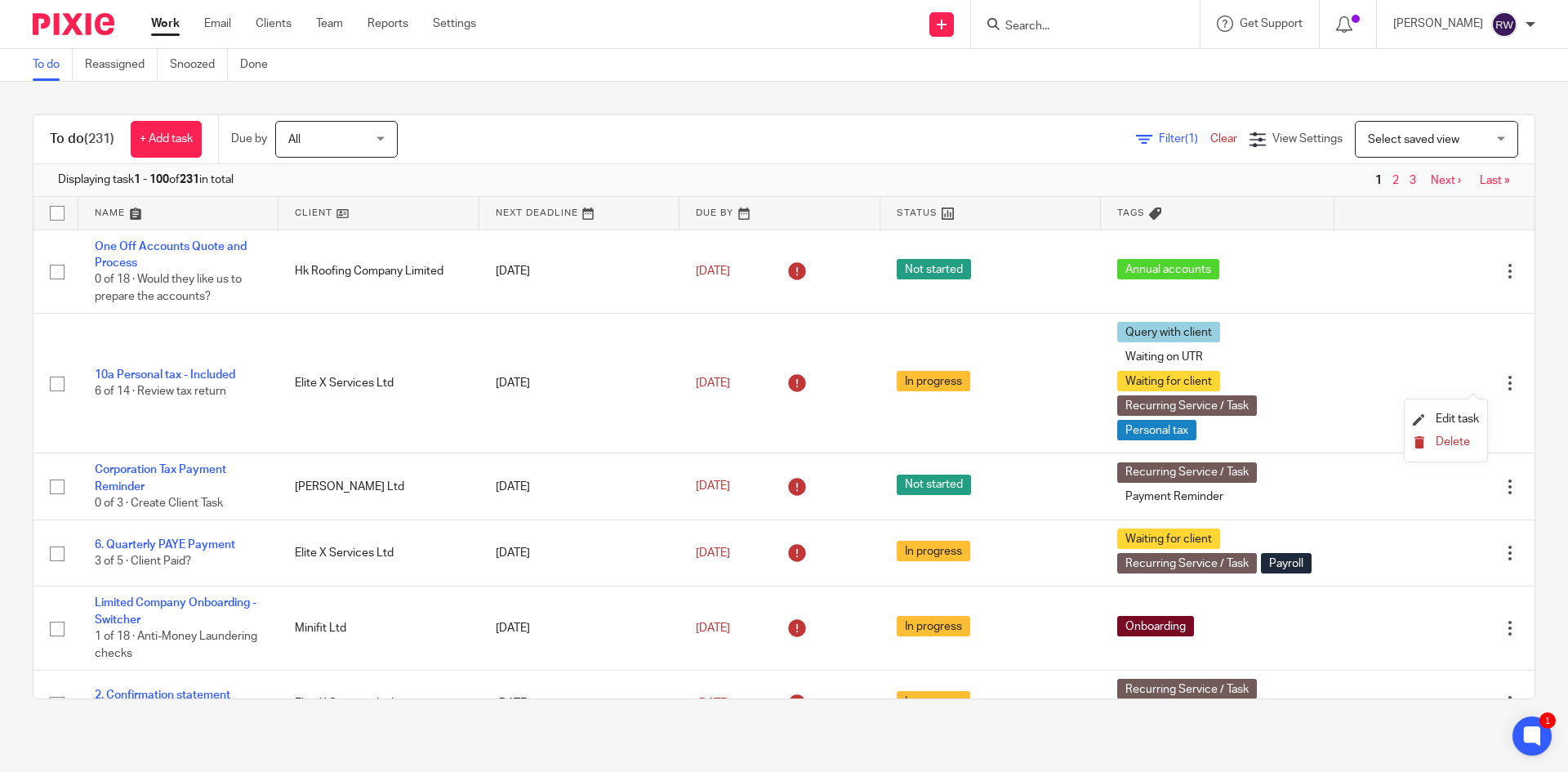
click at [1446, 445] on span "Delete" at bounding box center [1453, 442] width 34 height 12
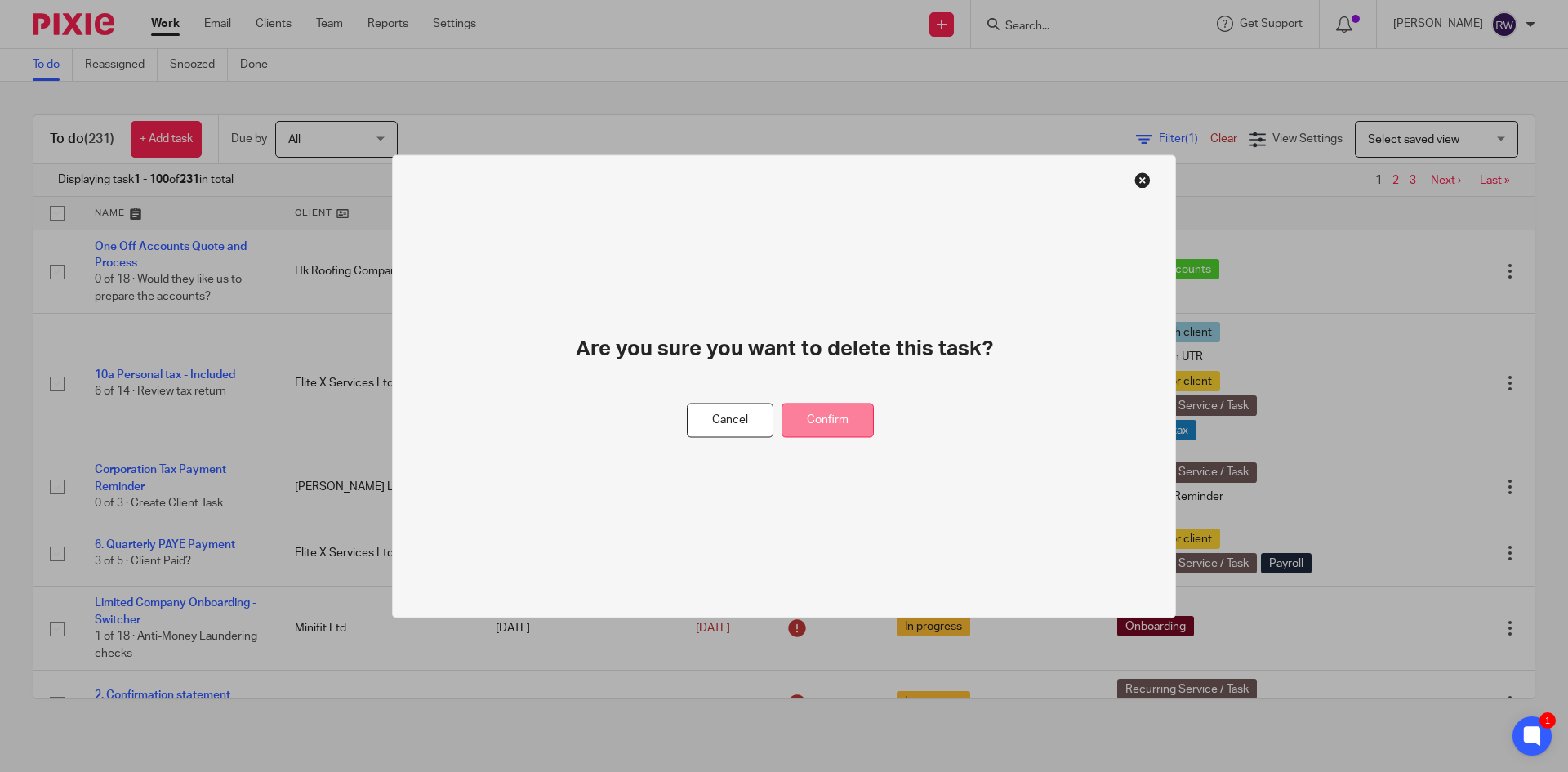
click at [849, 424] on button "Confirm" at bounding box center [828, 420] width 92 height 35
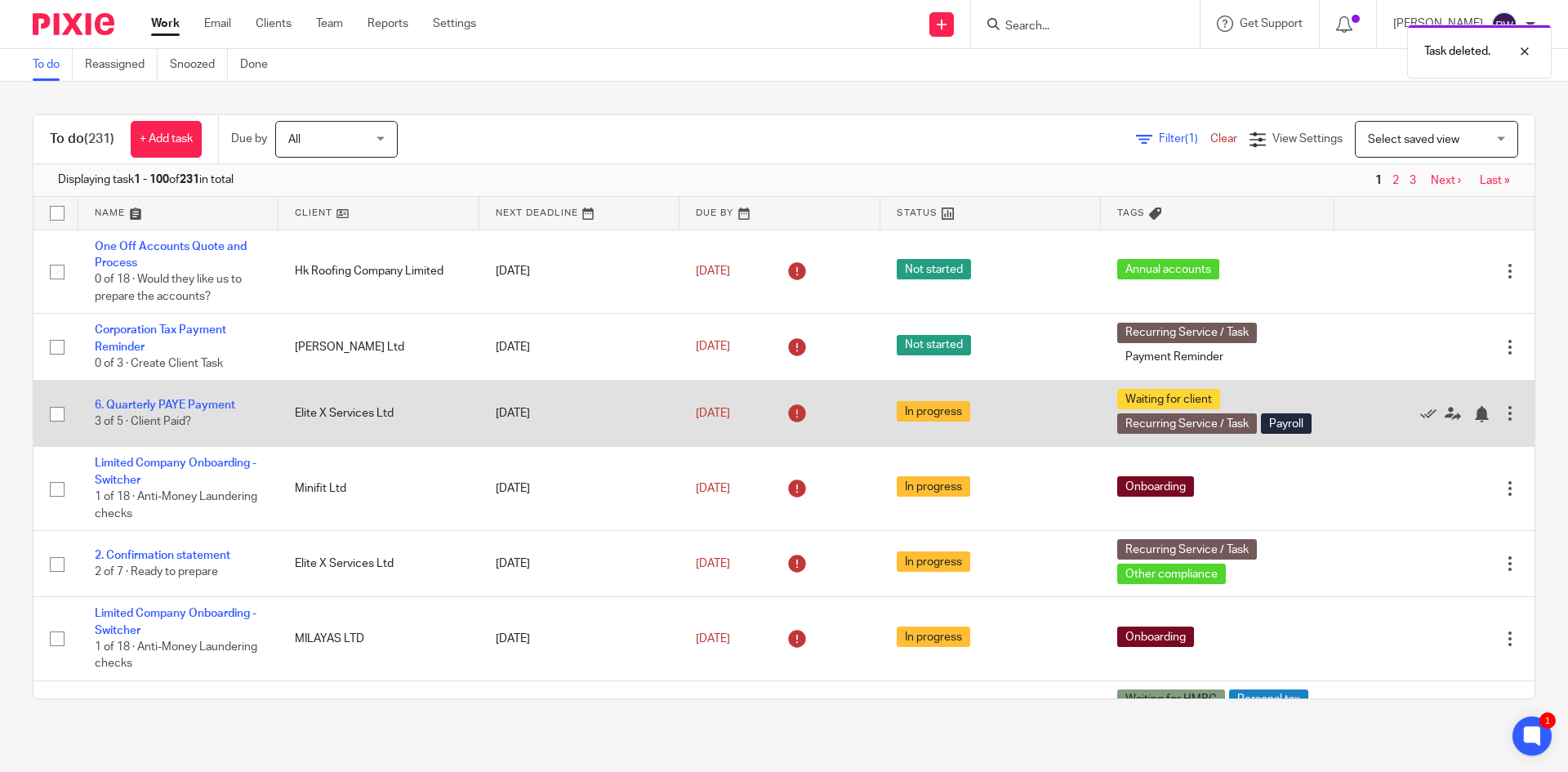
click at [1502, 418] on div at bounding box center [1510, 413] width 16 height 16
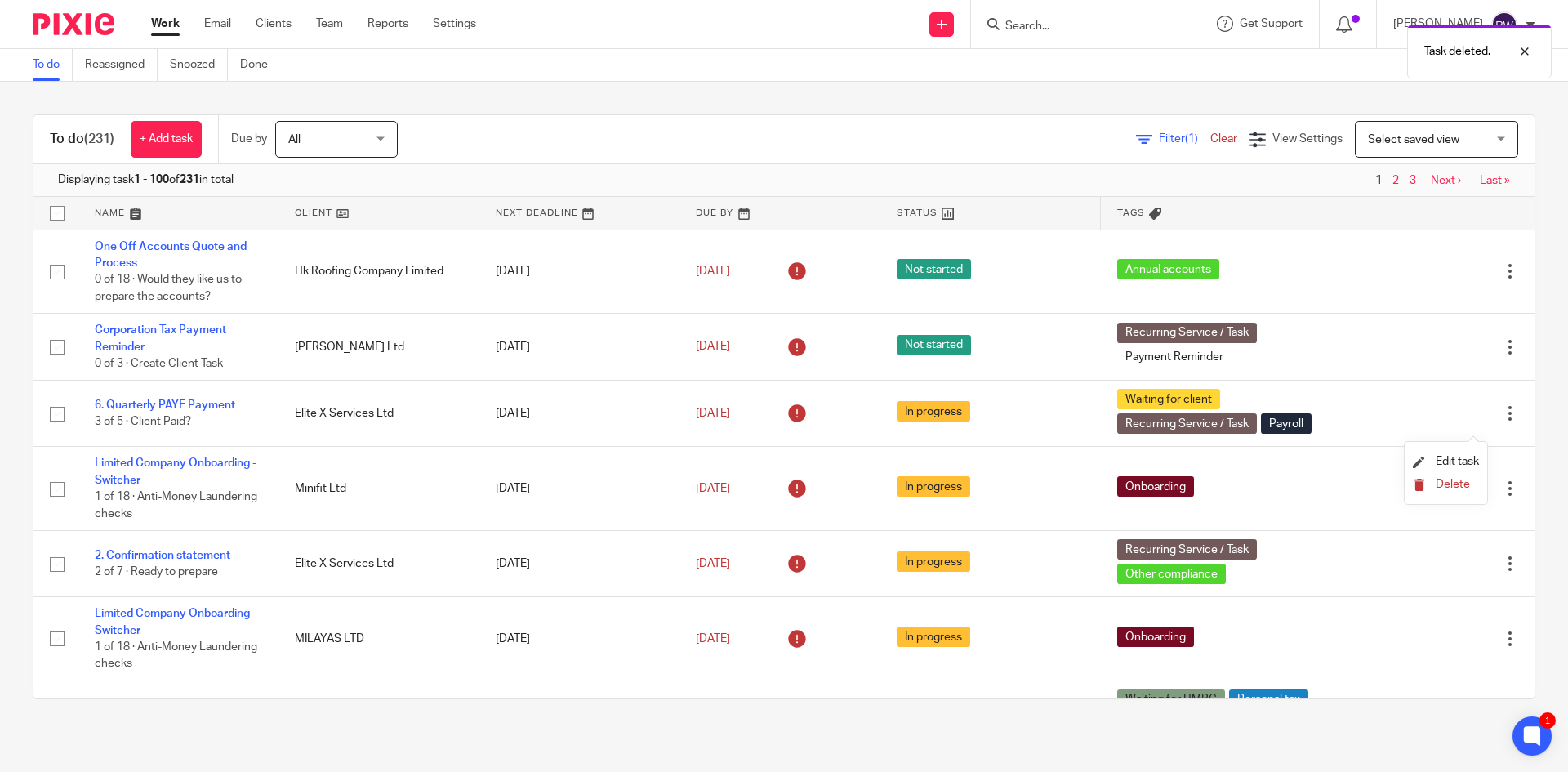
click at [1428, 483] on button "Delete" at bounding box center [1446, 485] width 66 height 14
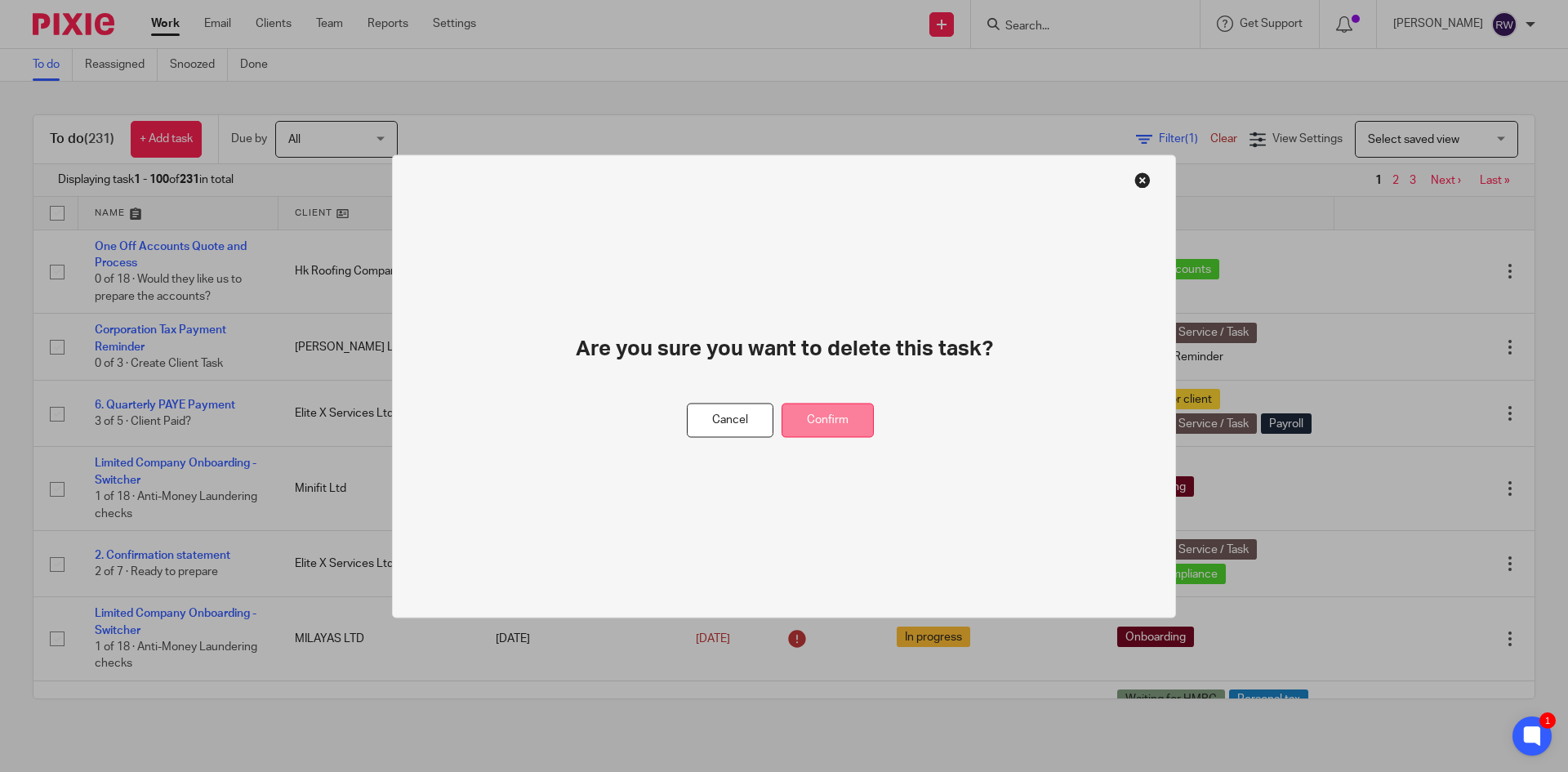
click at [838, 433] on button "Confirm" at bounding box center [828, 420] width 92 height 35
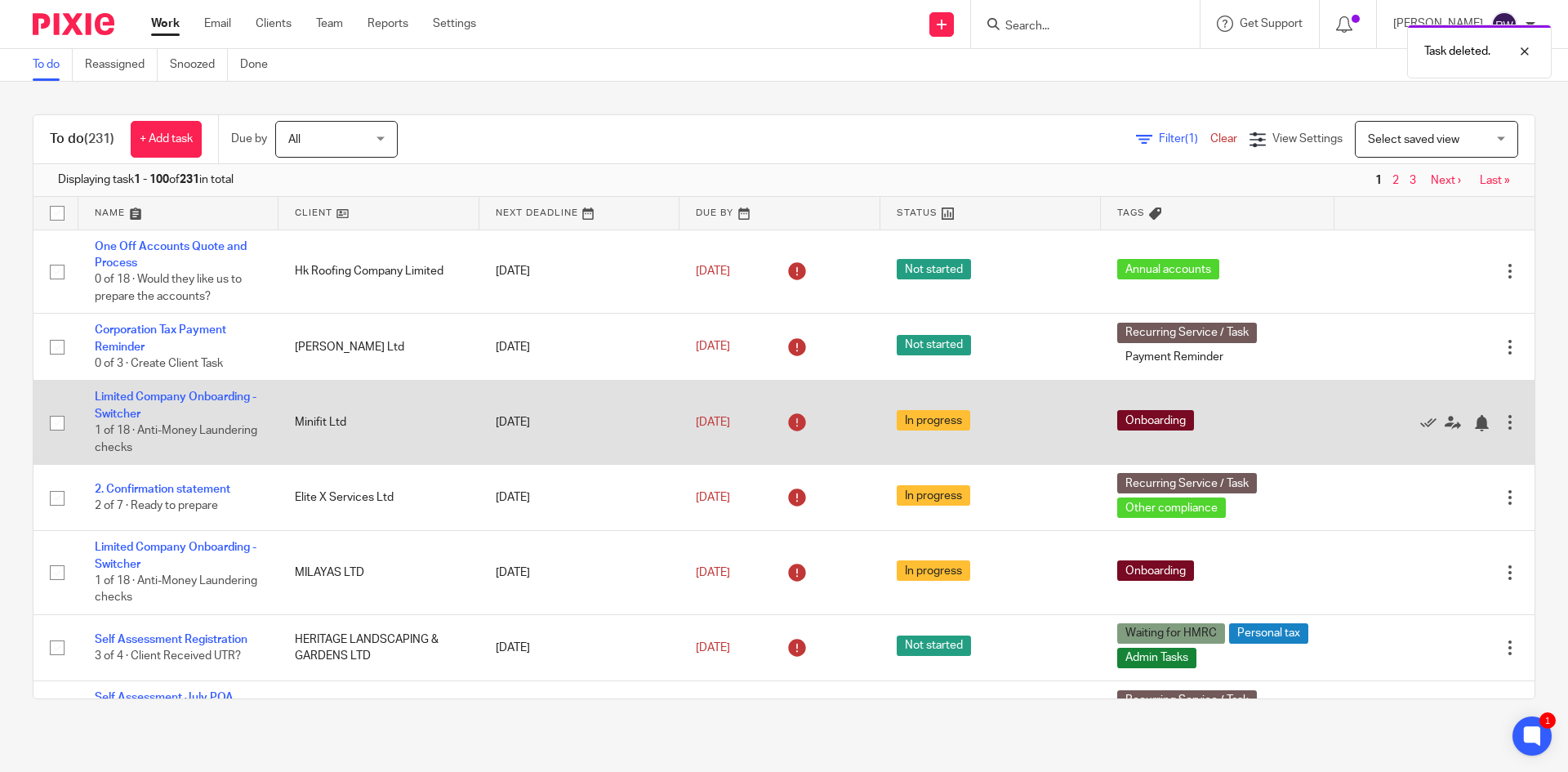
scroll to position [81, 0]
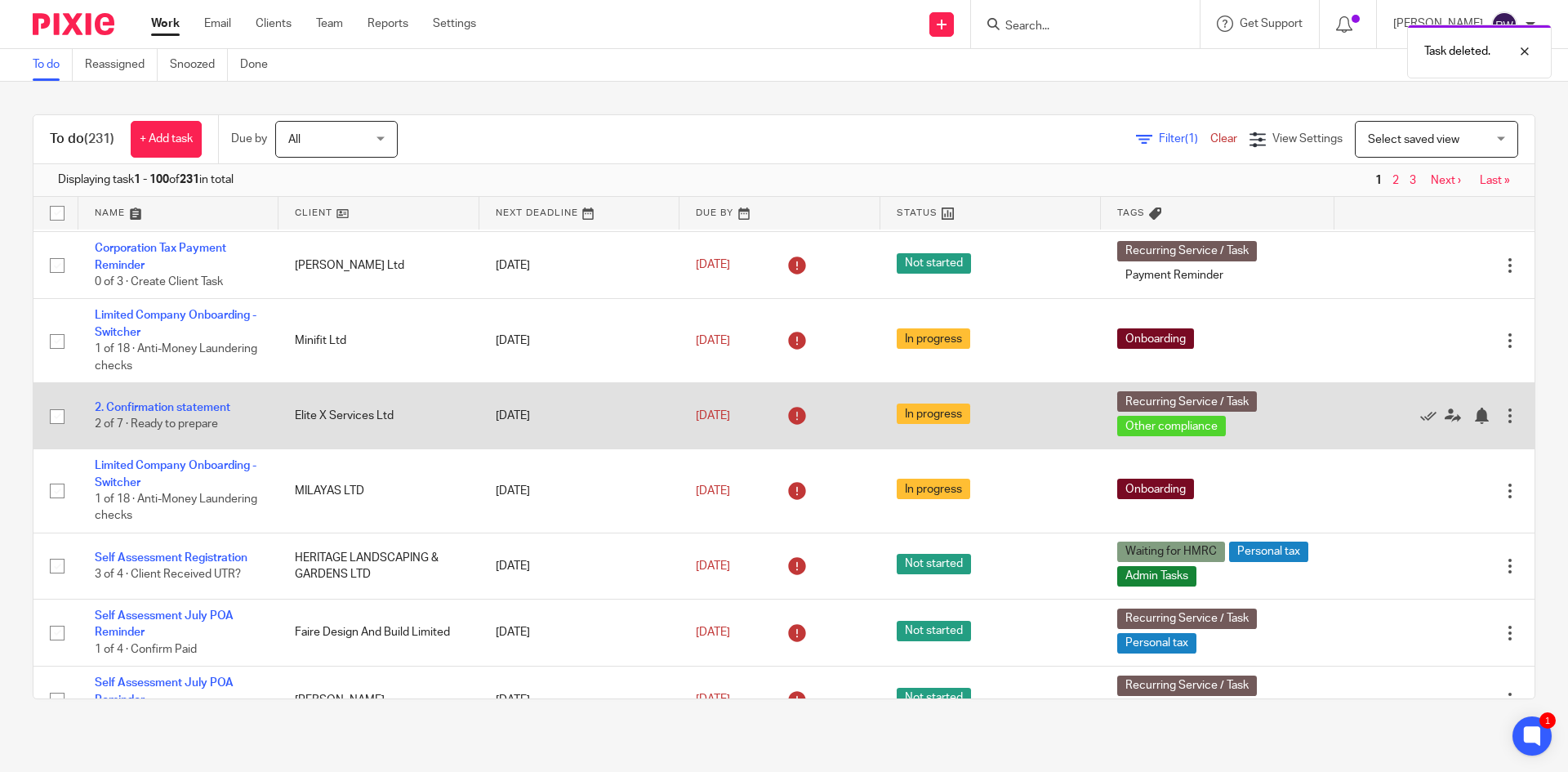
click at [1502, 409] on div at bounding box center [1510, 415] width 16 height 16
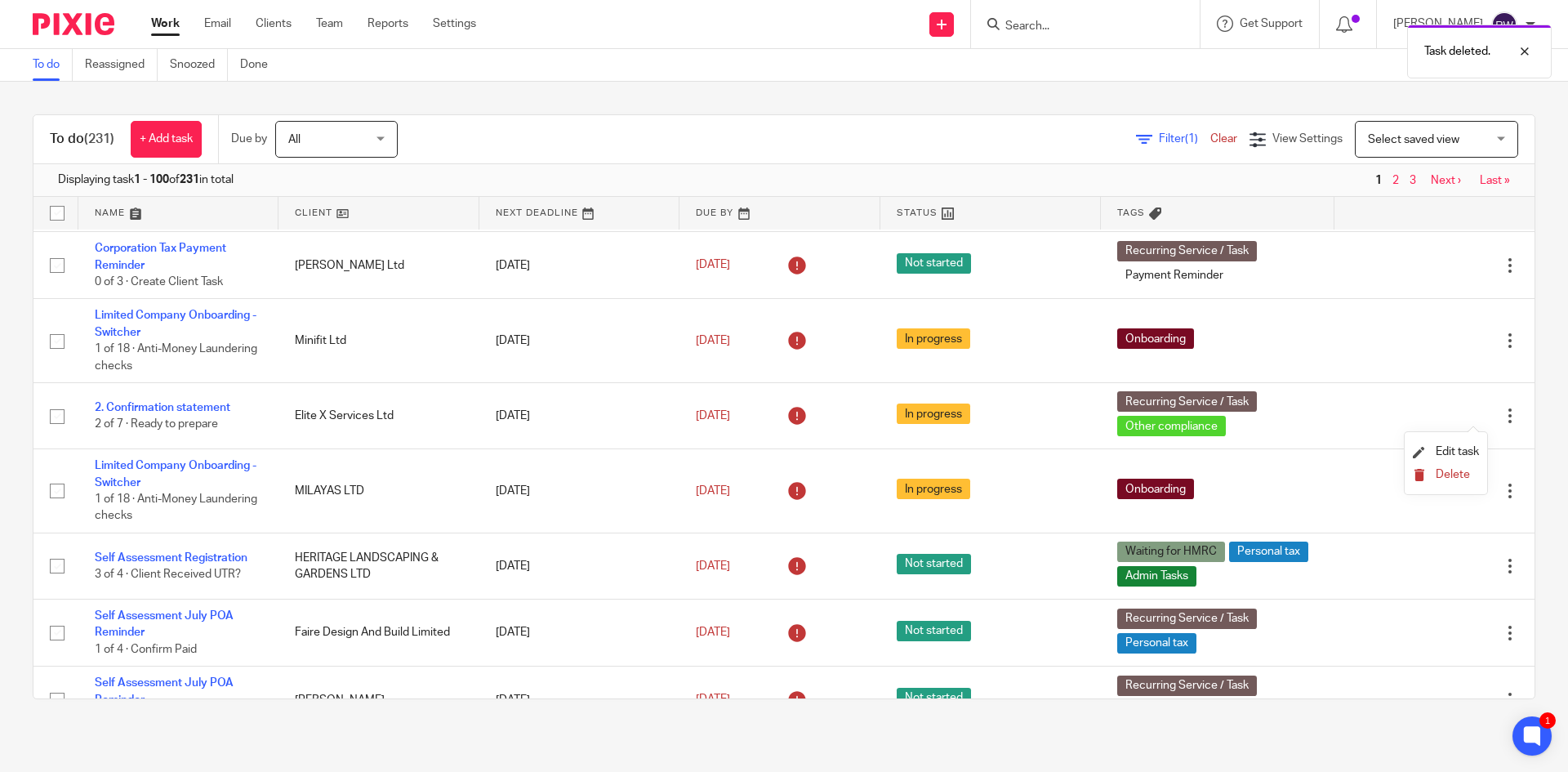
click at [1426, 472] on button "Delete" at bounding box center [1446, 475] width 66 height 14
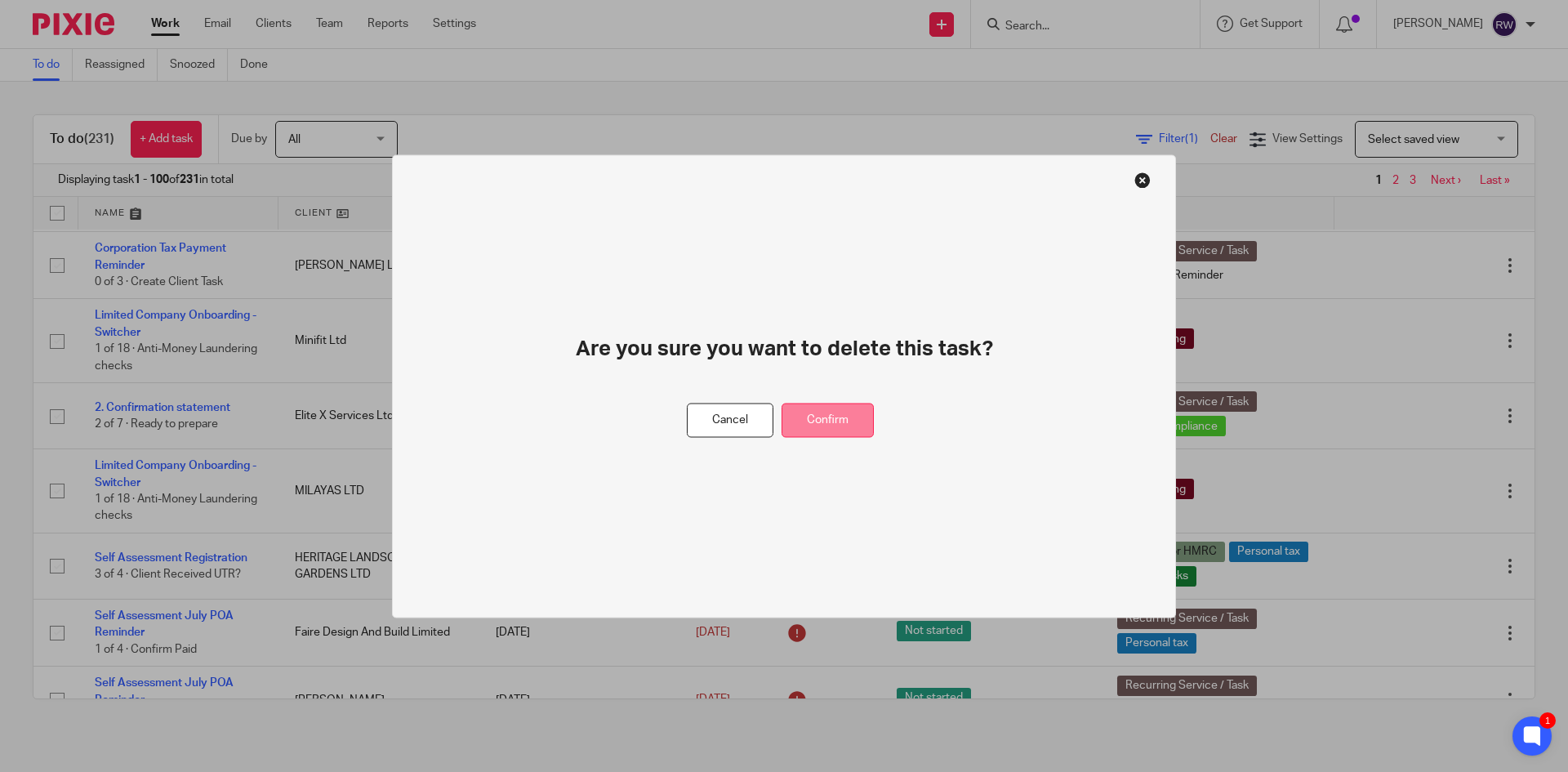
click at [811, 420] on button "Confirm" at bounding box center [828, 420] width 92 height 35
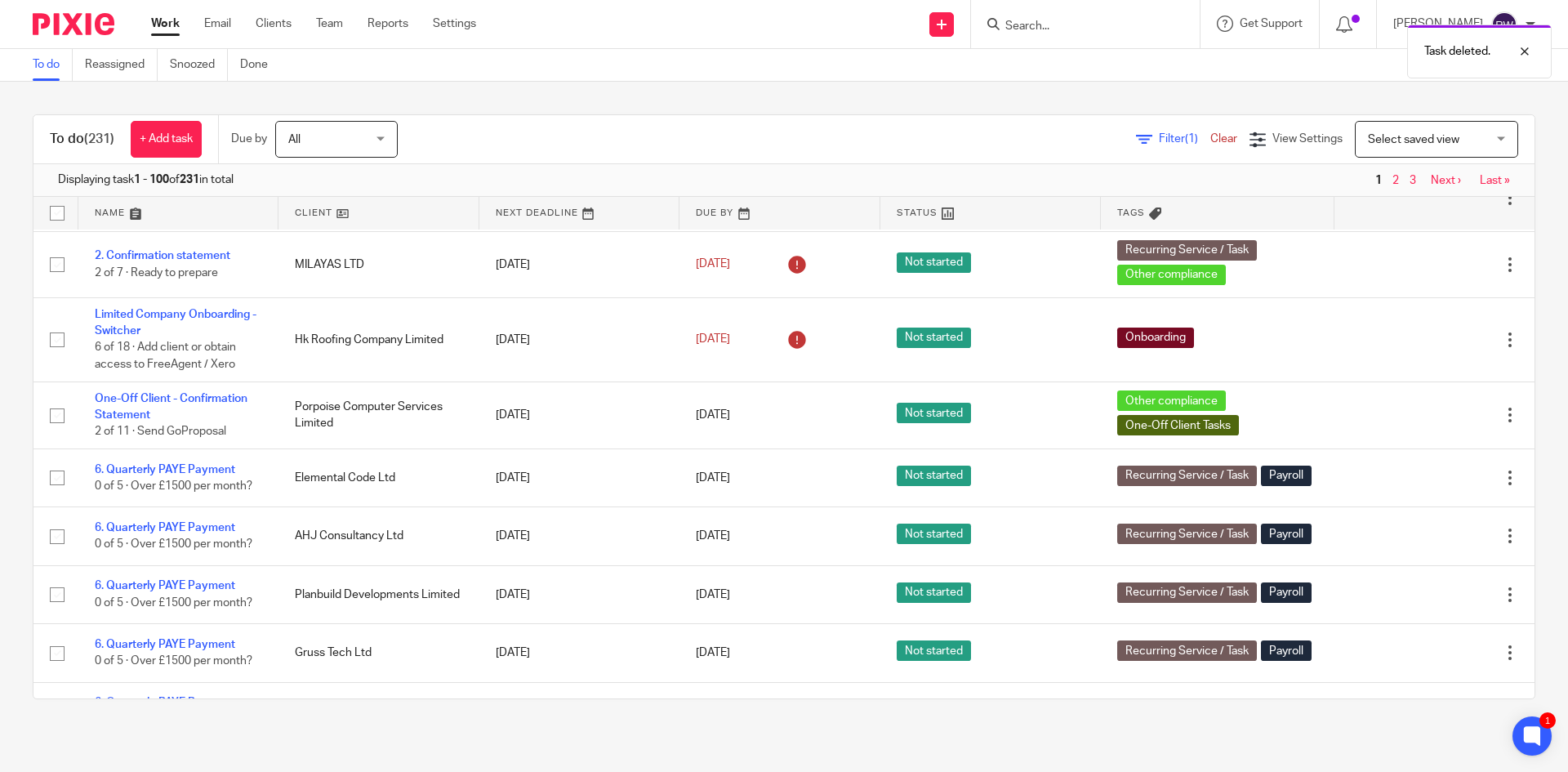
scroll to position [653, 0]
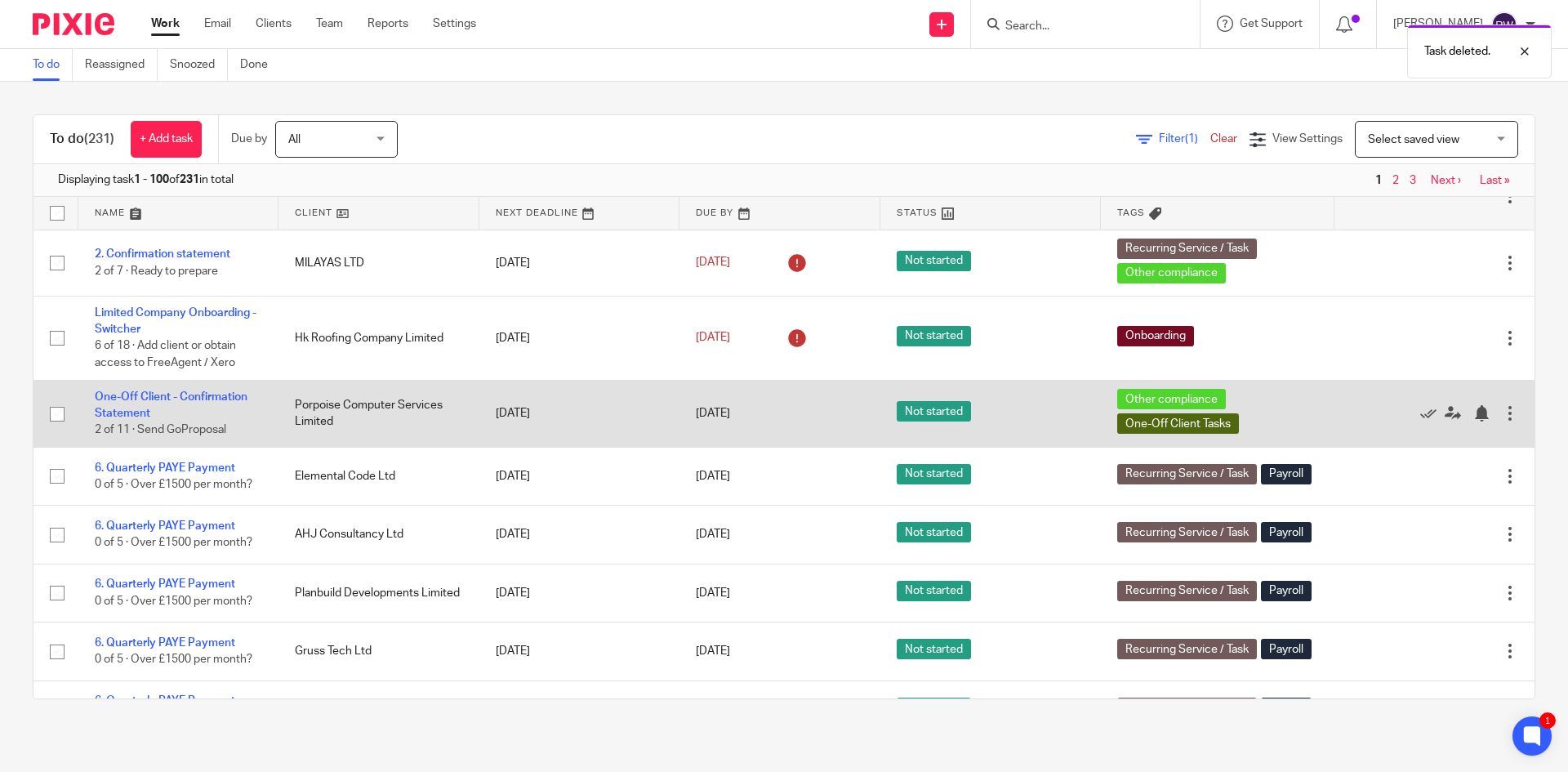
drag, startPoint x: 344, startPoint y: 423, endPoint x: 287, endPoint y: 397, distance: 62.6
click at [286, 402] on td "Porpoise Computer Services Limited" at bounding box center [378, 413] width 200 height 67
drag, startPoint x: 287, startPoint y: 397, endPoint x: 524, endPoint y: 421, distance: 238.2
click at [419, 412] on td "Porpoise Computer Services Limited" at bounding box center [378, 413] width 200 height 67
drag, startPoint x: 144, startPoint y: 394, endPoint x: 151, endPoint y: 400, distance: 9.2
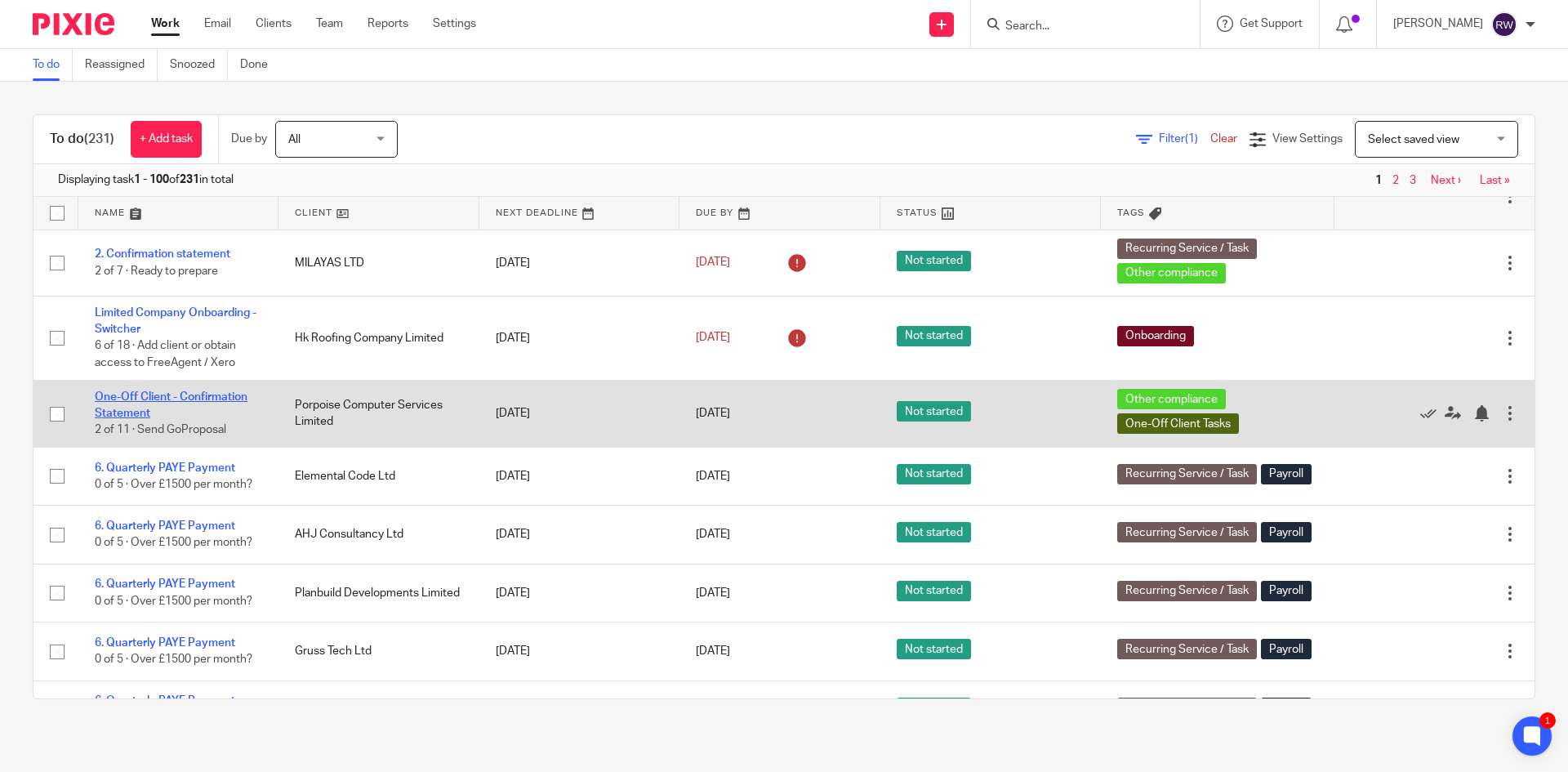
click at [144, 394] on link "One-Off Client - Confirmation Statement" at bounding box center [171, 405] width 153 height 28
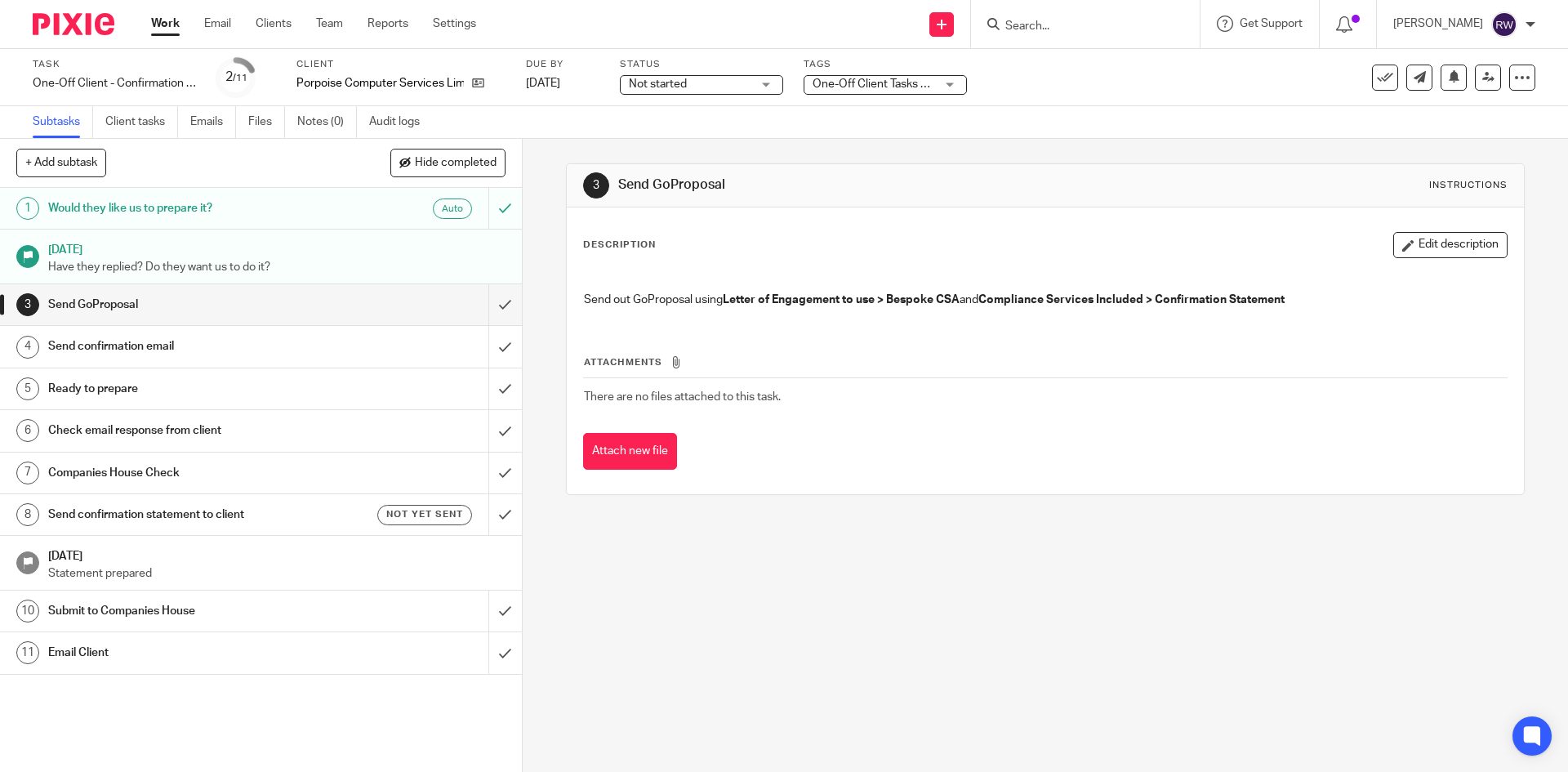
click at [246, 213] on h1 "Would they like us to prepare it?" at bounding box center [189, 208] width 282 height 24
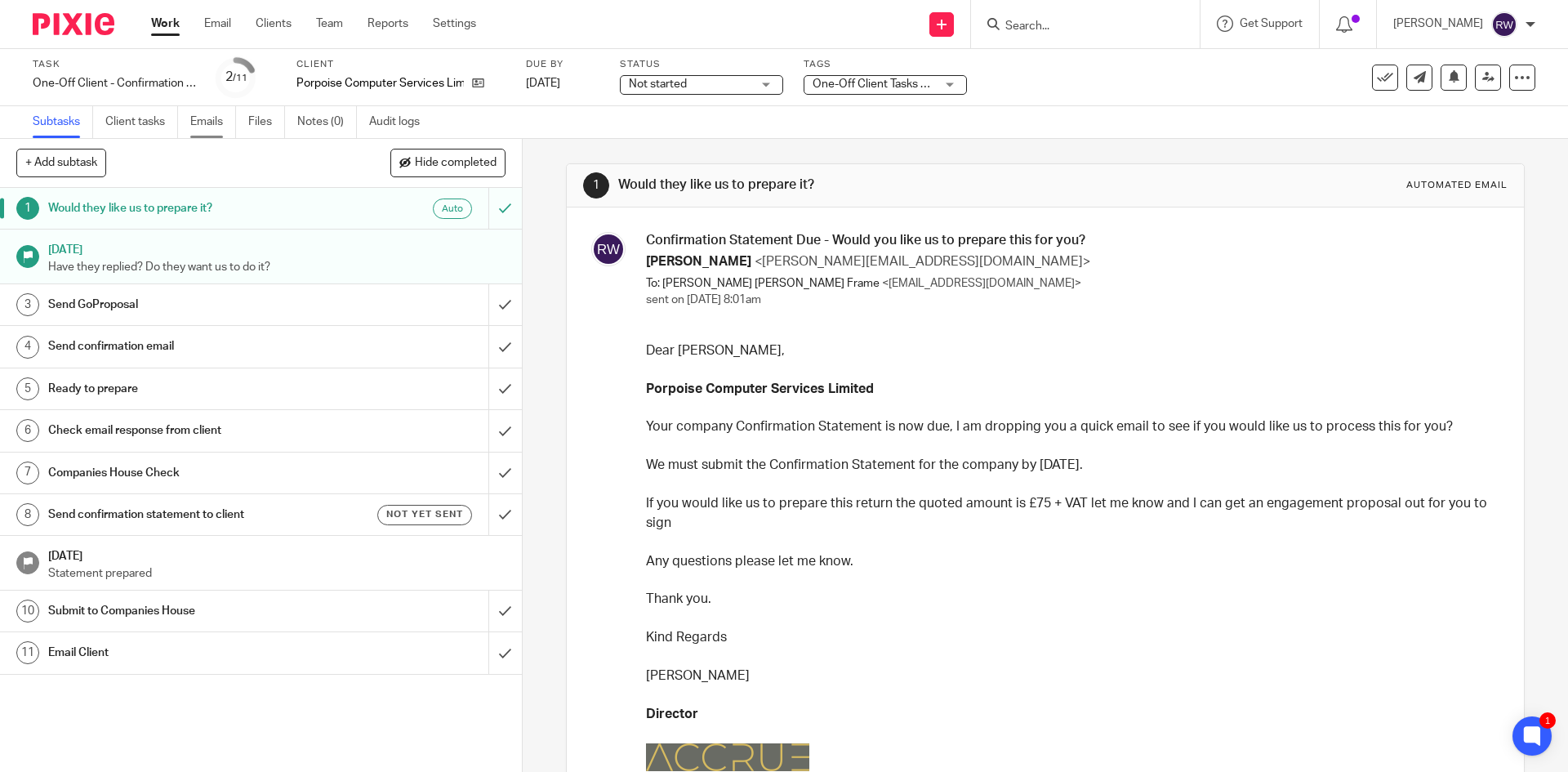
click at [217, 129] on link "Emails" at bounding box center [213, 122] width 45 height 32
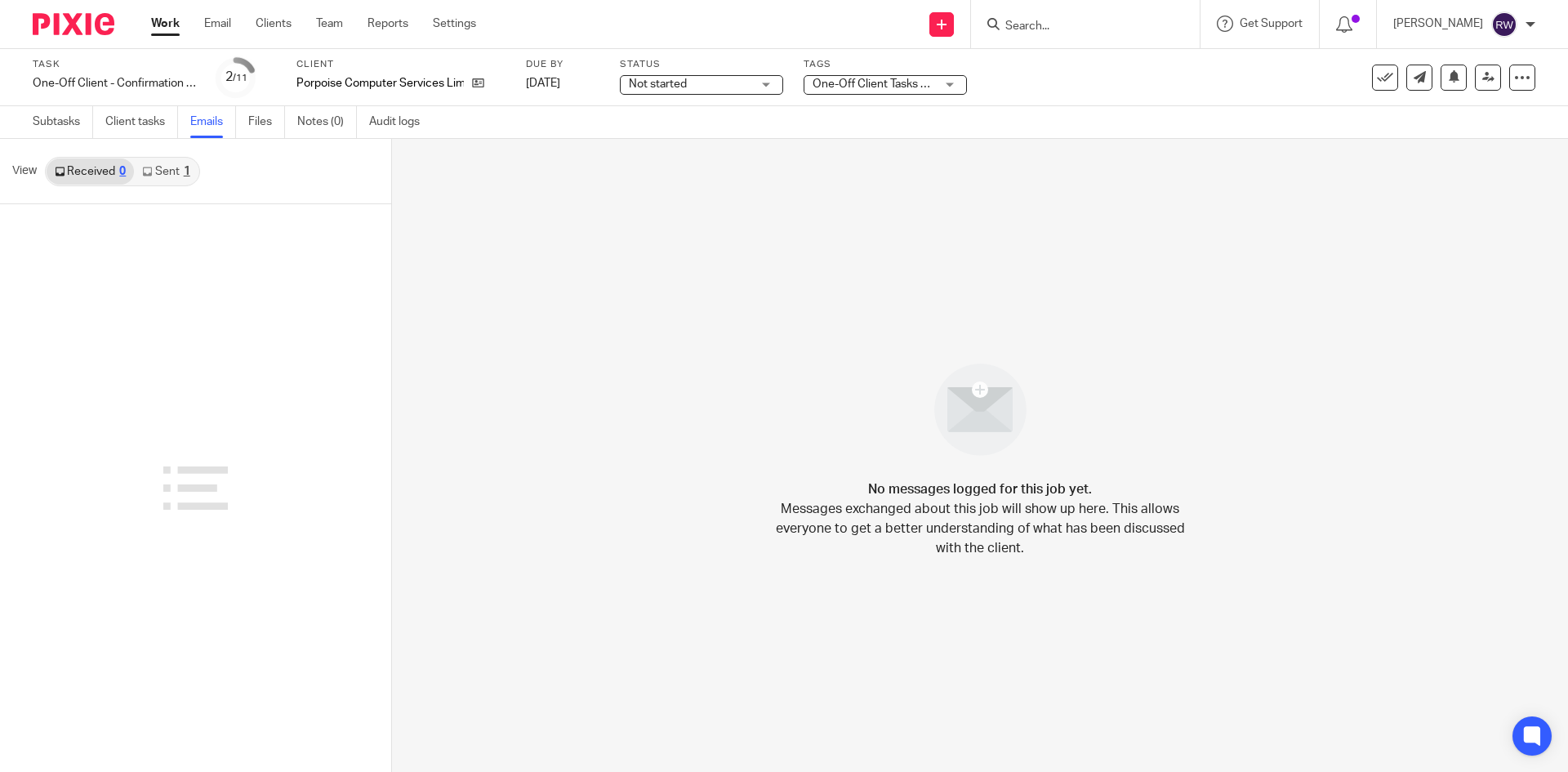
click at [165, 176] on link "Sent 1" at bounding box center [166, 171] width 64 height 26
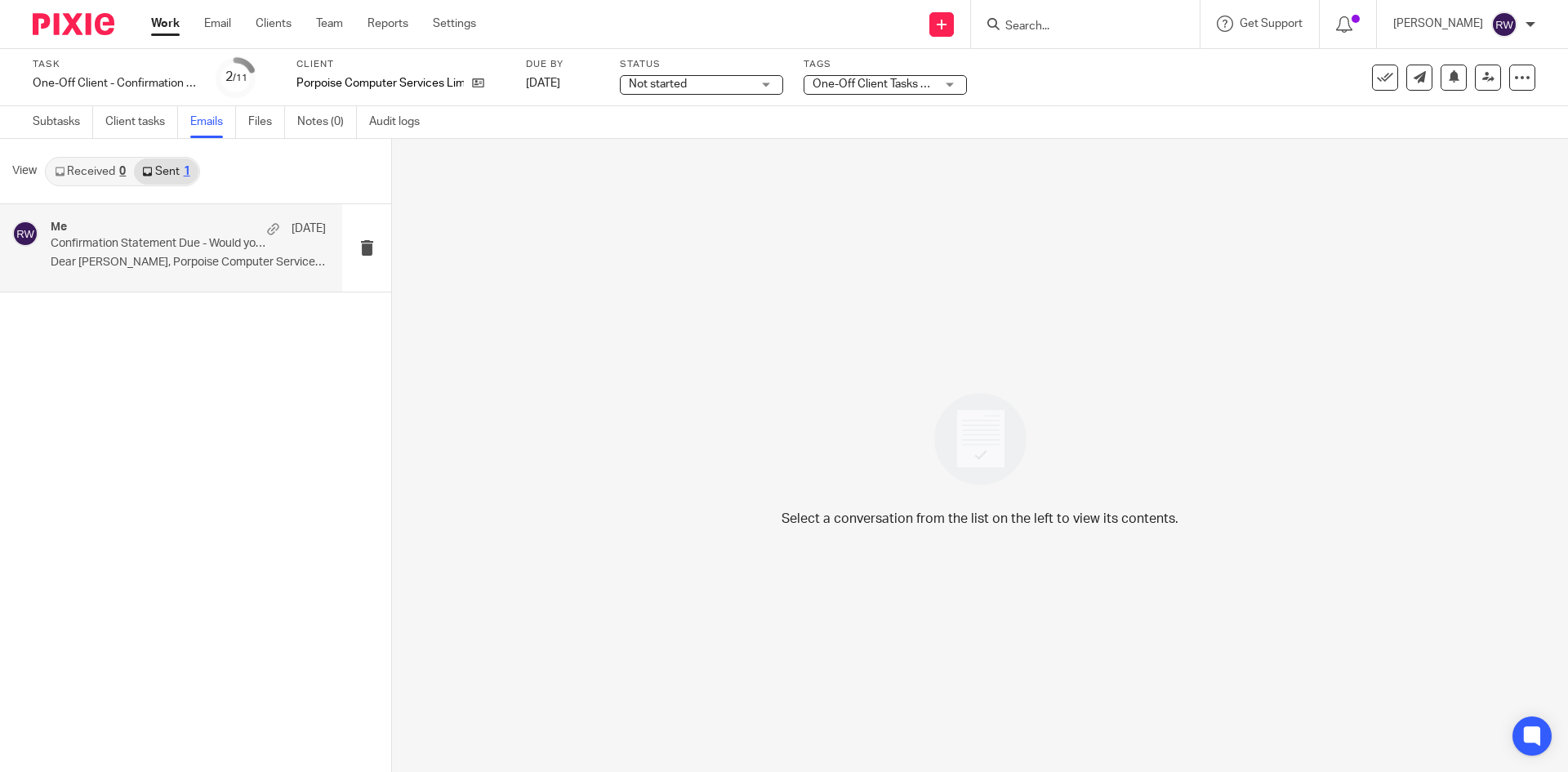
click at [175, 263] on p "Dear Simon, Porpoise Computer Services..." at bounding box center [188, 262] width 276 height 14
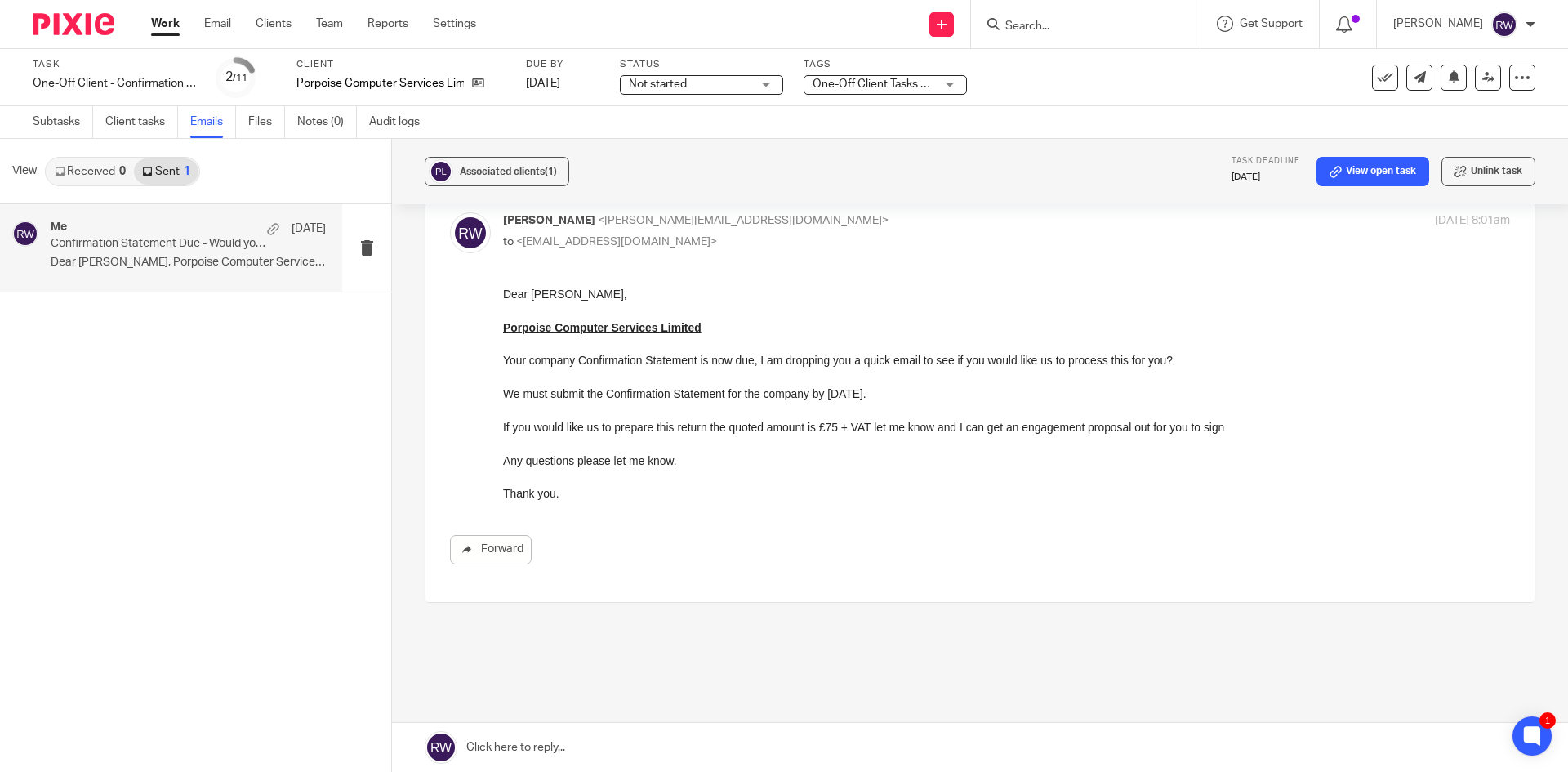
scroll to position [81, 0]
click at [446, 540] on label at bounding box center [980, 392] width 1110 height 414
click at [450, 210] on input "checkbox" at bounding box center [450, 209] width 1 height 1
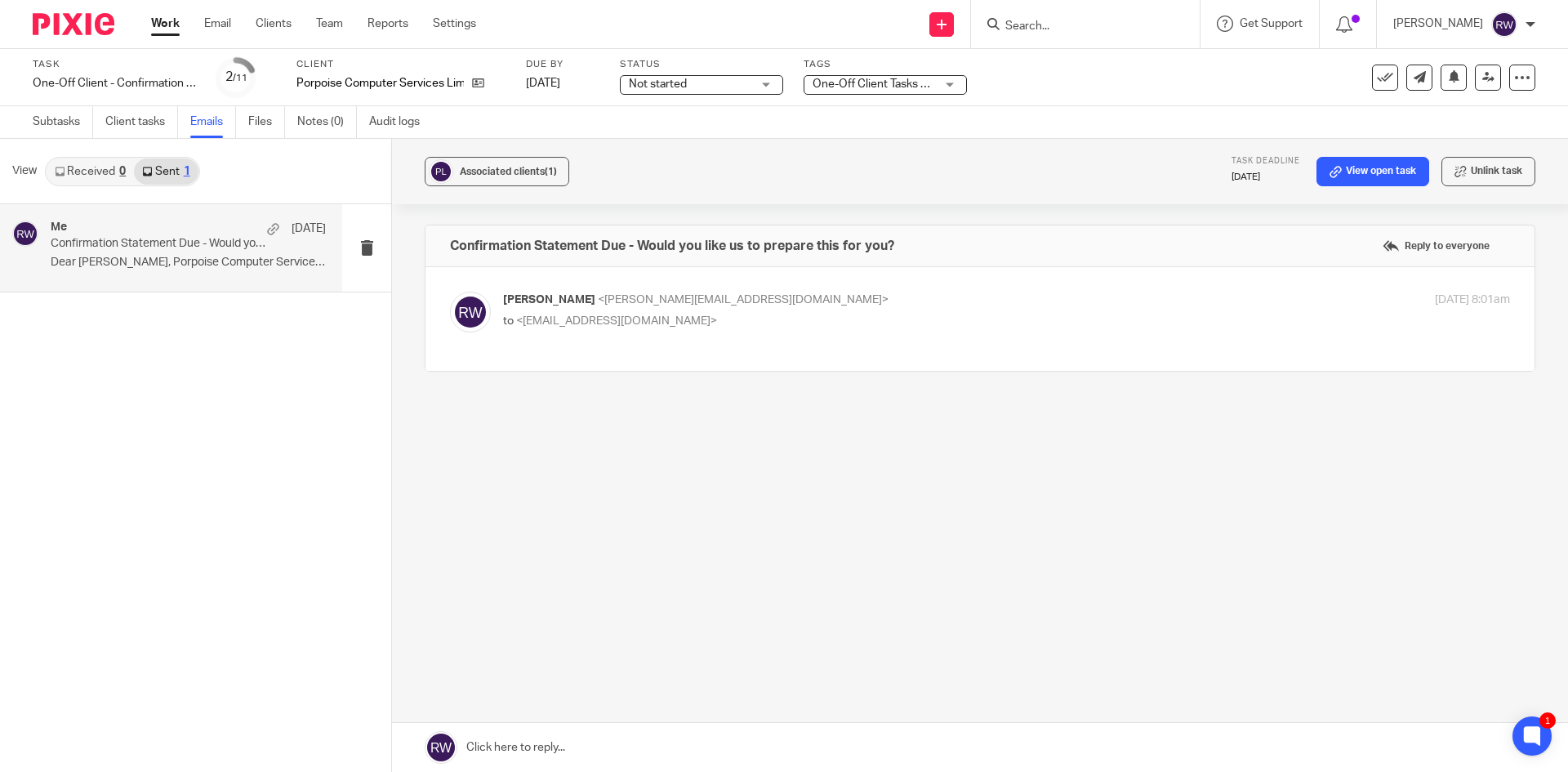
scroll to position [0, 0]
click at [592, 318] on span "<simon.frame@yahoo.co.uk>" at bounding box center [617, 321] width 201 height 12
checkbox input "true"
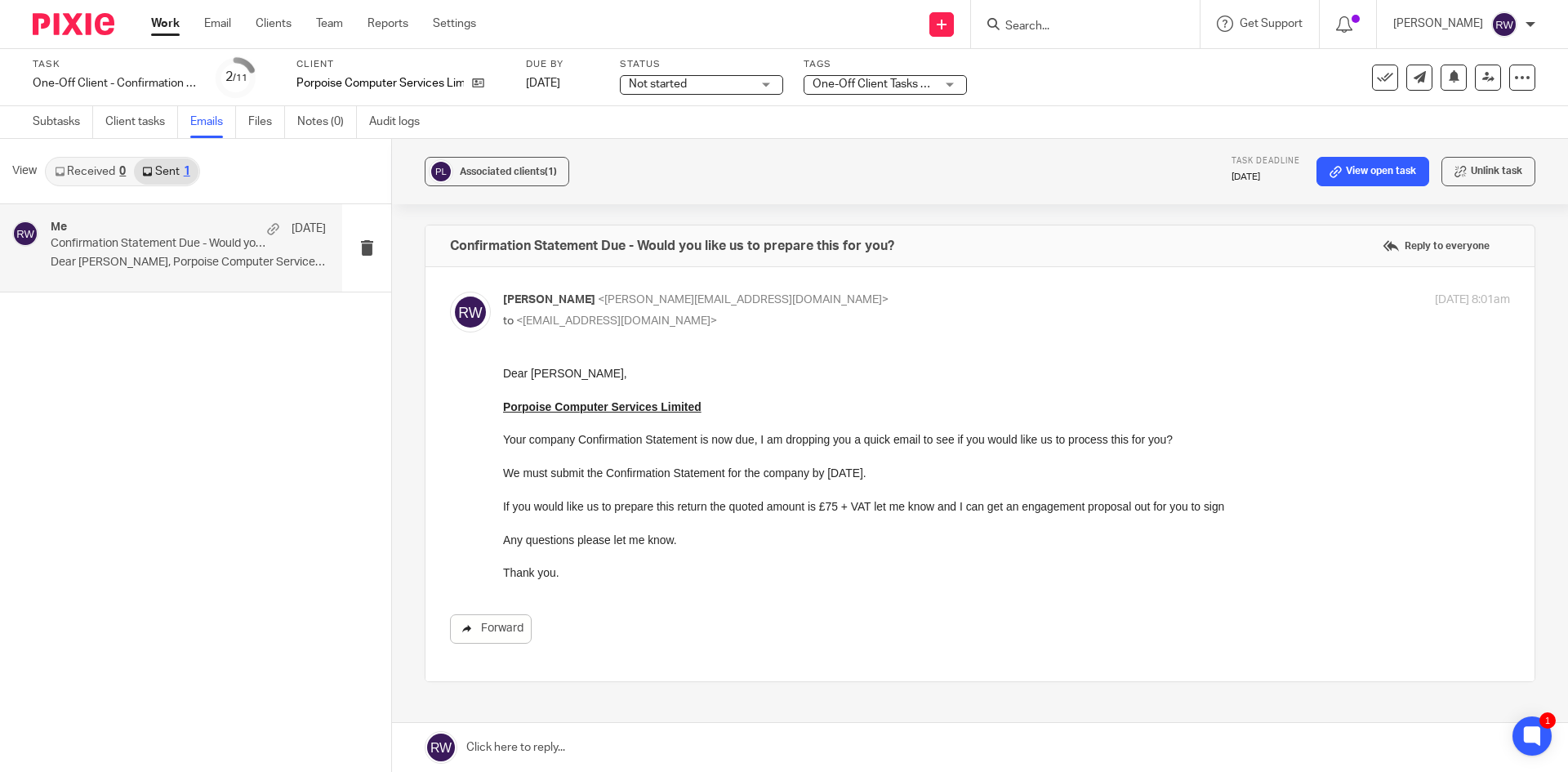
click at [483, 632] on link "Forward" at bounding box center [491, 628] width 81 height 29
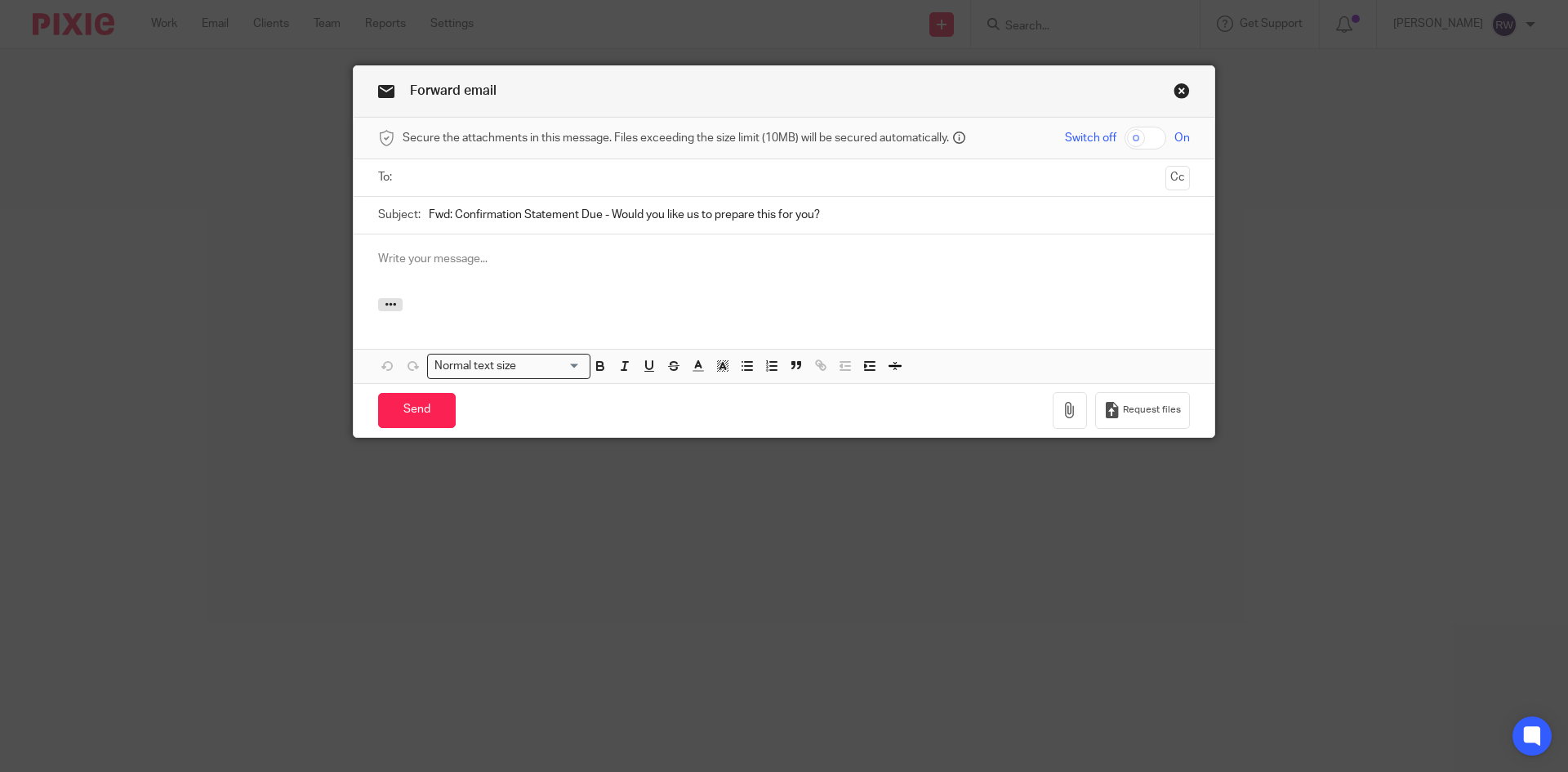
click at [455, 266] on p at bounding box center [784, 258] width 812 height 16
click at [429, 194] on div at bounding box center [785, 178] width 762 height 37
click at [441, 177] on input "text" at bounding box center [783, 177] width 751 height 18
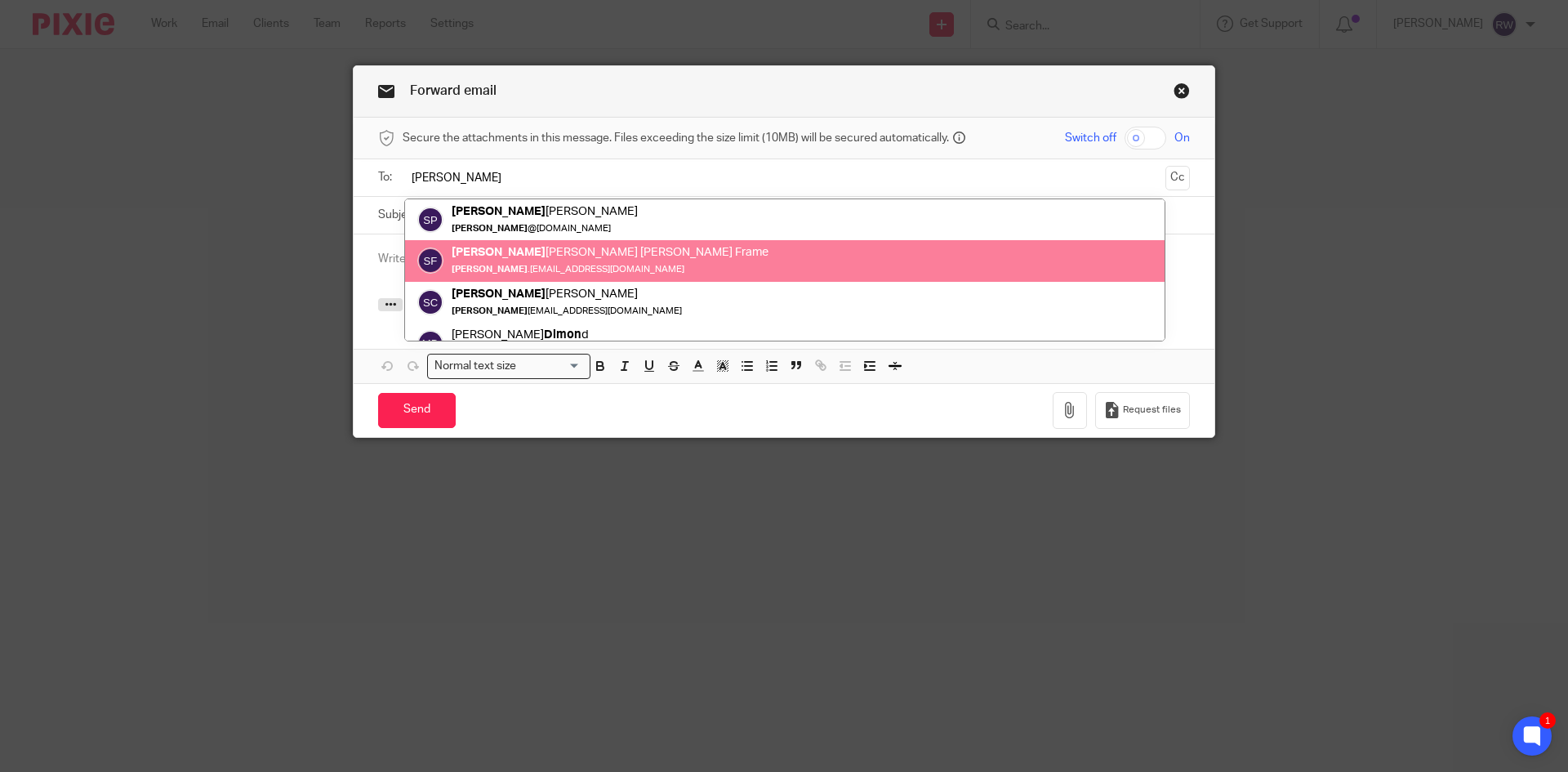
type input "[PERSON_NAME]"
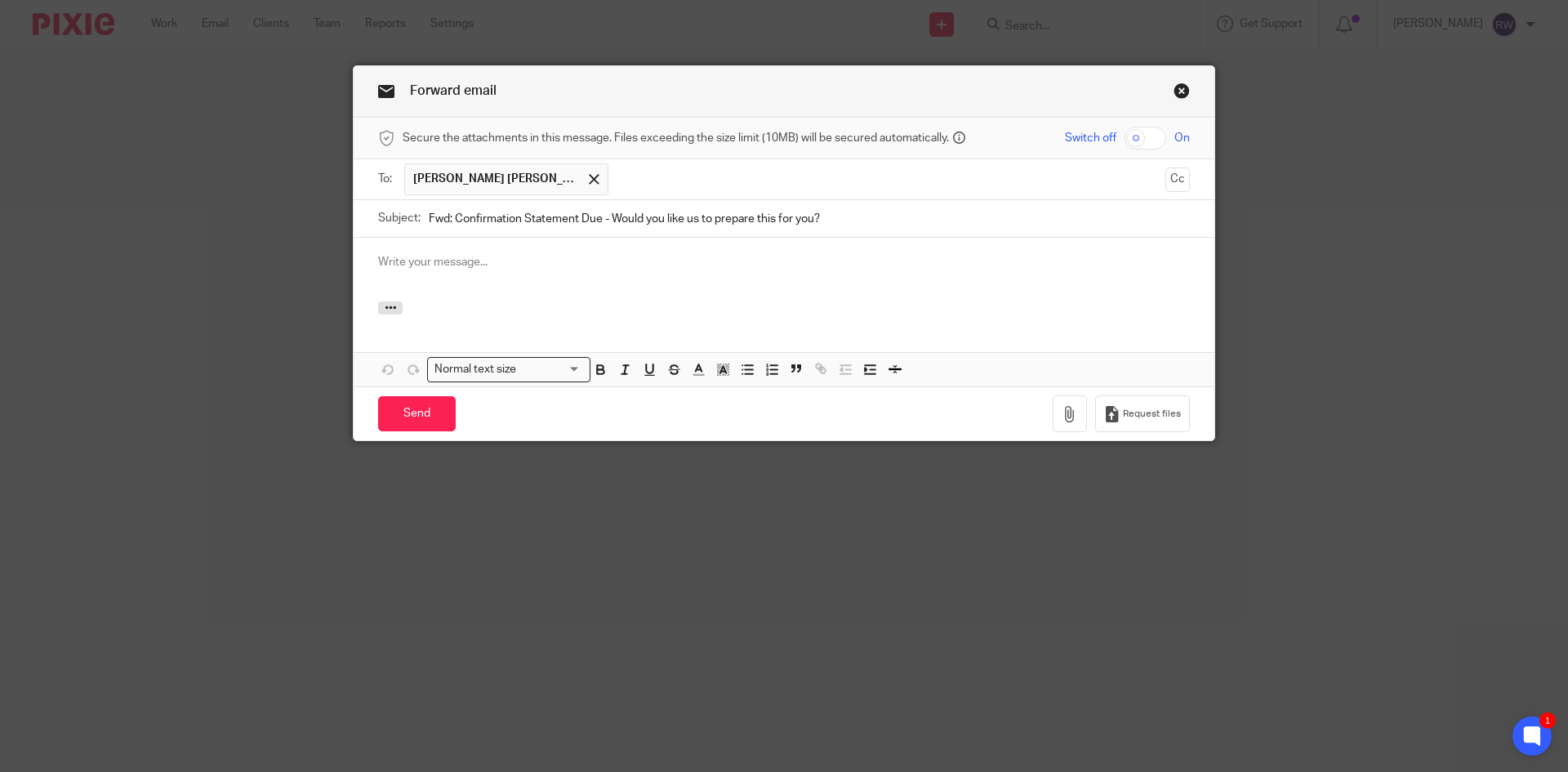
click at [501, 262] on p at bounding box center [784, 262] width 812 height 16
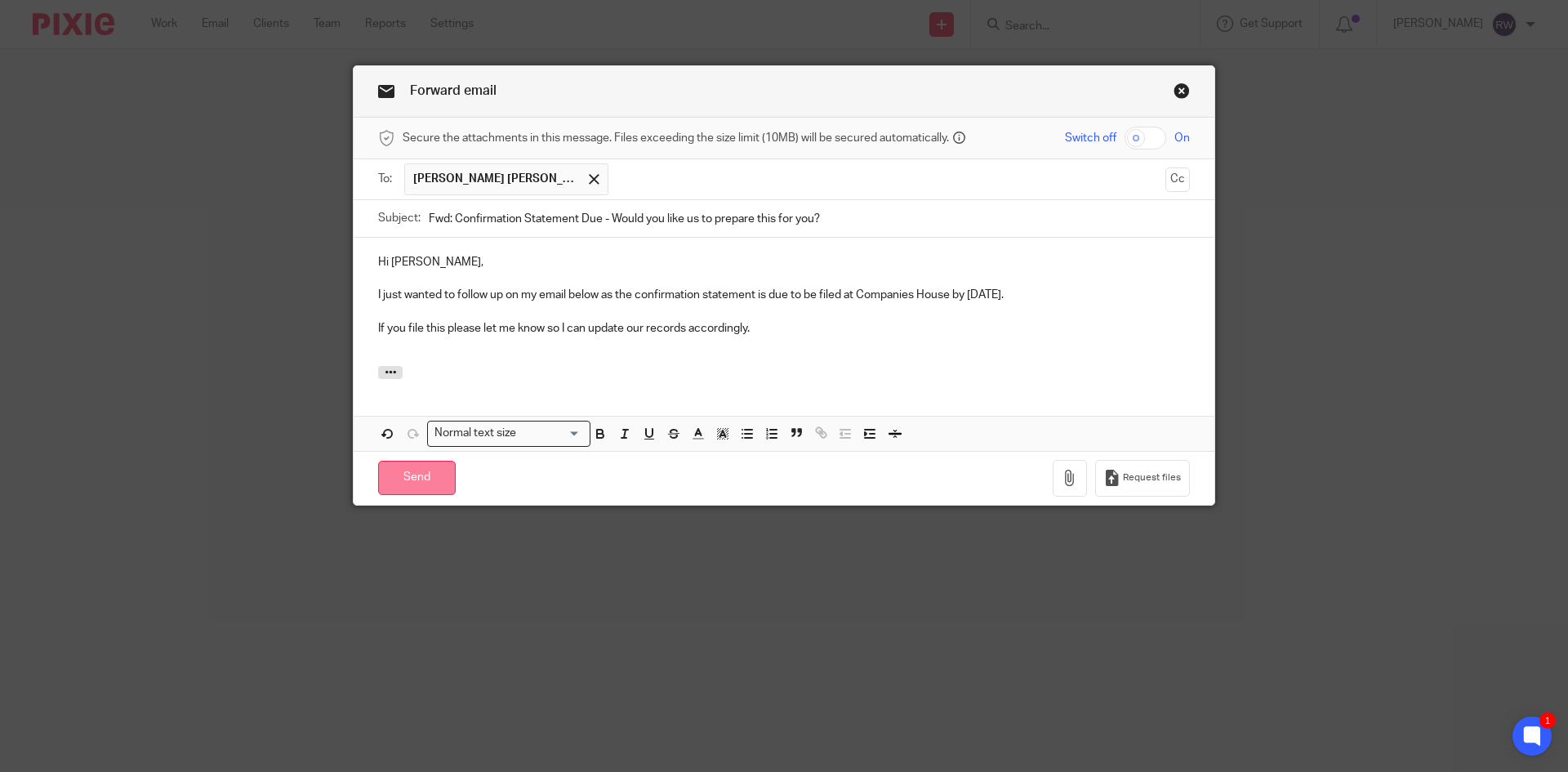
click at [392, 477] on input "Send" at bounding box center [417, 478] width 77 height 35
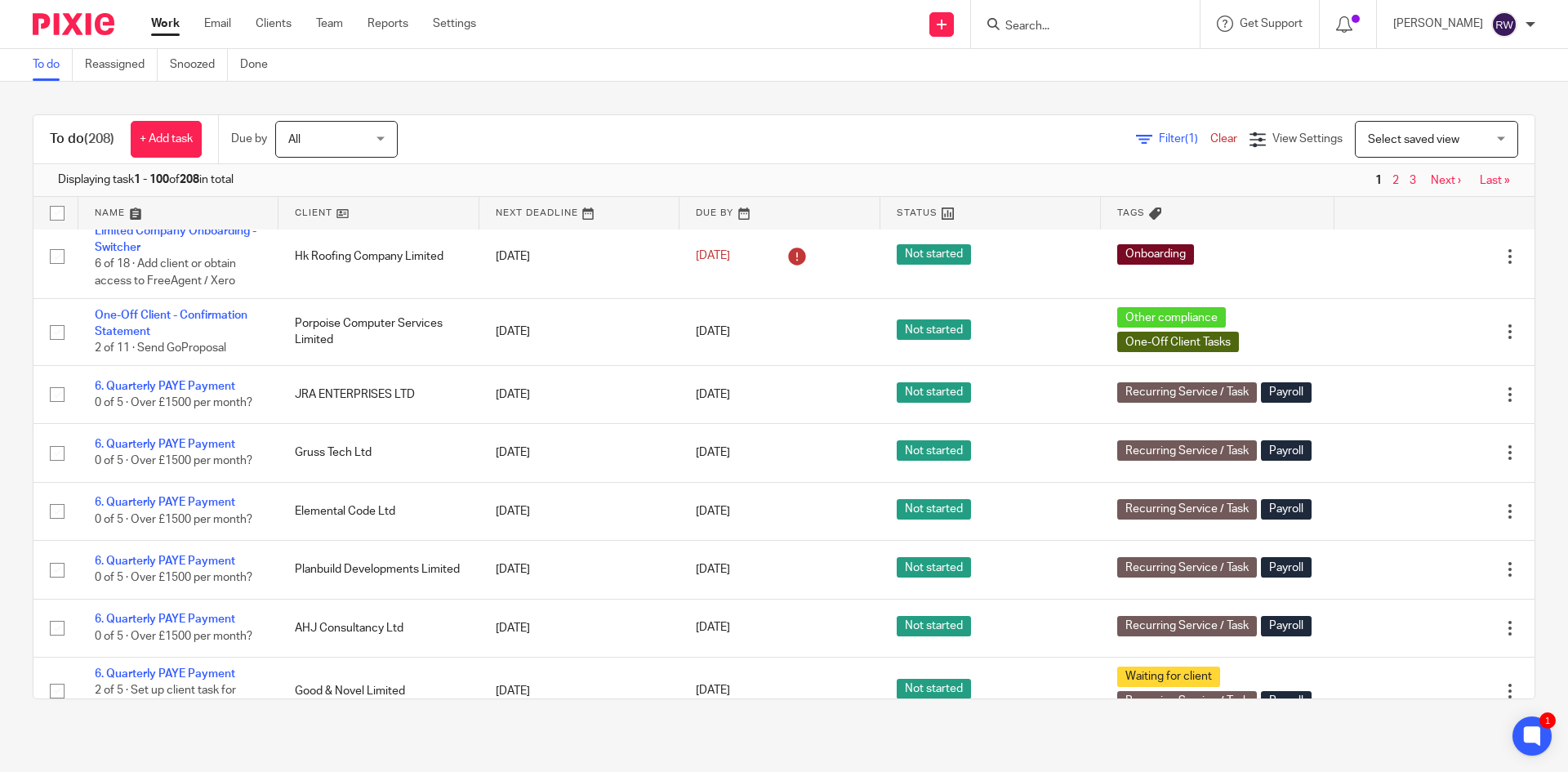
scroll to position [163, 0]
